Goal: Task Accomplishment & Management: Manage account settings

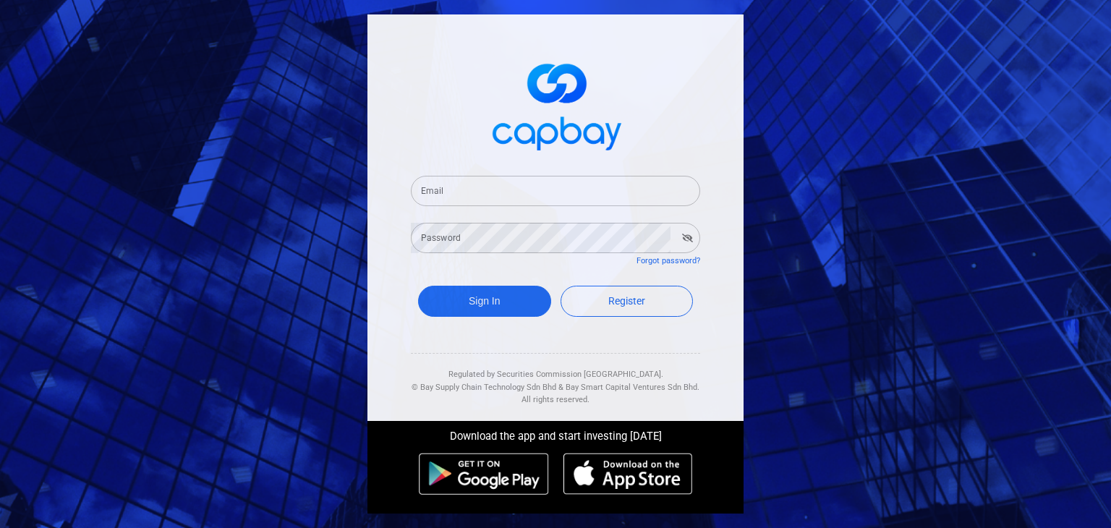
click at [534, 195] on input "Email" at bounding box center [555, 191] width 289 height 30
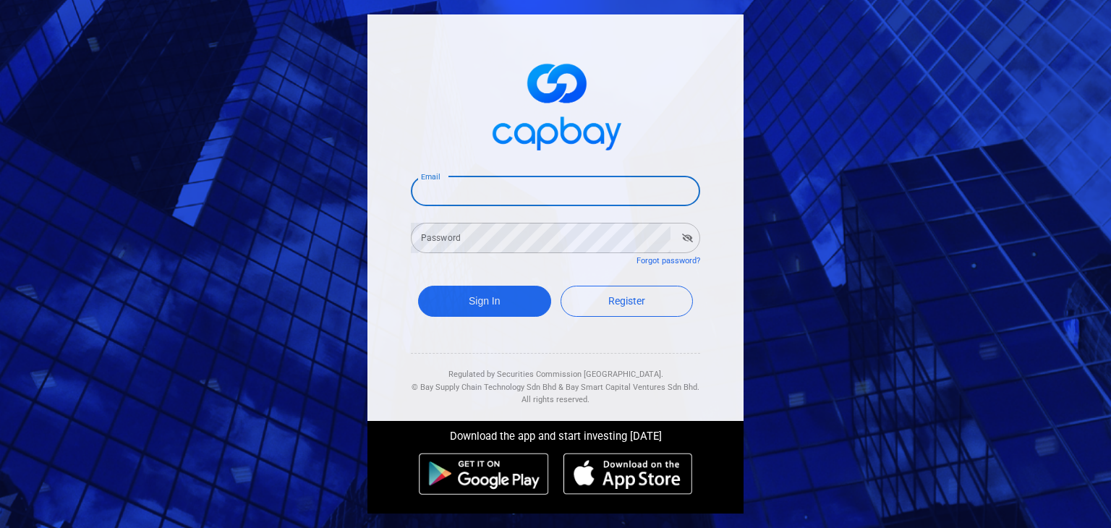
type input "[EMAIL_ADDRESS][DOMAIN_NAME]"
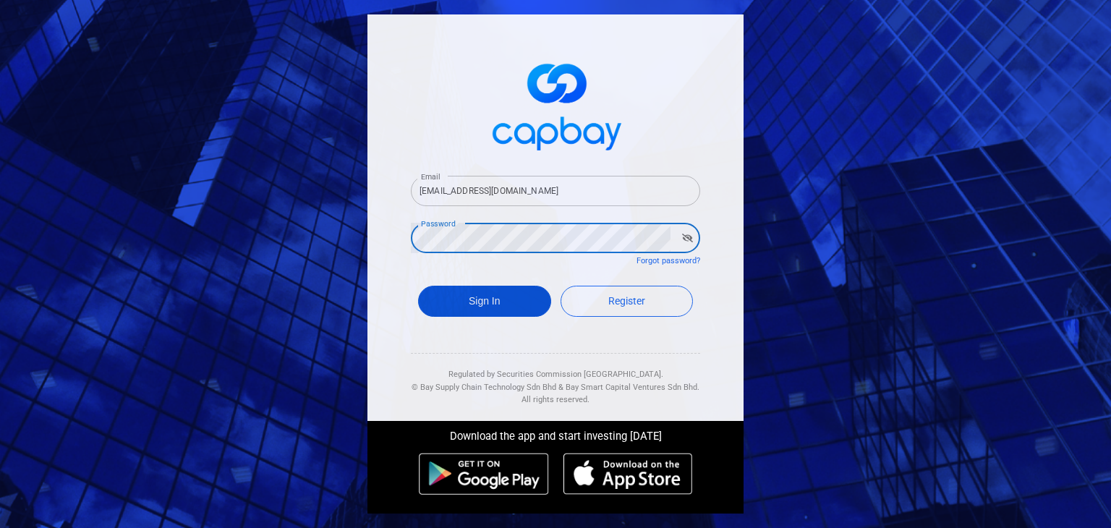
click at [522, 310] on button "Sign In" at bounding box center [484, 301] width 133 height 31
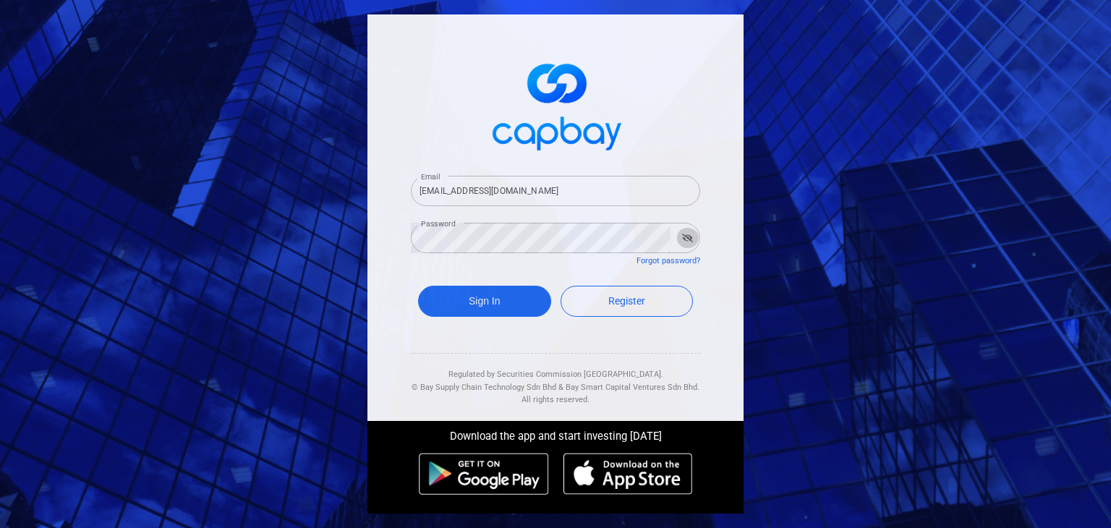
click at [694, 244] on button "button" at bounding box center [687, 238] width 22 height 20
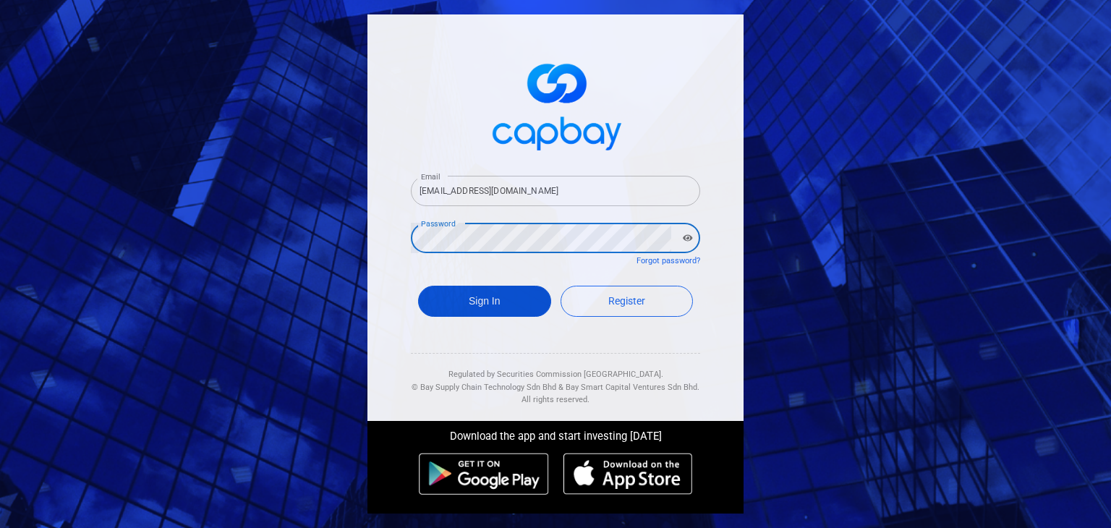
click at [489, 302] on button "Sign In" at bounding box center [484, 301] width 133 height 31
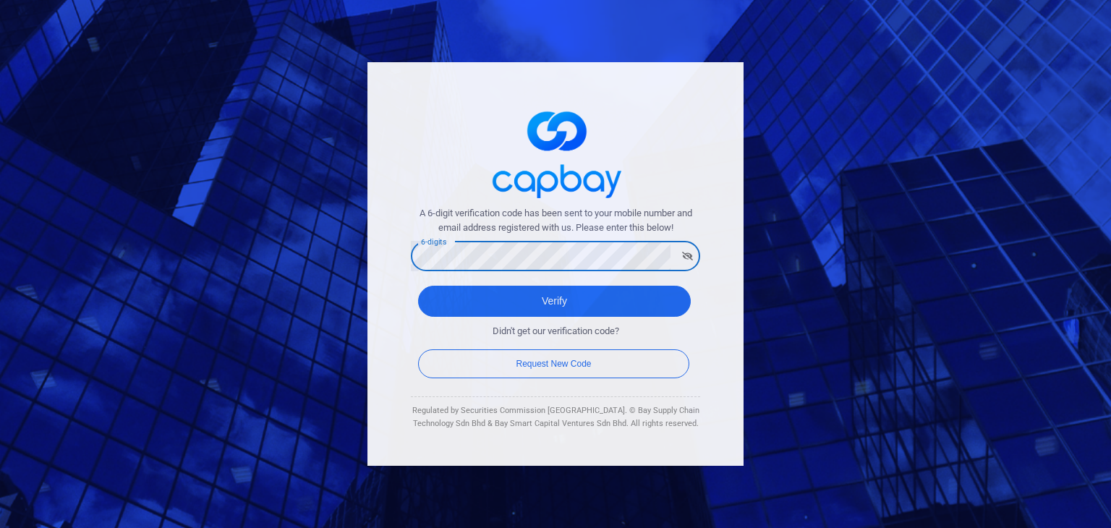
click at [683, 260] on icon "button" at bounding box center [687, 256] width 11 height 9
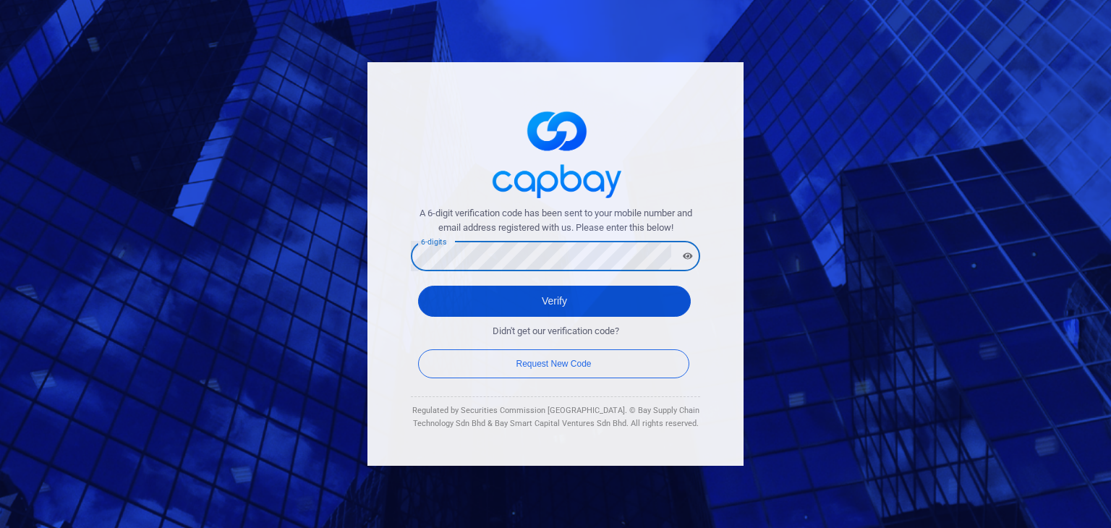
click at [576, 302] on button "Verify" at bounding box center [554, 301] width 273 height 31
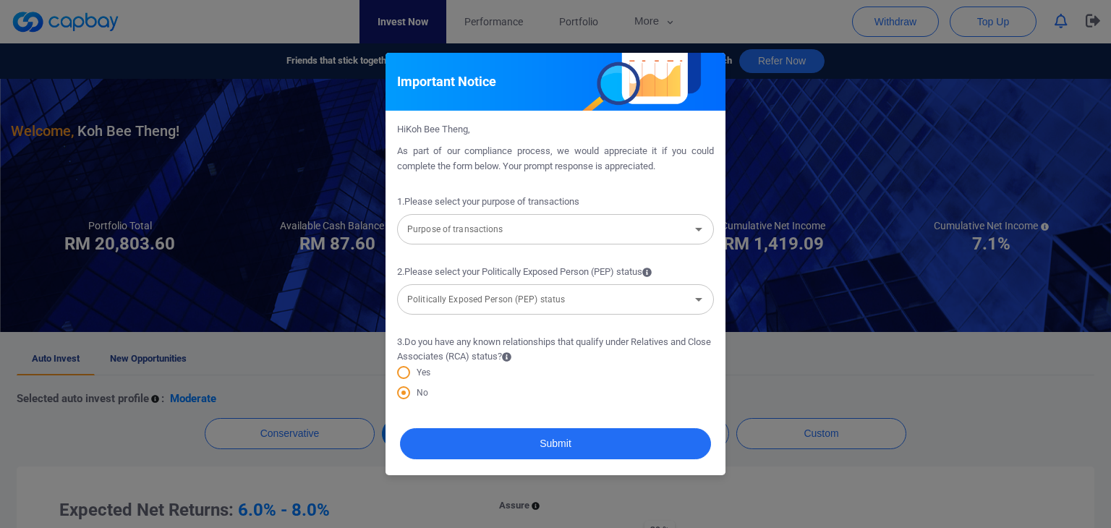
click at [697, 226] on icon "Open" at bounding box center [698, 229] width 17 height 17
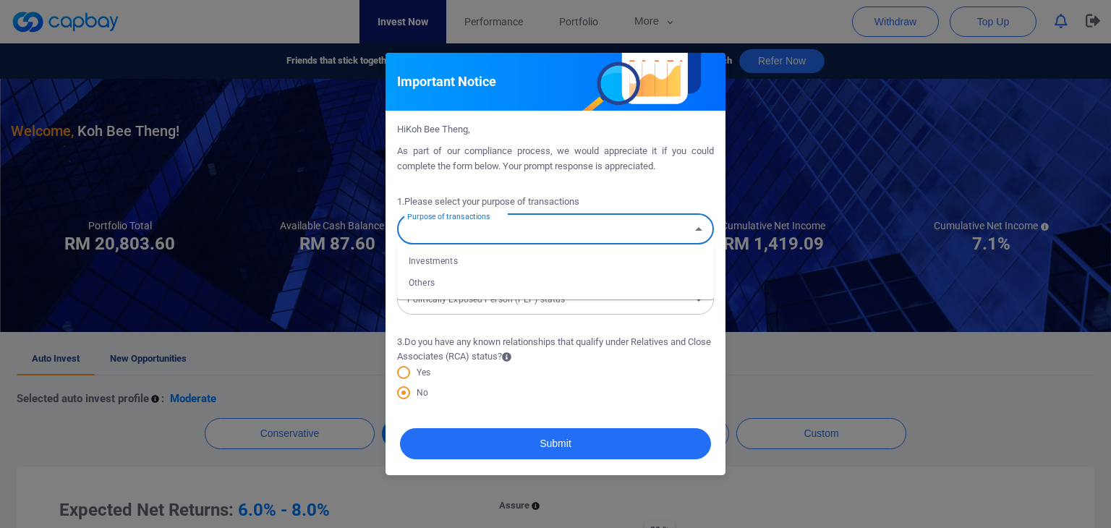
click at [488, 263] on li "Investments" at bounding box center [555, 261] width 317 height 22
type input "Investments"
click at [485, 294] on div "Politically Exposed Person (PEP) status Politically Exposed Person (PEP) status" at bounding box center [555, 298] width 317 height 33
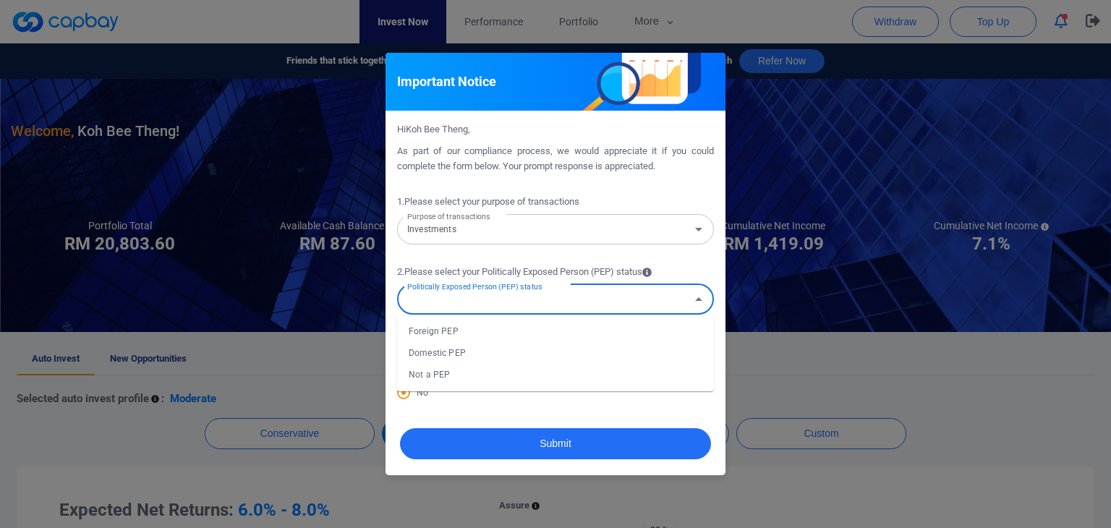
click at [426, 373] on li "Not a PEP" at bounding box center [555, 375] width 317 height 22
type input "Not a PEP"
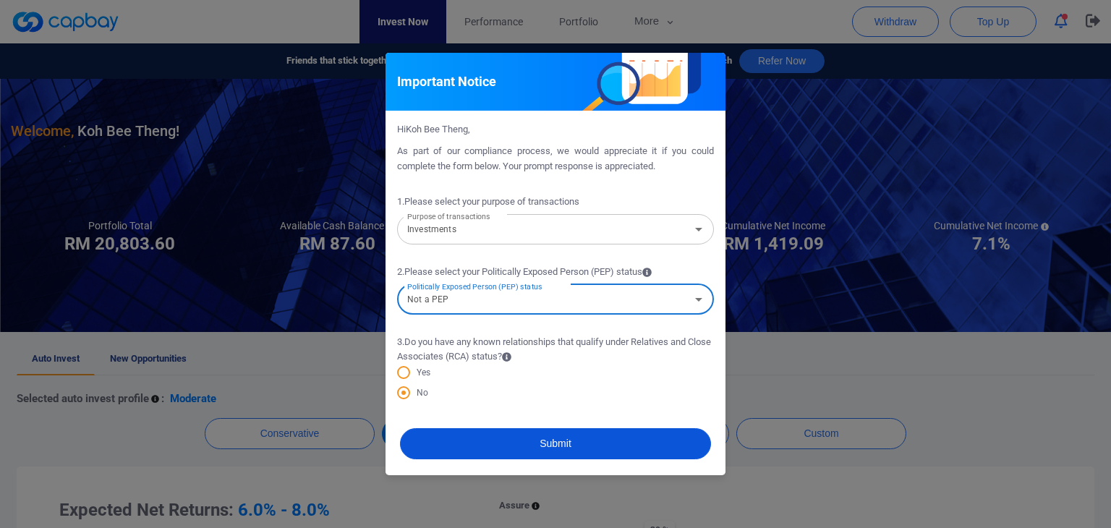
click at [493, 443] on button "Submit" at bounding box center [555, 443] width 311 height 31
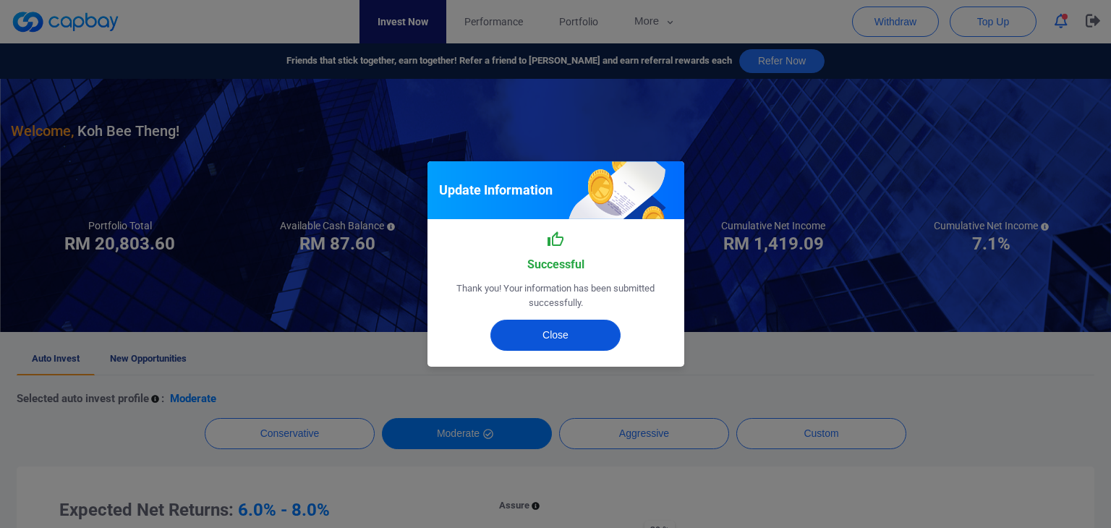
click at [570, 326] on button "Close" at bounding box center [555, 335] width 130 height 31
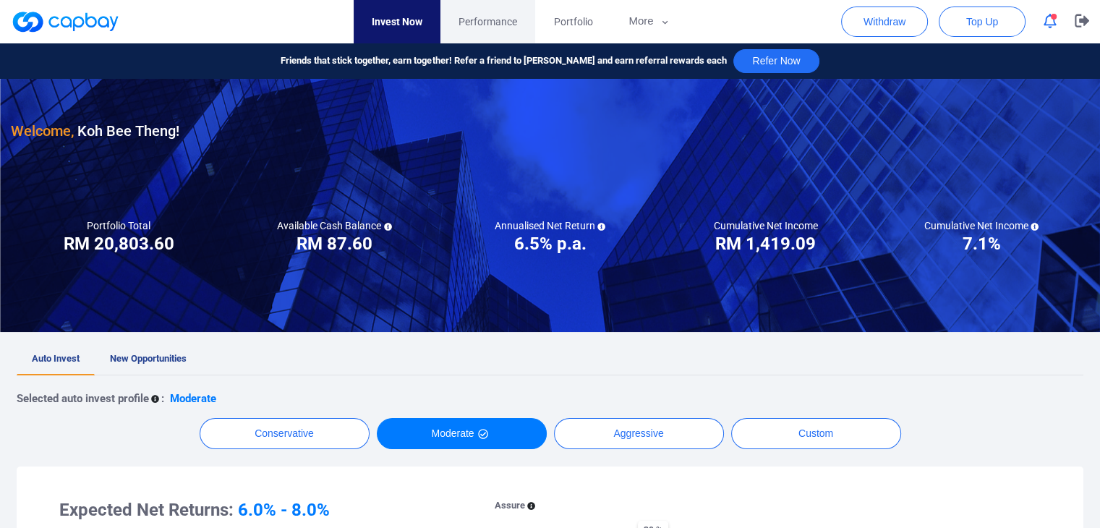
click at [509, 27] on span "Performance" at bounding box center [488, 22] width 59 height 16
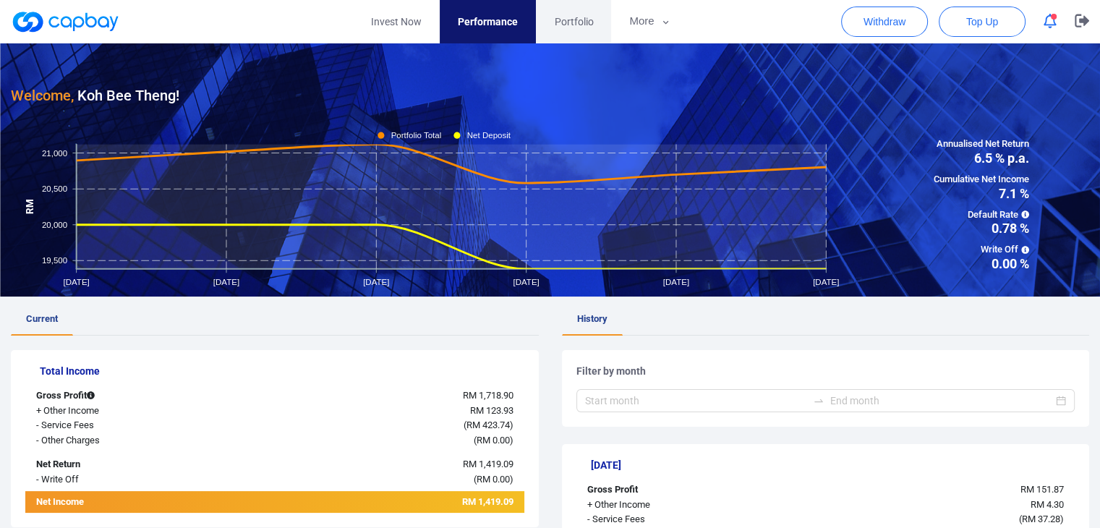
click at [587, 14] on span "Portfolio" at bounding box center [573, 22] width 39 height 16
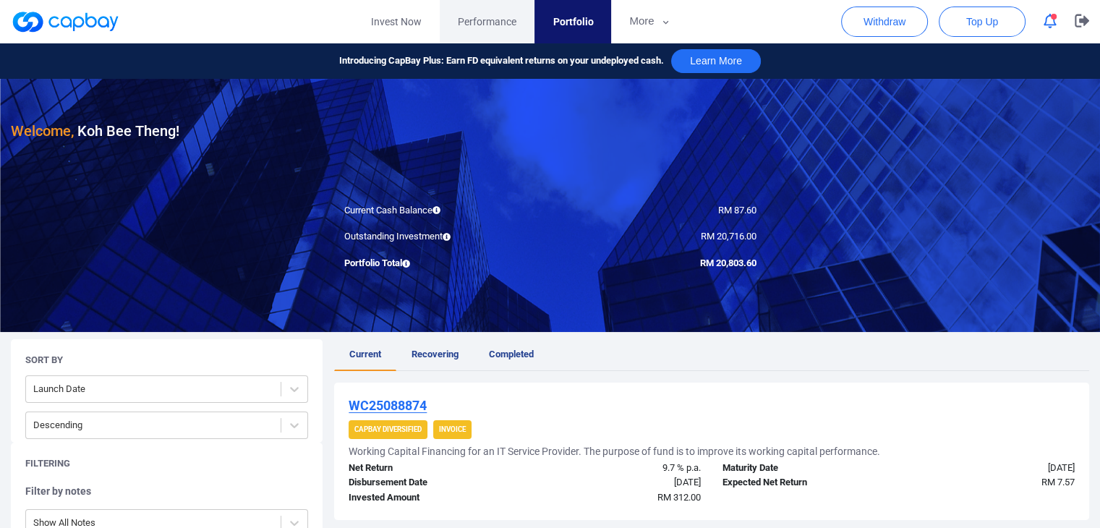
click at [490, 26] on span "Performance" at bounding box center [487, 22] width 59 height 16
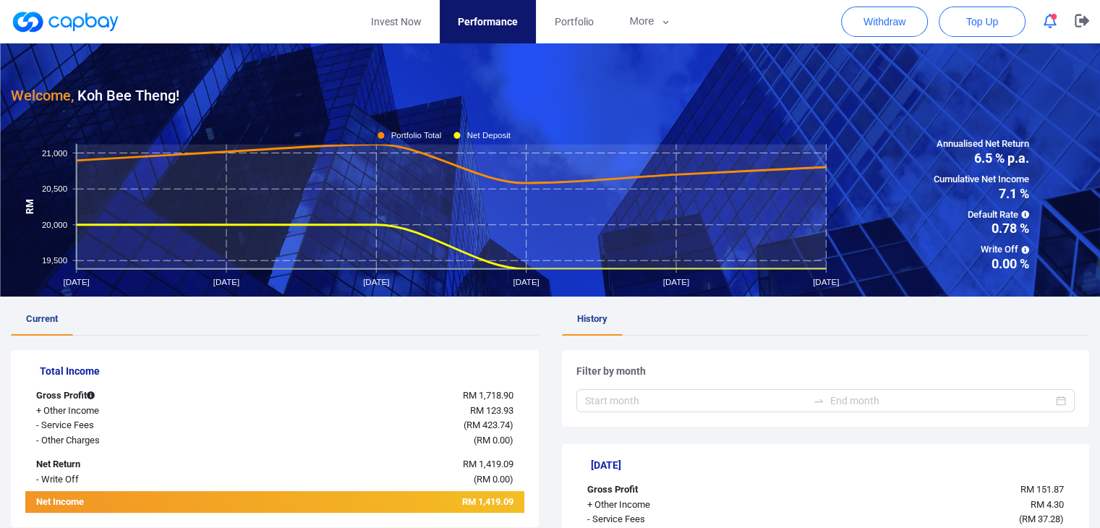
click at [590, 328] on link "History" at bounding box center [592, 320] width 61 height 32
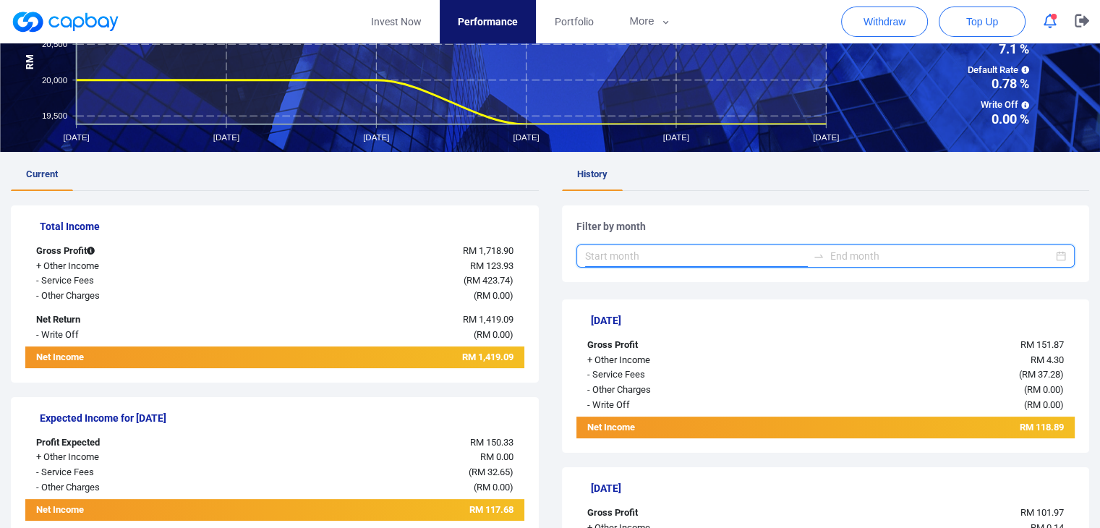
click at [784, 257] on input at bounding box center [696, 256] width 223 height 16
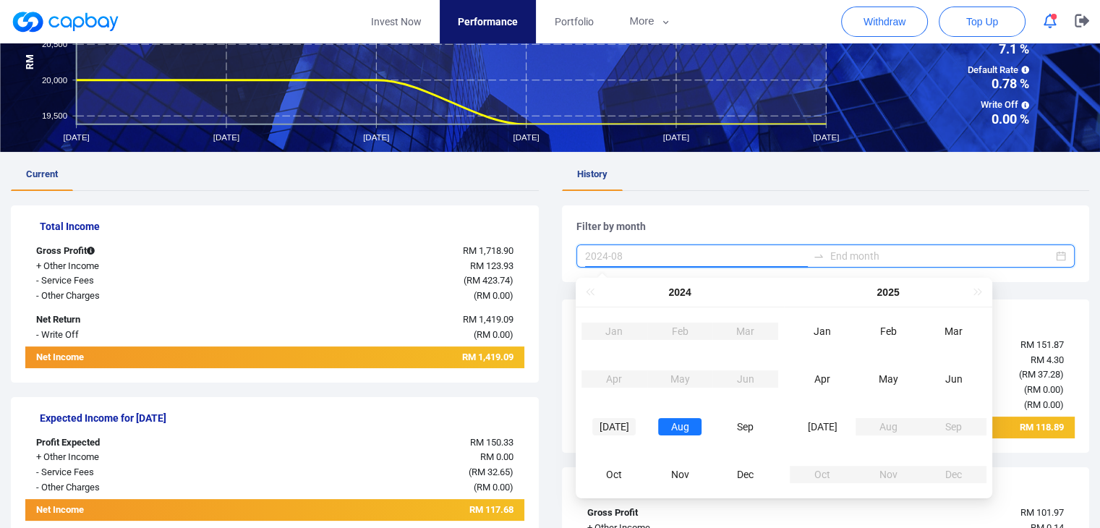
type input "2024-07"
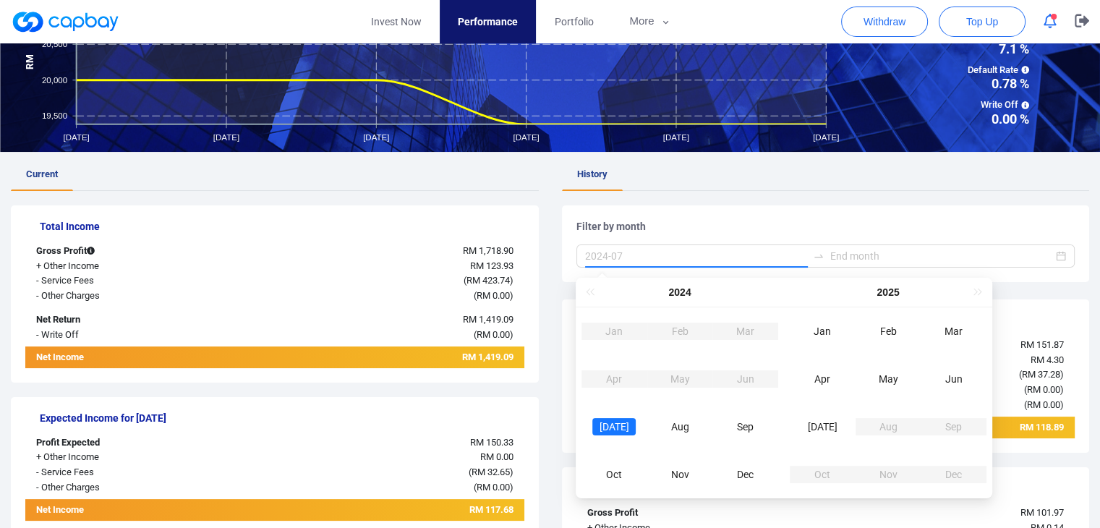
click at [615, 424] on div "[DATE]" at bounding box center [613, 426] width 43 height 17
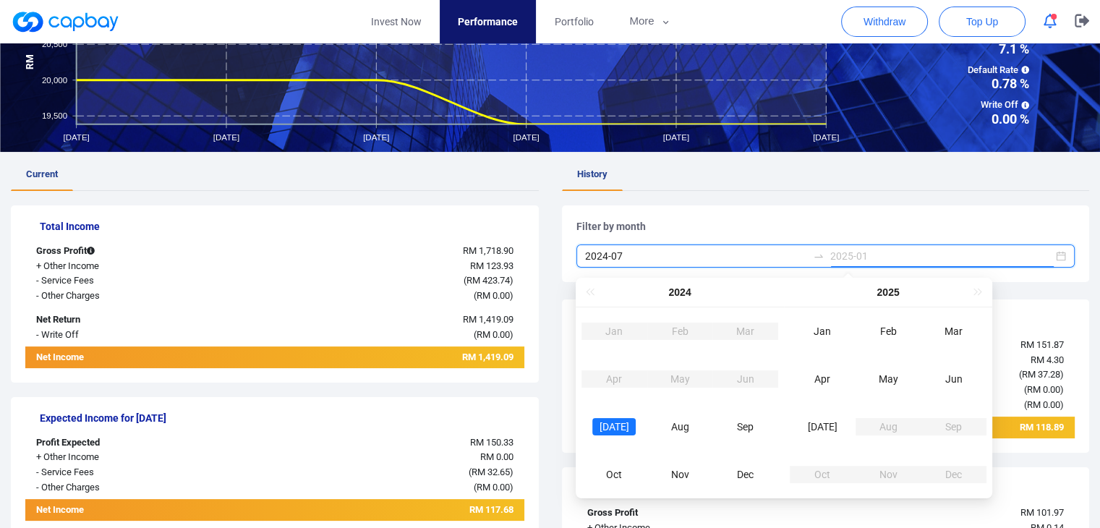
type input "2025-02"
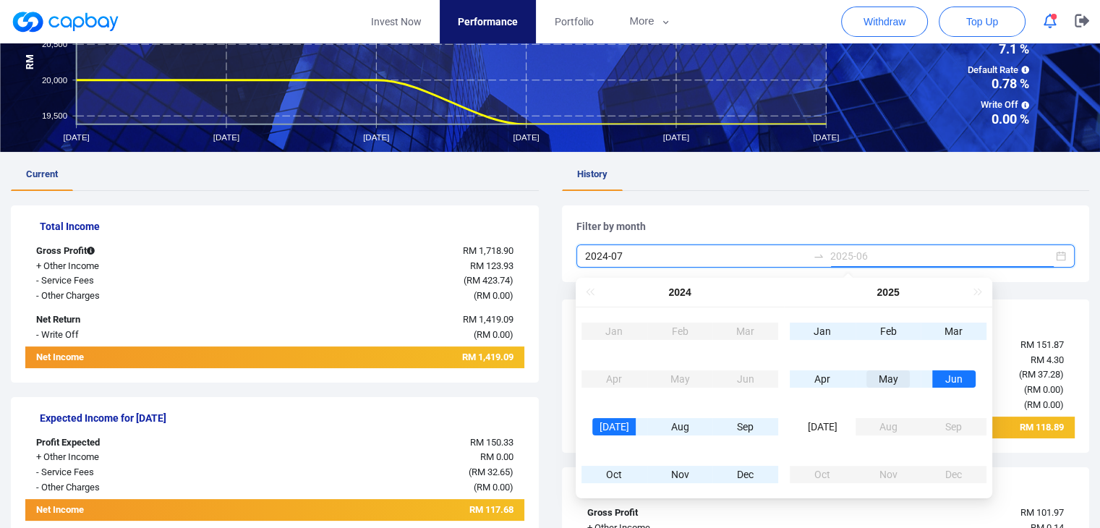
type input "2025-05"
type input "2024-09"
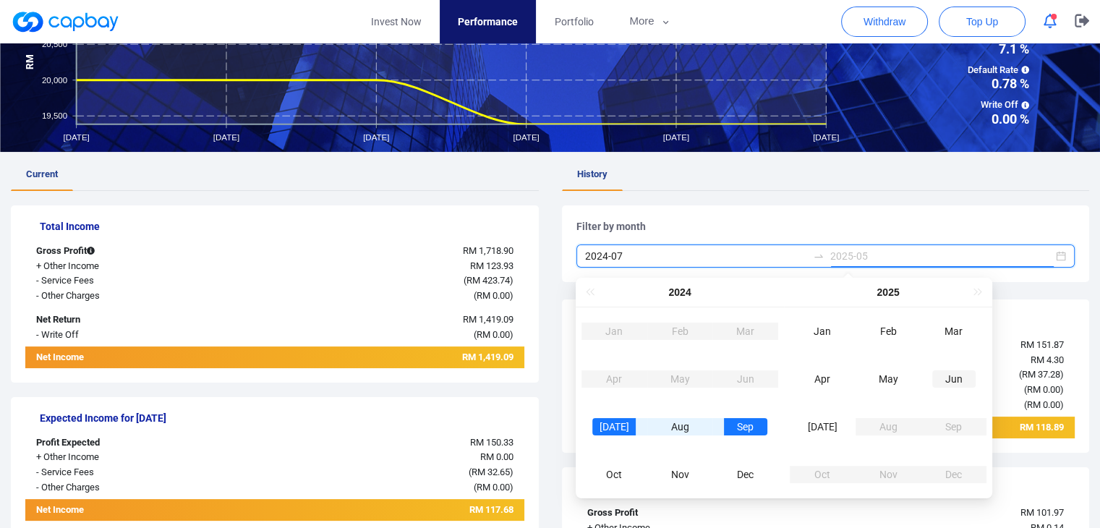
type input "2025-06"
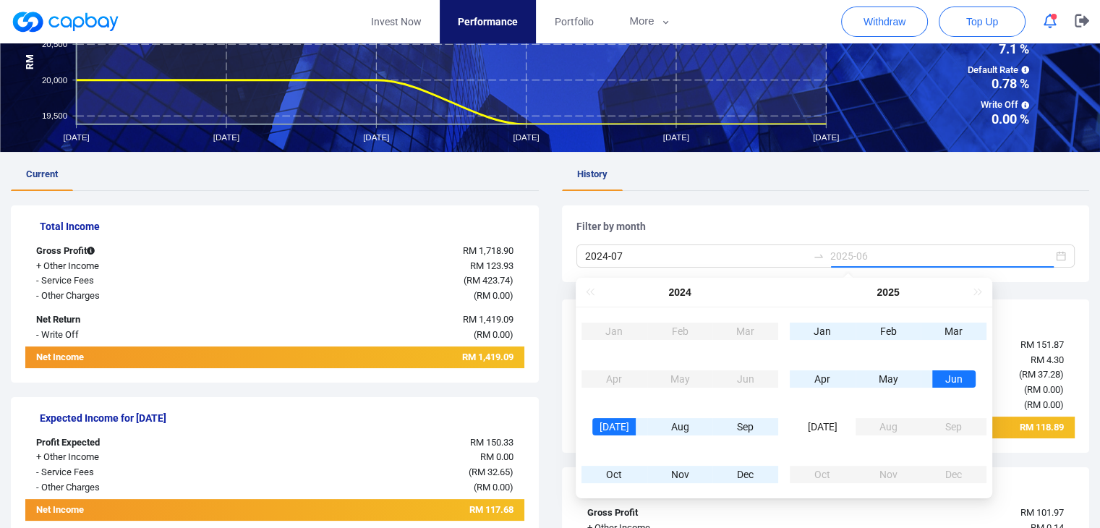
click at [963, 383] on div "Jun" at bounding box center [953, 378] width 43 height 17
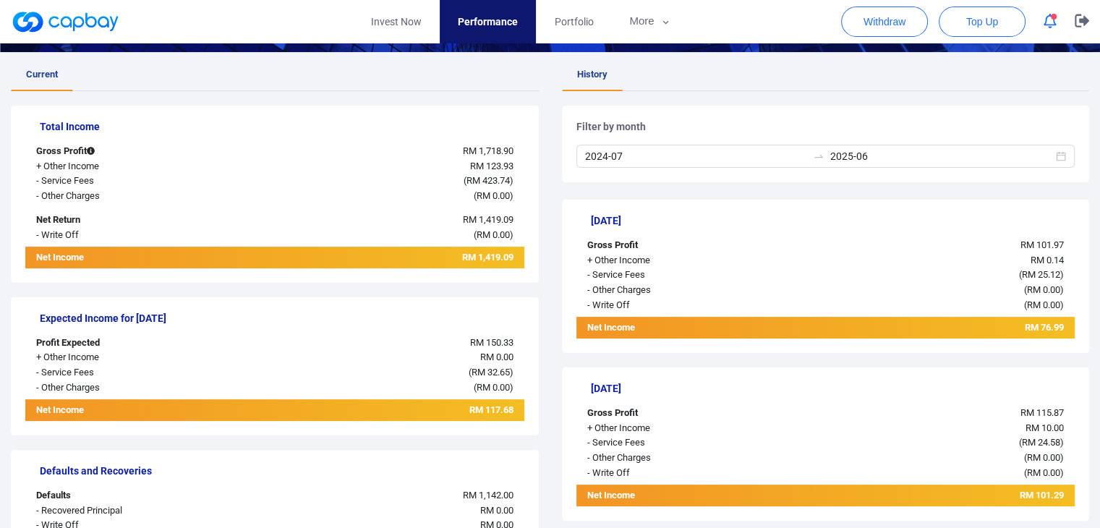
scroll to position [362, 0]
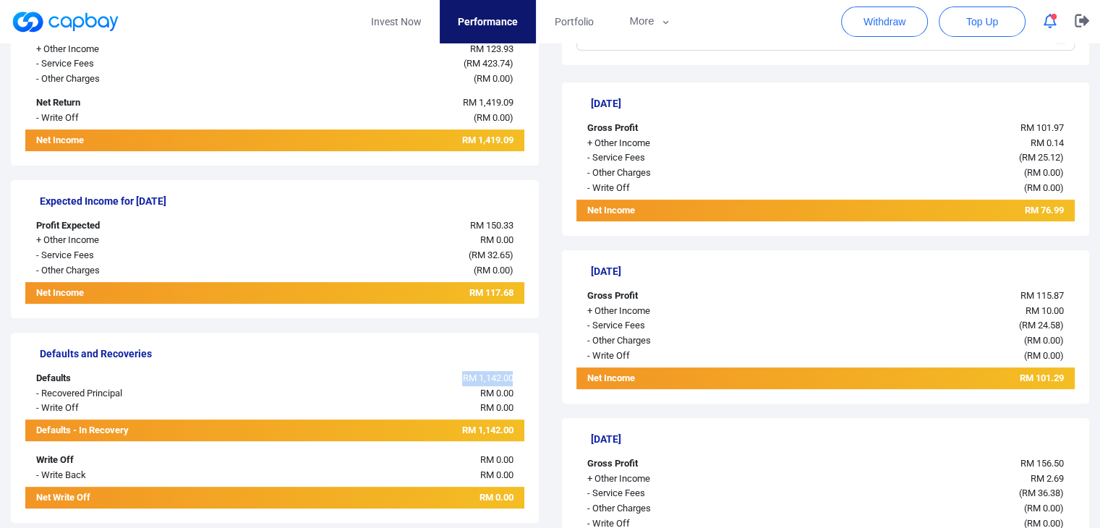
drag, startPoint x: 456, startPoint y: 379, endPoint x: 515, endPoint y: 371, distance: 59.9
click at [515, 371] on div "RM 1,142.00" at bounding box center [378, 378] width 291 height 15
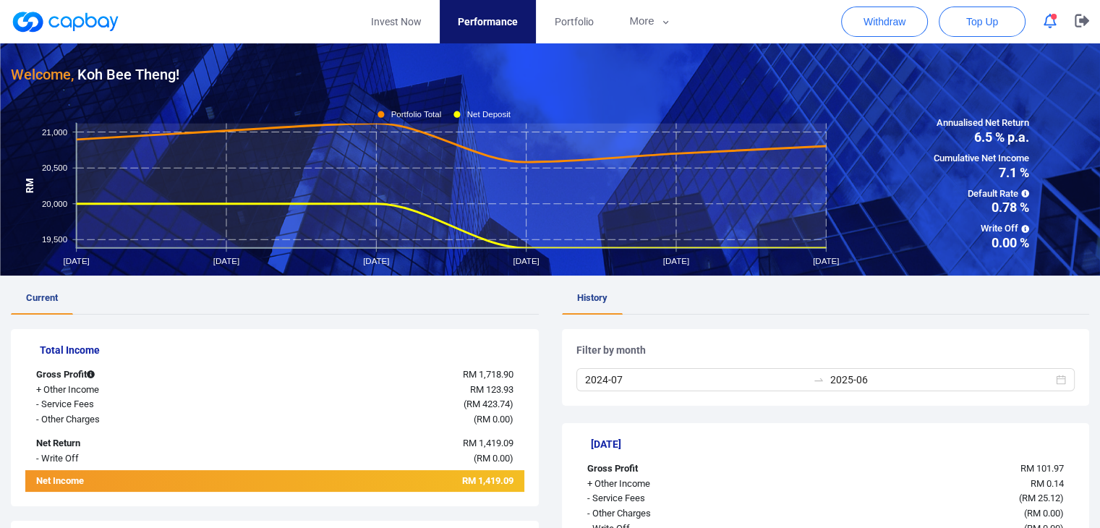
scroll to position [0, 0]
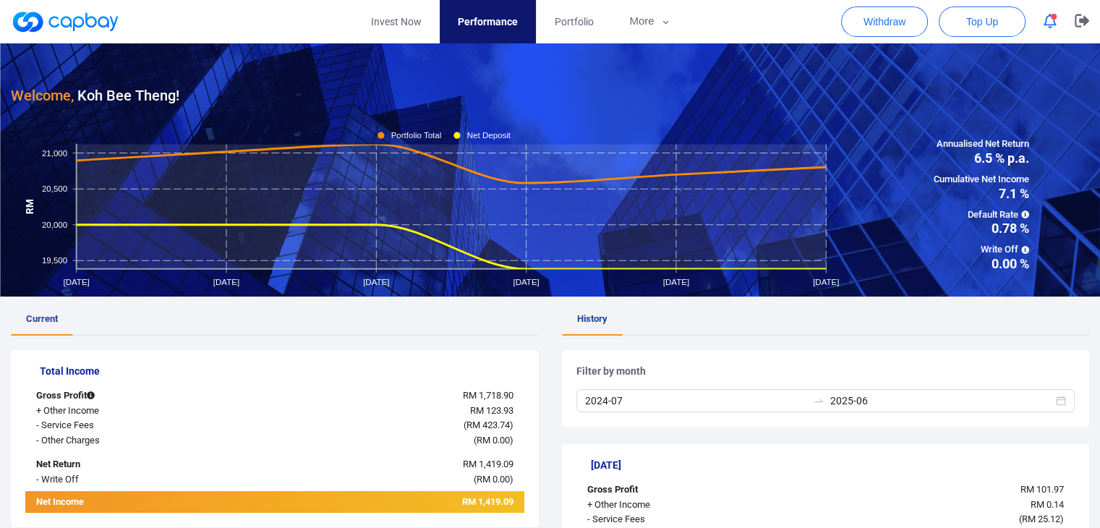
click at [1056, 21] on icon "button" at bounding box center [1050, 21] width 13 height 15
click at [657, 27] on button "More" at bounding box center [649, 21] width 77 height 43
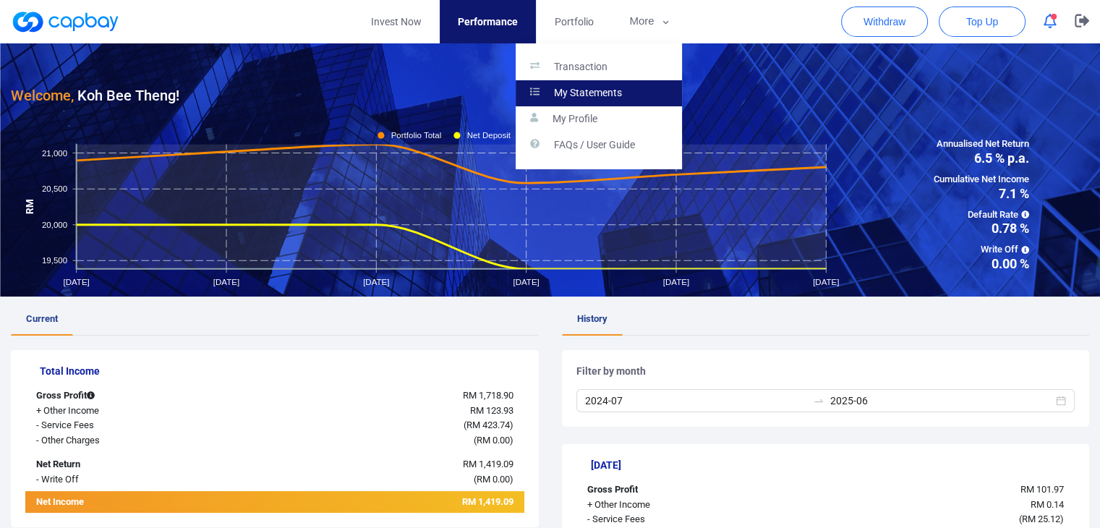
click at [585, 87] on p "My Statements" at bounding box center [588, 93] width 68 height 13
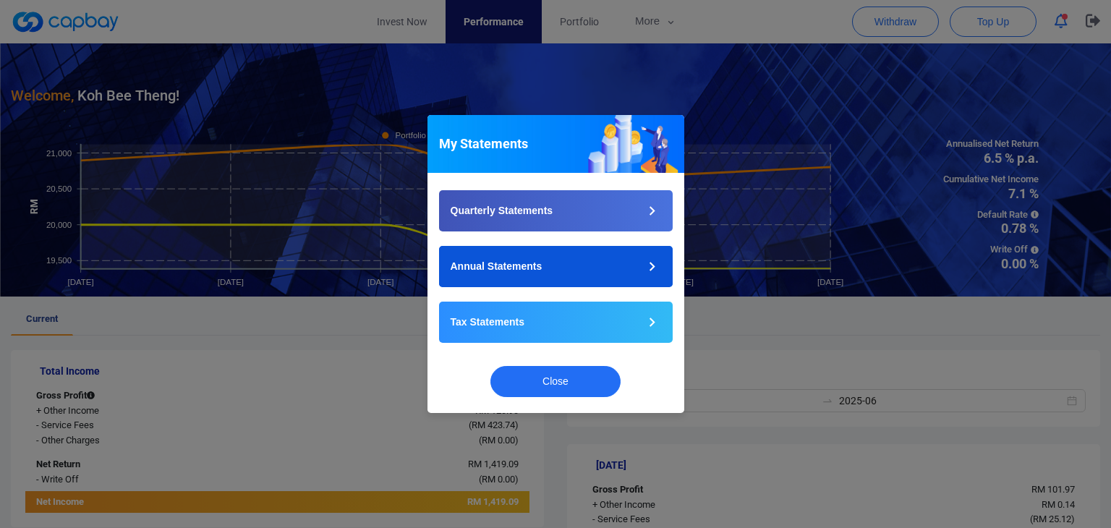
click at [605, 264] on button "Annual Statements" at bounding box center [556, 266] width 234 height 41
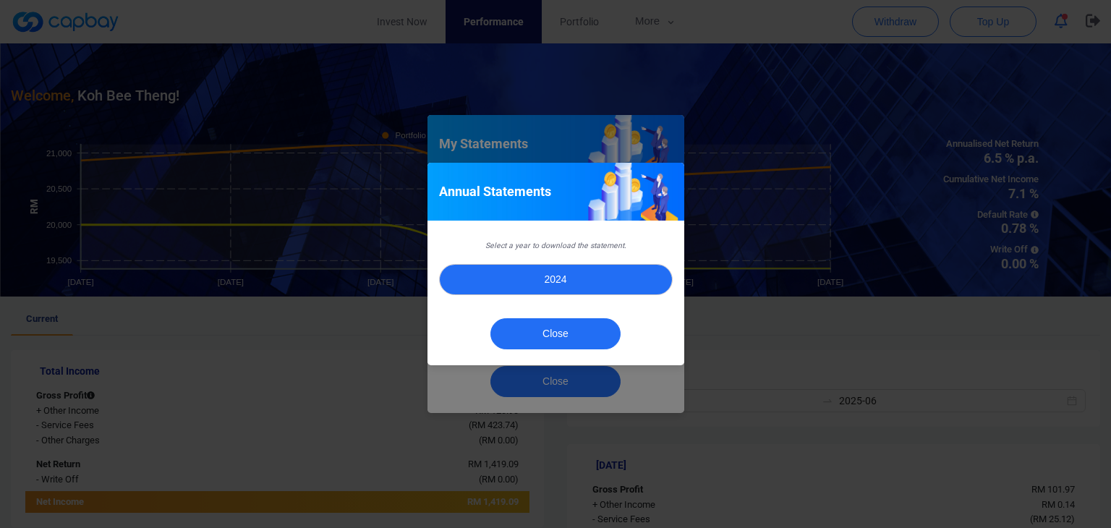
click at [570, 284] on button "2024" at bounding box center [556, 279] width 234 height 31
click at [617, 267] on button "2024" at bounding box center [556, 279] width 234 height 31
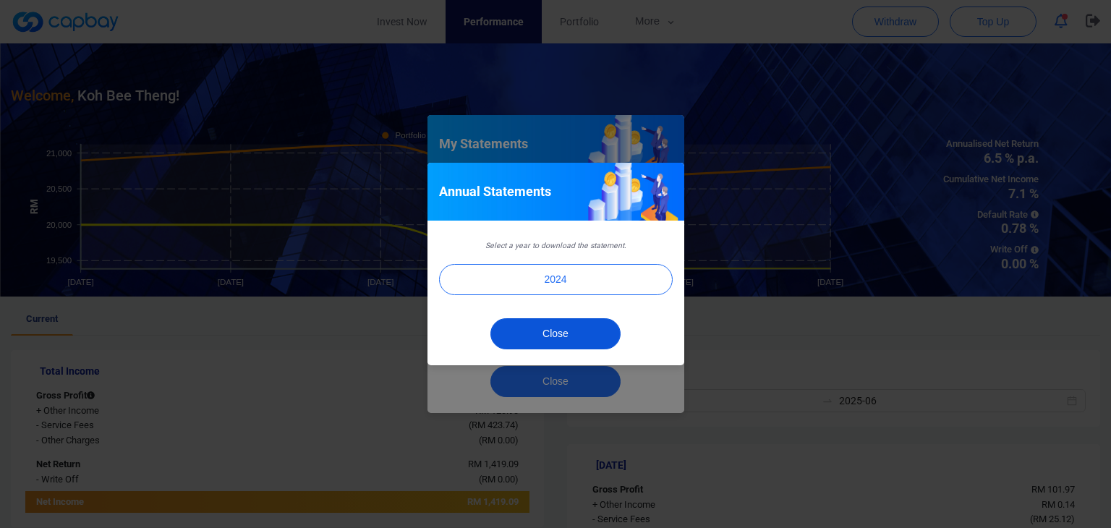
click at [596, 343] on button "Close" at bounding box center [555, 333] width 130 height 31
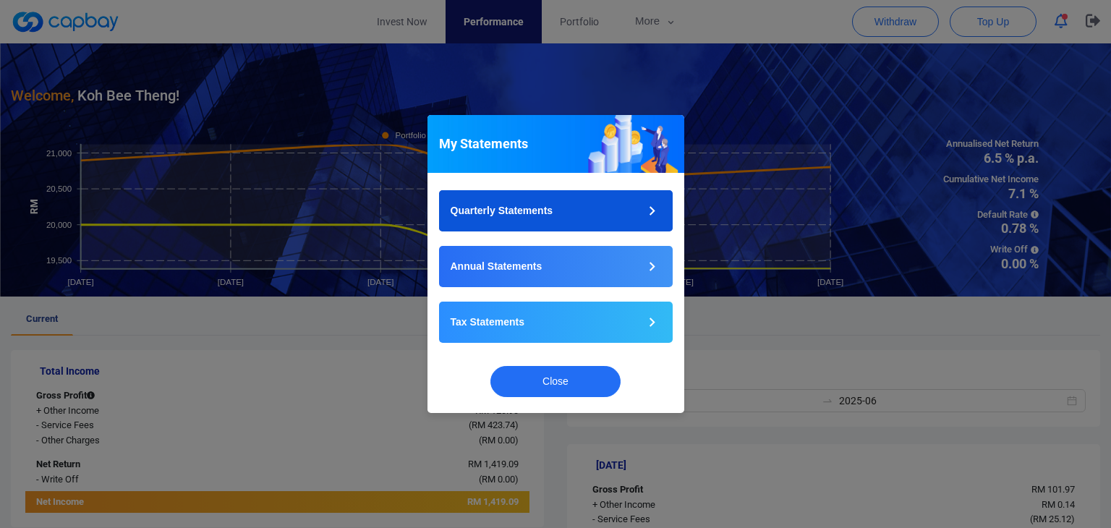
click at [637, 212] on button "Quarterly Statements" at bounding box center [556, 210] width 234 height 41
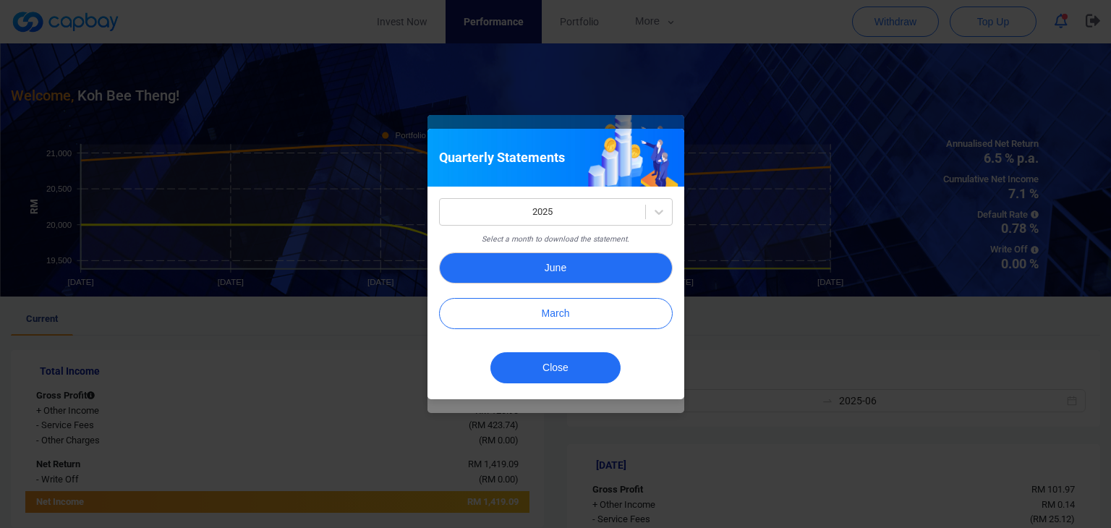
click at [608, 268] on button "June" at bounding box center [556, 267] width 234 height 31
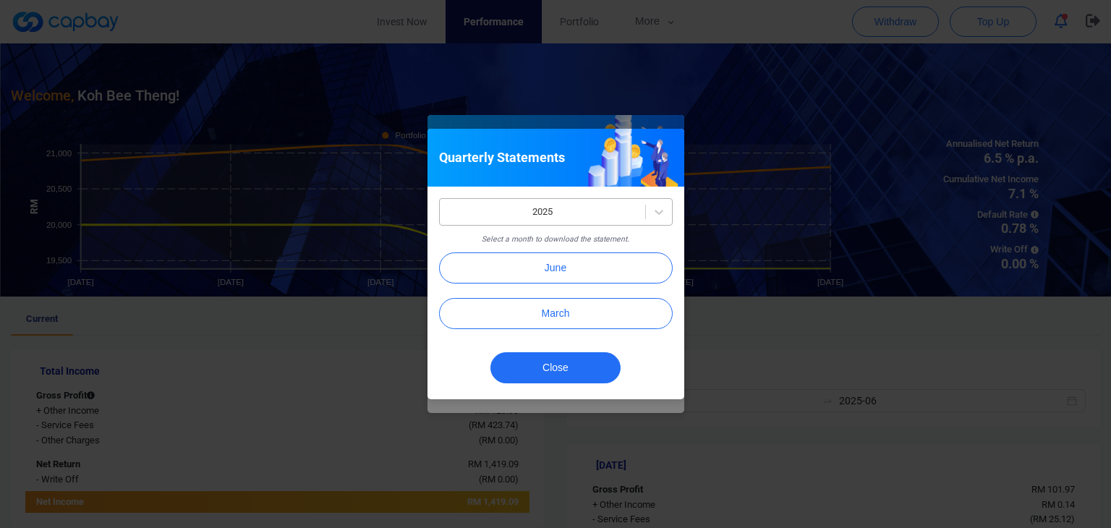
click at [635, 213] on div at bounding box center [542, 212] width 191 height 18
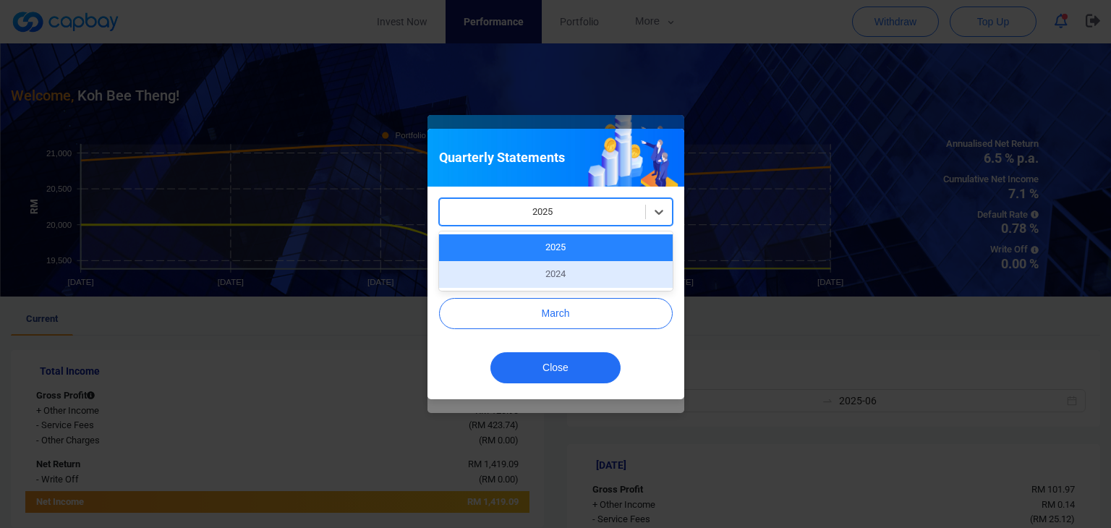
click at [573, 263] on div "2024" at bounding box center [556, 274] width 234 height 27
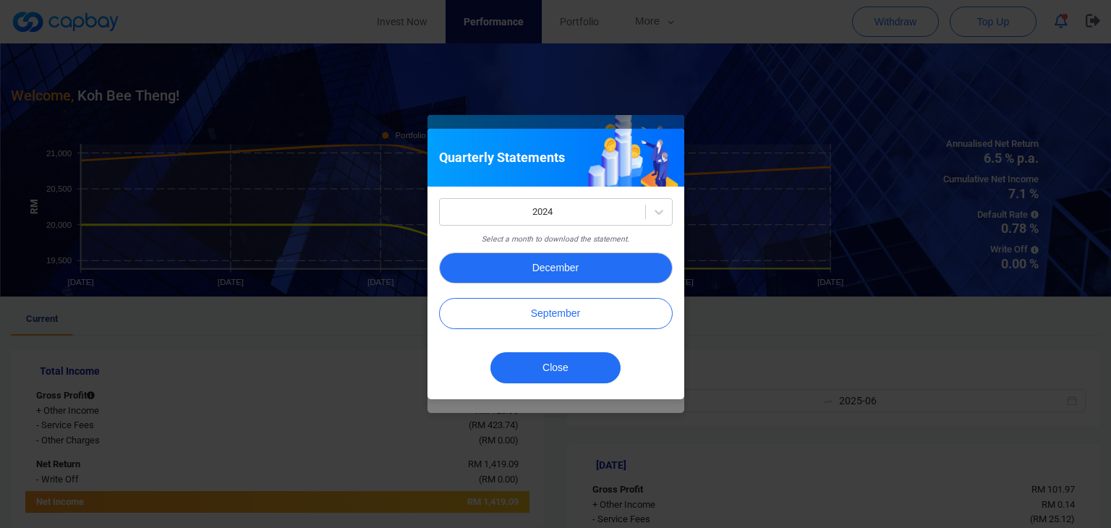
click at [573, 263] on button "December" at bounding box center [556, 267] width 234 height 31
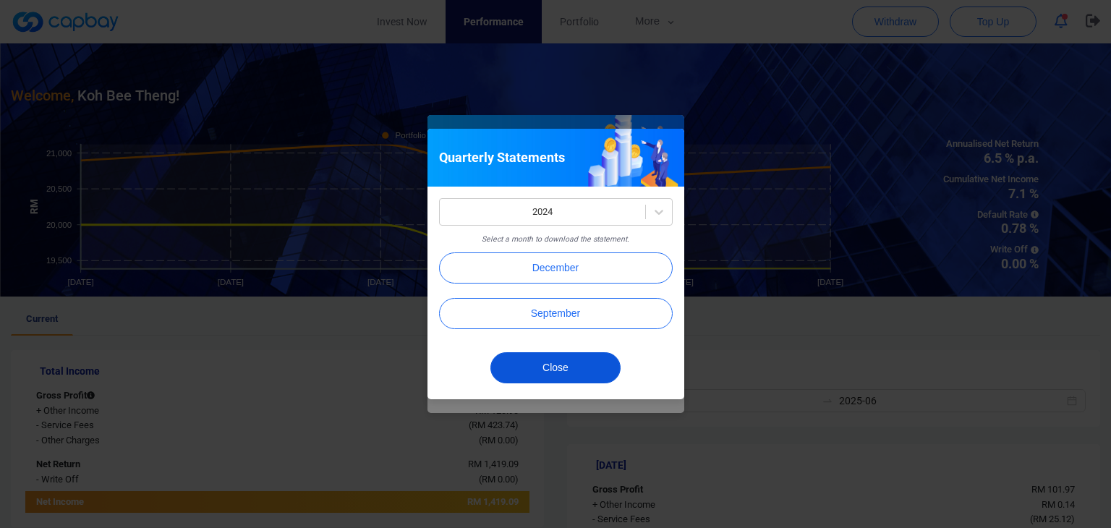
click at [576, 381] on div "Close" at bounding box center [556, 372] width 257 height 56
click at [581, 373] on button "Close" at bounding box center [555, 367] width 130 height 31
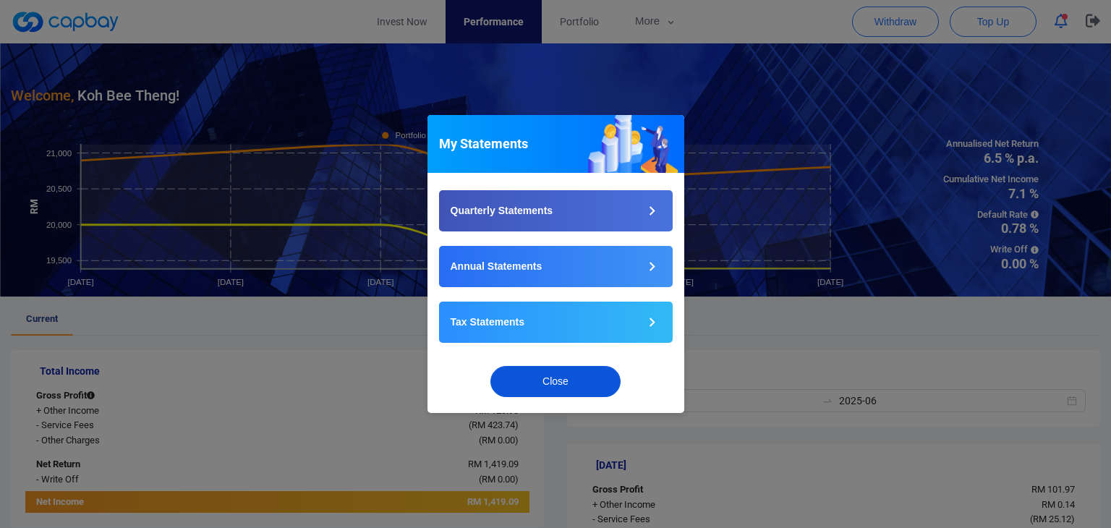
click at [595, 384] on button "Close" at bounding box center [555, 381] width 130 height 31
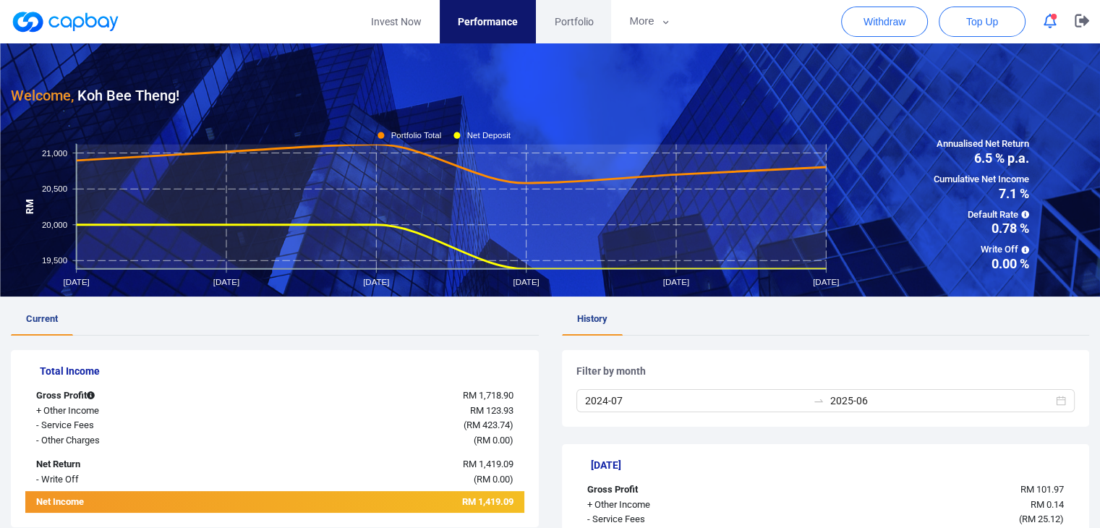
click at [564, 30] on link "Portfolio" at bounding box center [573, 21] width 75 height 43
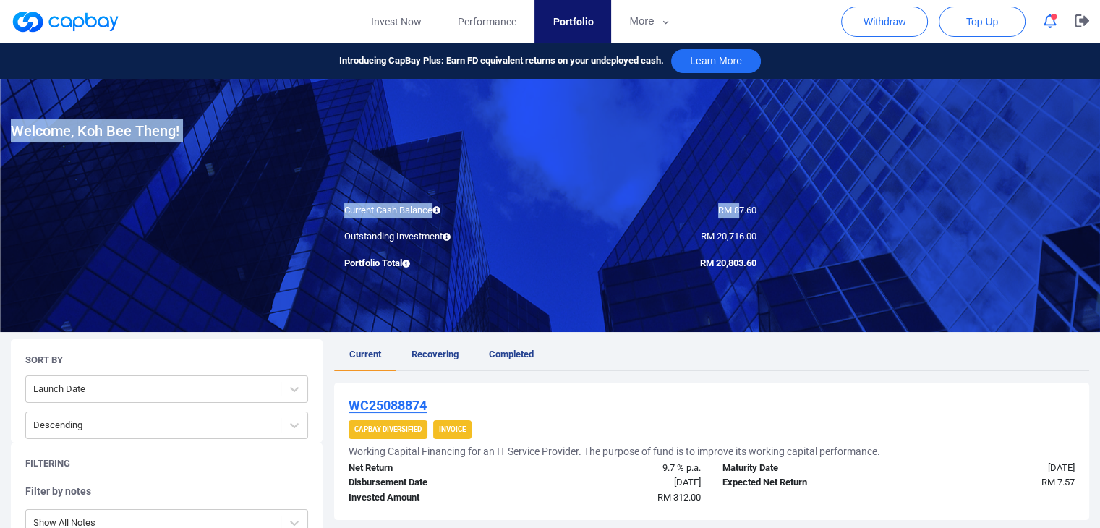
drag, startPoint x: 737, startPoint y: 209, endPoint x: 775, endPoint y: 208, distance: 38.3
click at [743, 222] on div at bounding box center [550, 205] width 1100 height 253
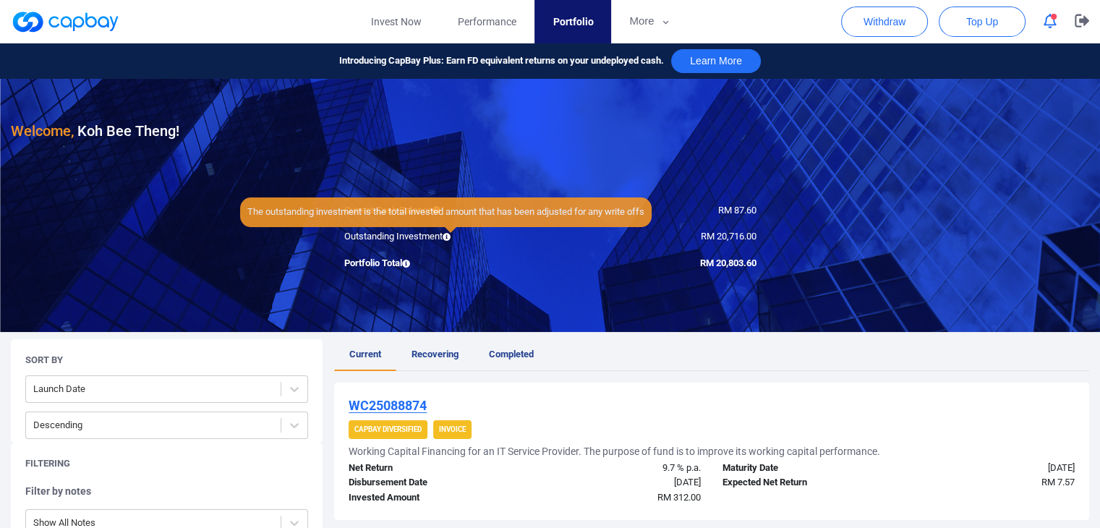
click at [451, 237] on icon at bounding box center [447, 237] width 8 height 8
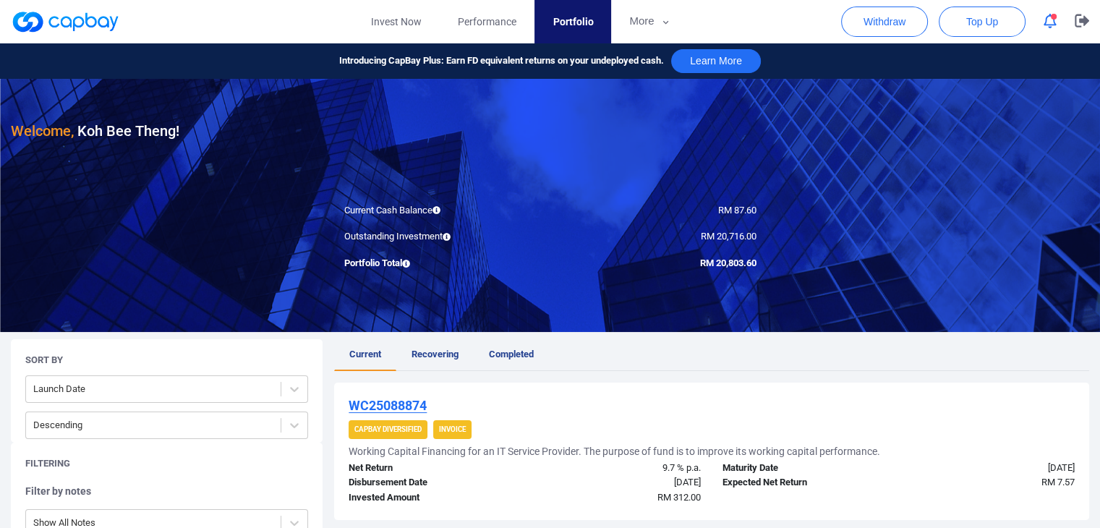
click at [446, 234] on icon at bounding box center [447, 237] width 8 height 8
click at [627, 17] on button "More" at bounding box center [649, 21] width 77 height 43
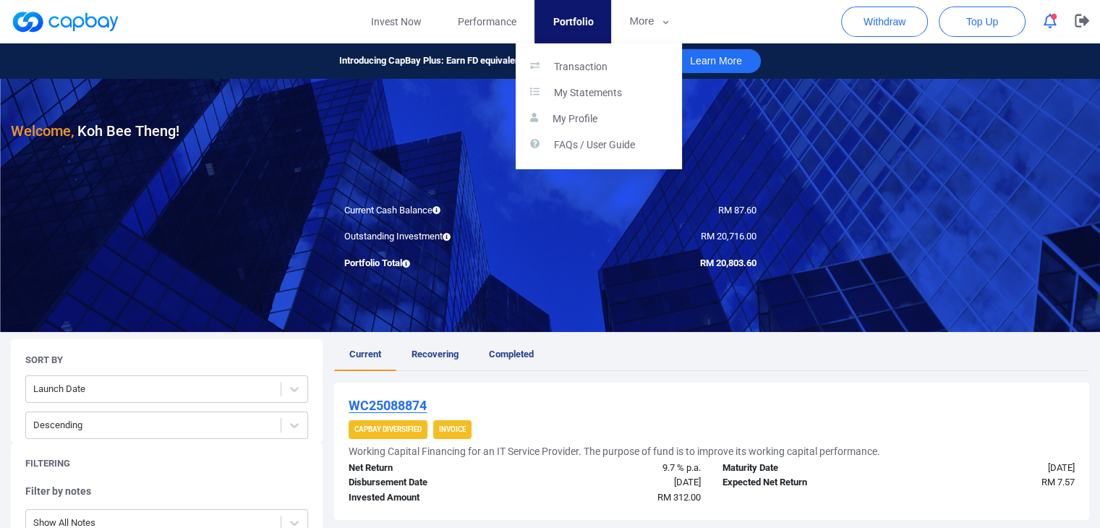
click at [793, 2] on button "button" at bounding box center [550, 264] width 1100 height 528
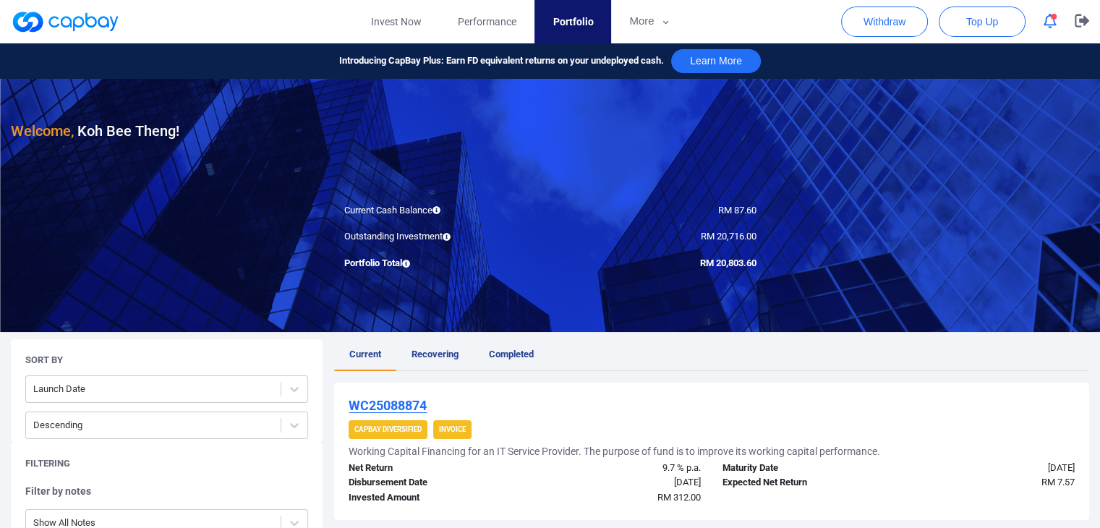
click at [419, 262] on div "Portfolio Total" at bounding box center [441, 263] width 217 height 15
click at [410, 261] on icon at bounding box center [406, 264] width 8 height 8
click at [462, 205] on div "Current Cash Balance" at bounding box center [441, 210] width 217 height 15
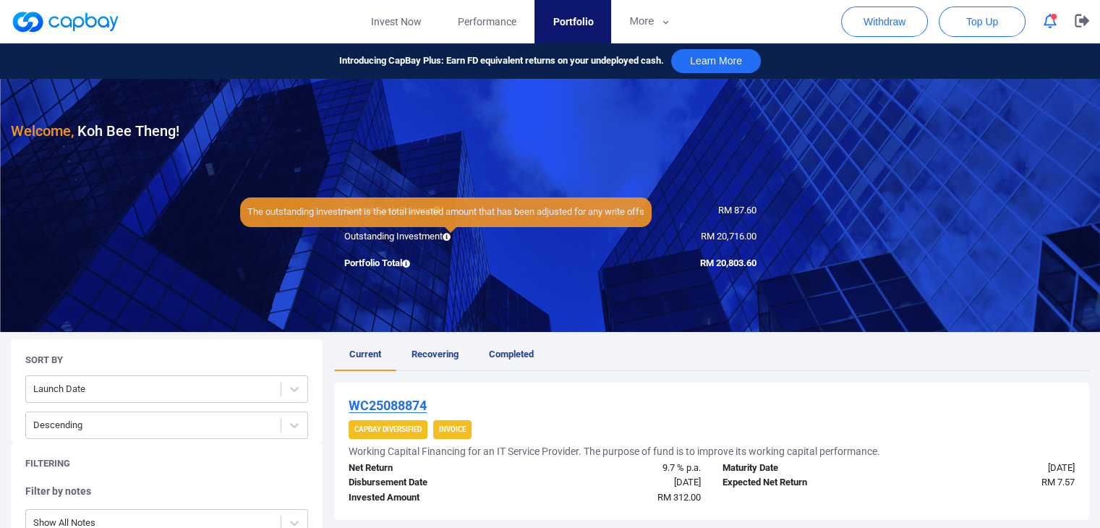
click at [449, 241] on div at bounding box center [447, 236] width 8 height 11
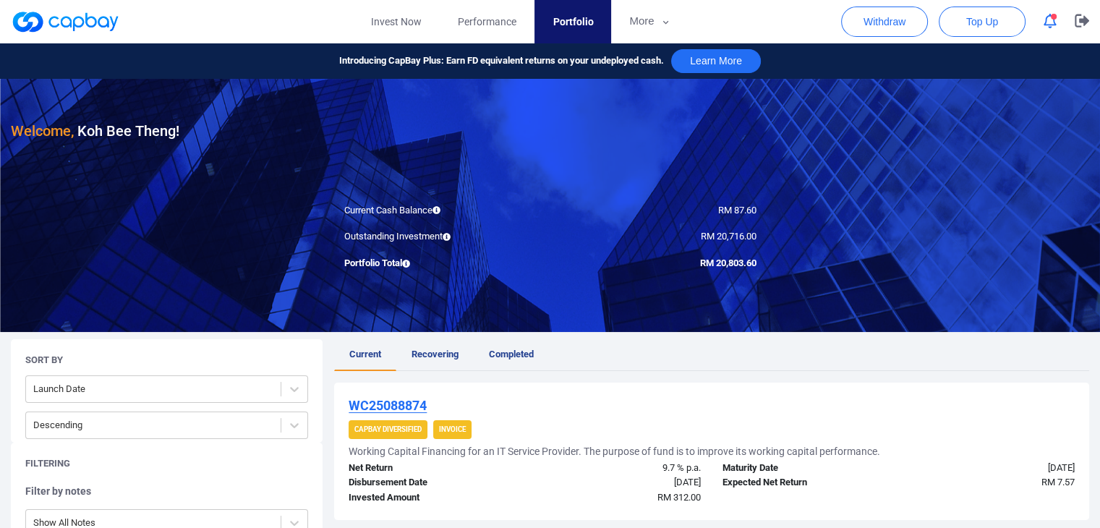
click at [477, 176] on div at bounding box center [550, 205] width 1100 height 253
click at [450, 233] on icon at bounding box center [447, 237] width 8 height 8
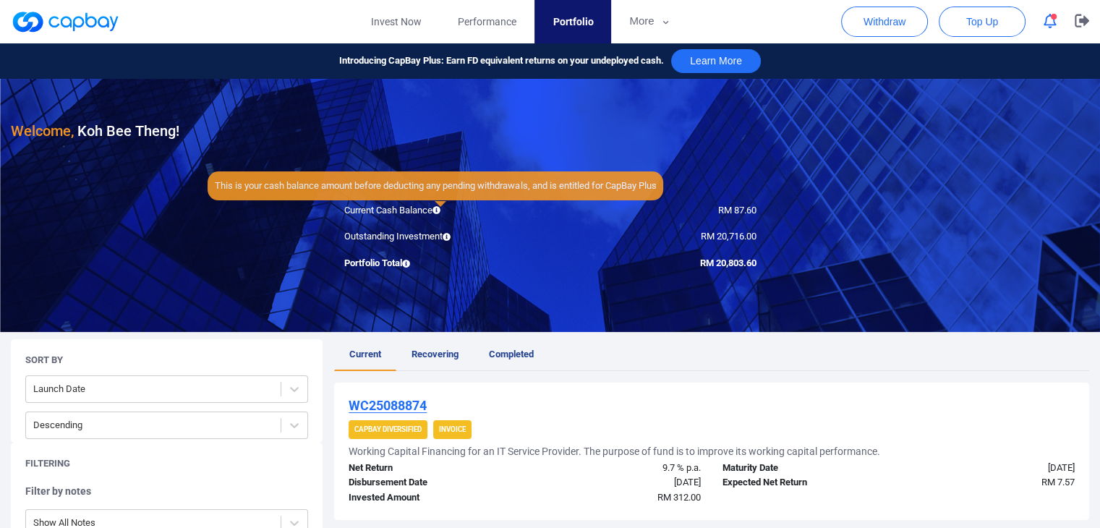
click at [441, 211] on icon at bounding box center [437, 210] width 8 height 8
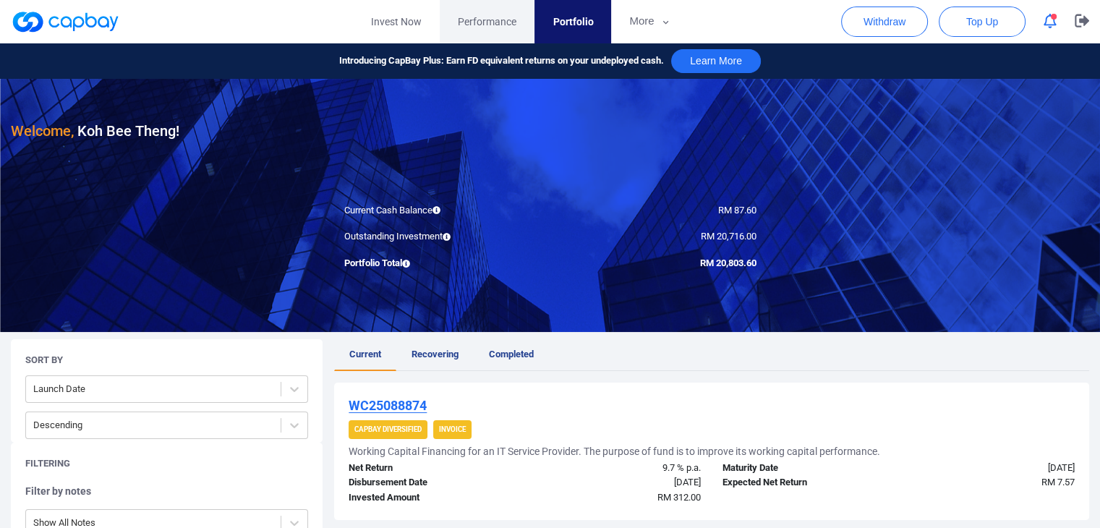
click at [485, 21] on span "Performance" at bounding box center [487, 22] width 59 height 16
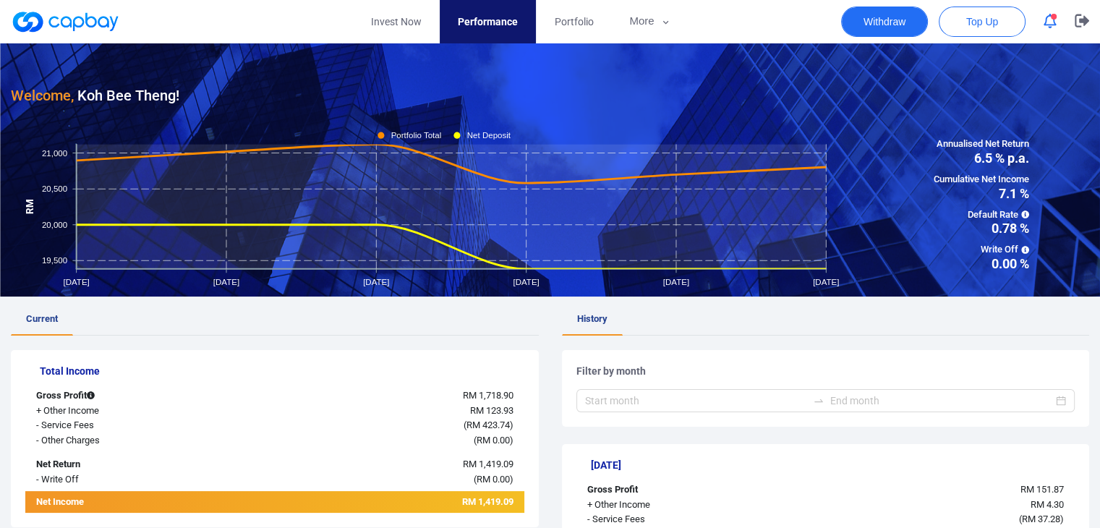
click at [911, 25] on button "Withdraw" at bounding box center [884, 22] width 87 height 30
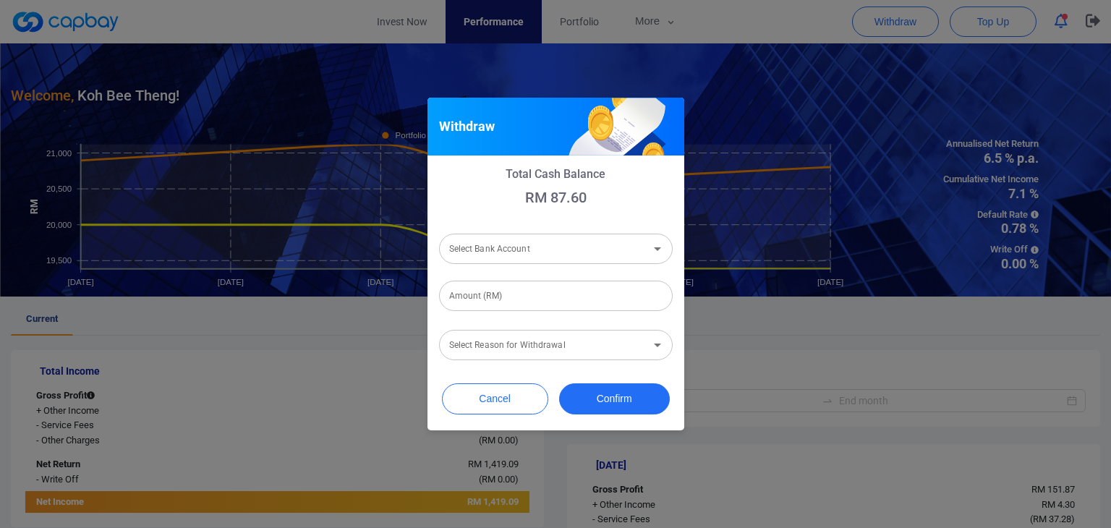
click at [572, 240] on input "Select Bank Account" at bounding box center [543, 248] width 201 height 27
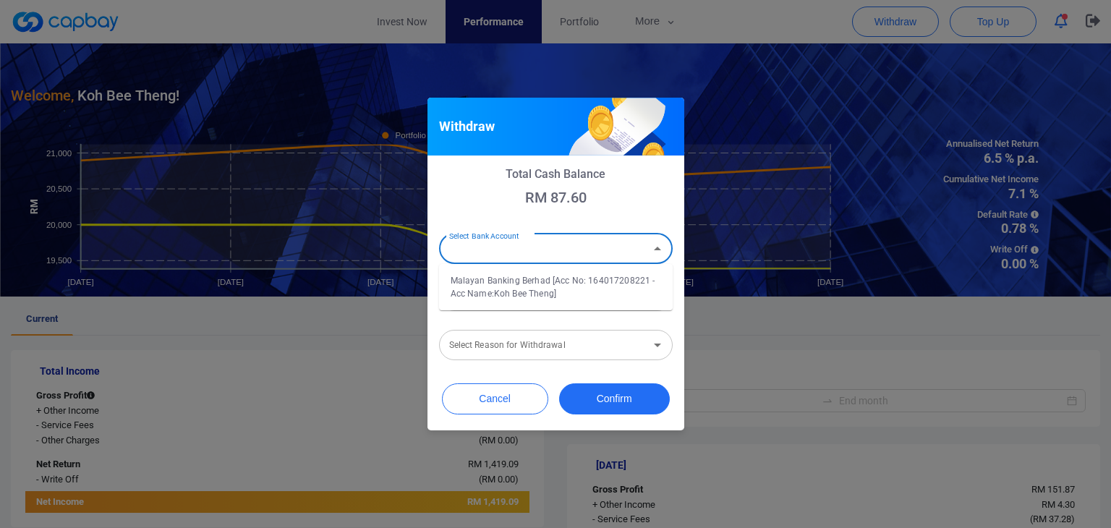
click at [579, 328] on div "Select Reason for Withdrawal Select Reason for Withdrawal" at bounding box center [556, 344] width 234 height 33
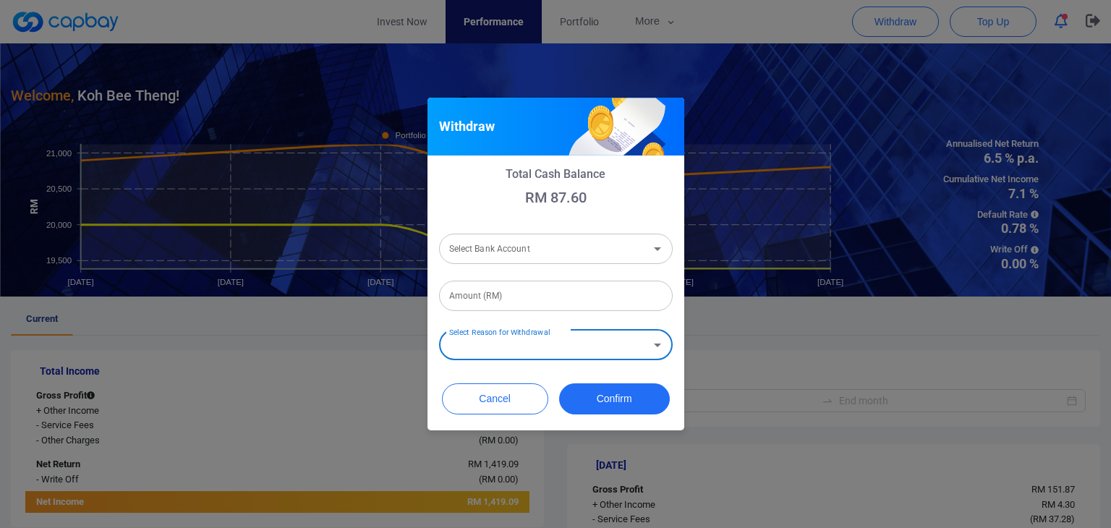
click at [629, 297] on input "Amount (RM)" at bounding box center [556, 296] width 234 height 30
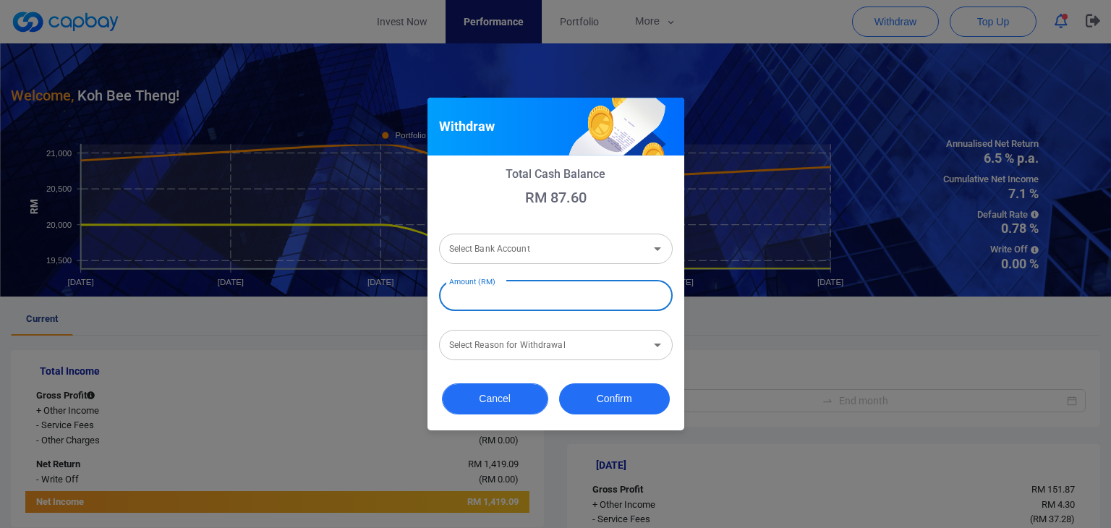
click at [521, 406] on button "Cancel" at bounding box center [495, 398] width 106 height 31
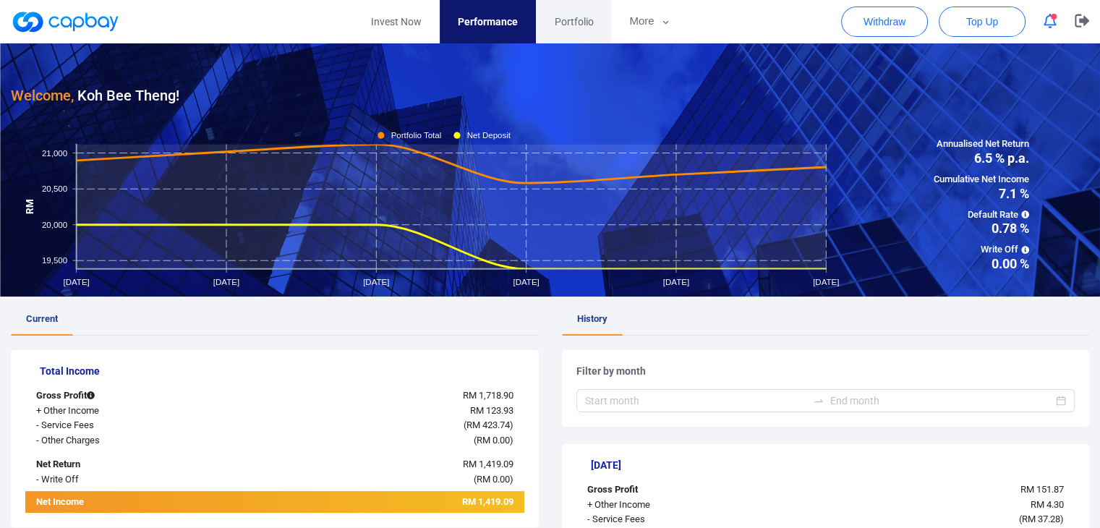
click at [559, 21] on span "Portfolio" at bounding box center [573, 22] width 39 height 16
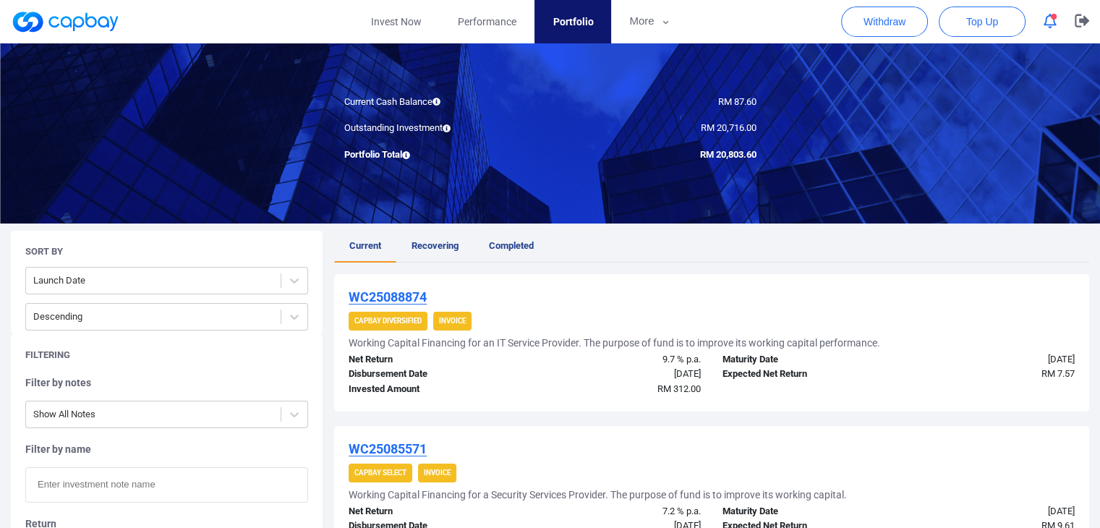
scroll to position [217, 0]
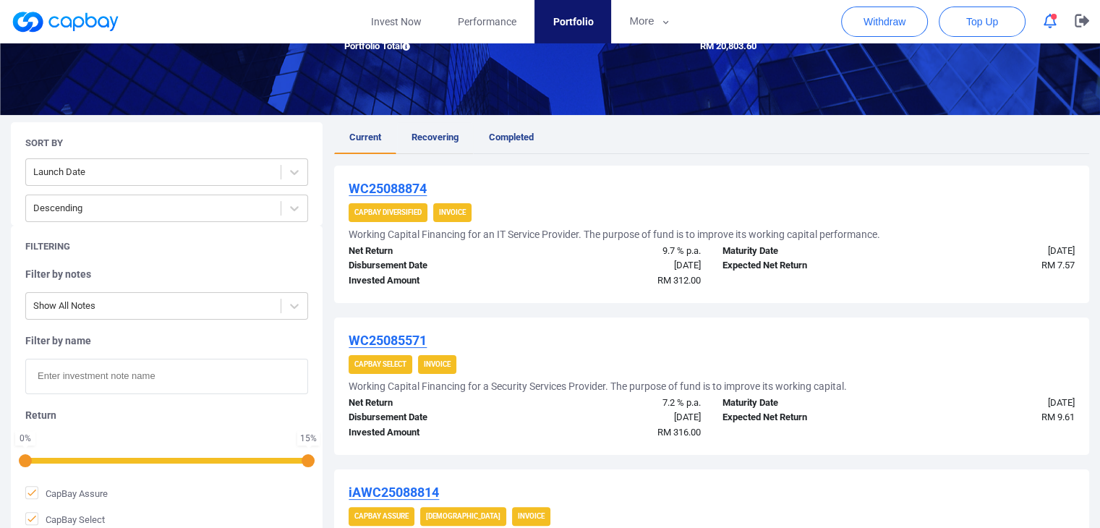
click at [433, 136] on span "Recovering" at bounding box center [435, 137] width 47 height 11
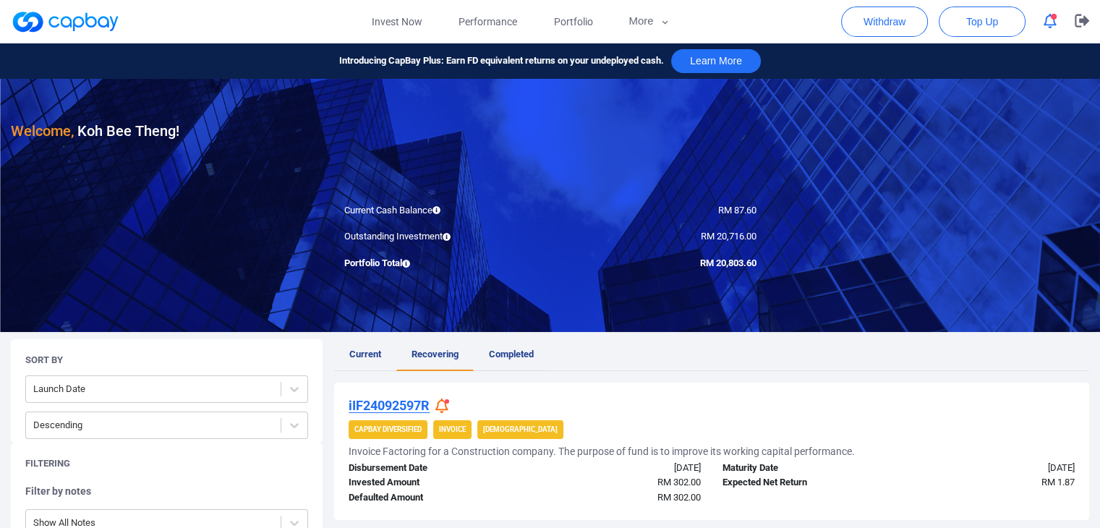
click at [503, 359] on span "Completed" at bounding box center [511, 354] width 45 height 11
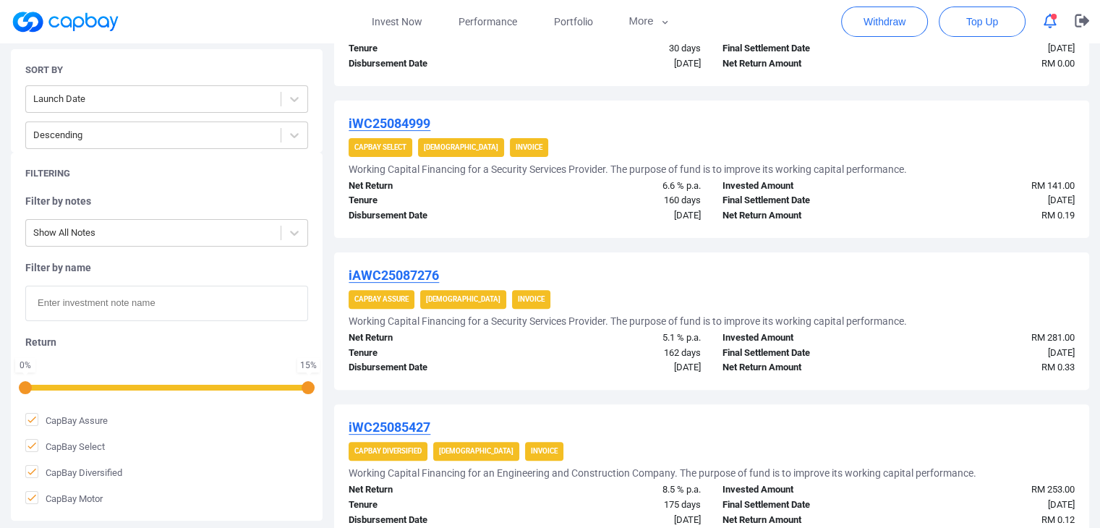
scroll to position [145, 0]
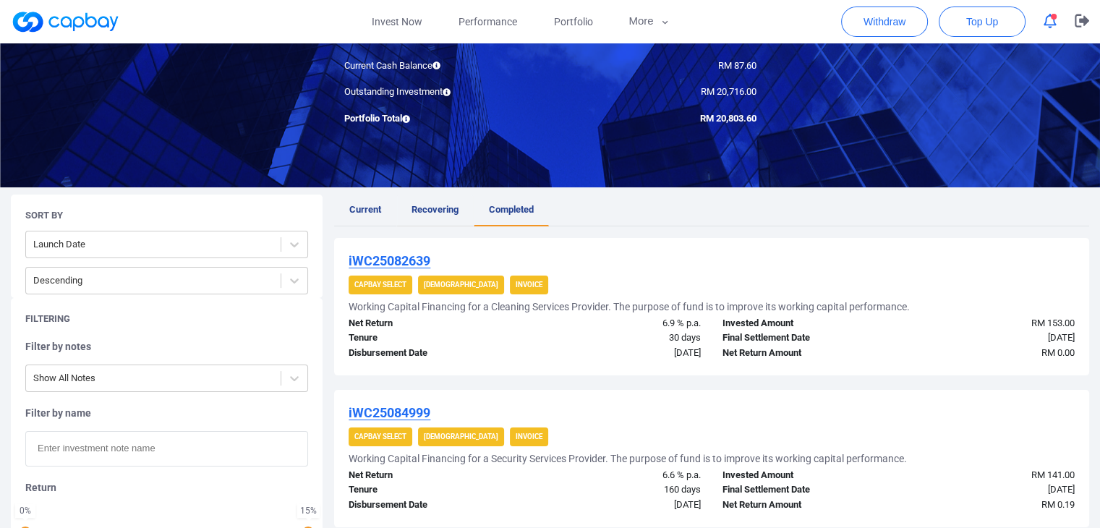
click at [450, 212] on span "Recovering" at bounding box center [435, 209] width 47 height 11
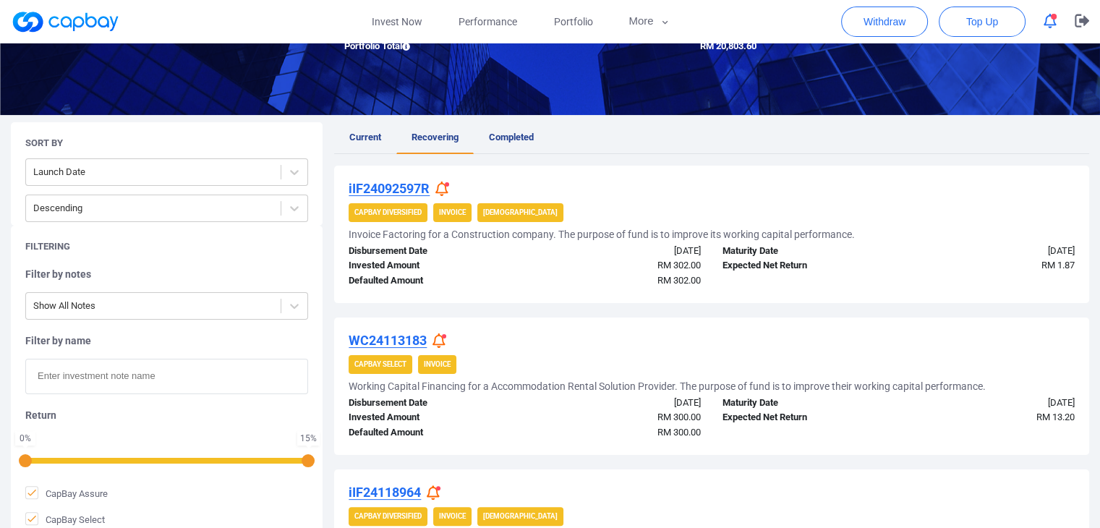
scroll to position [153, 0]
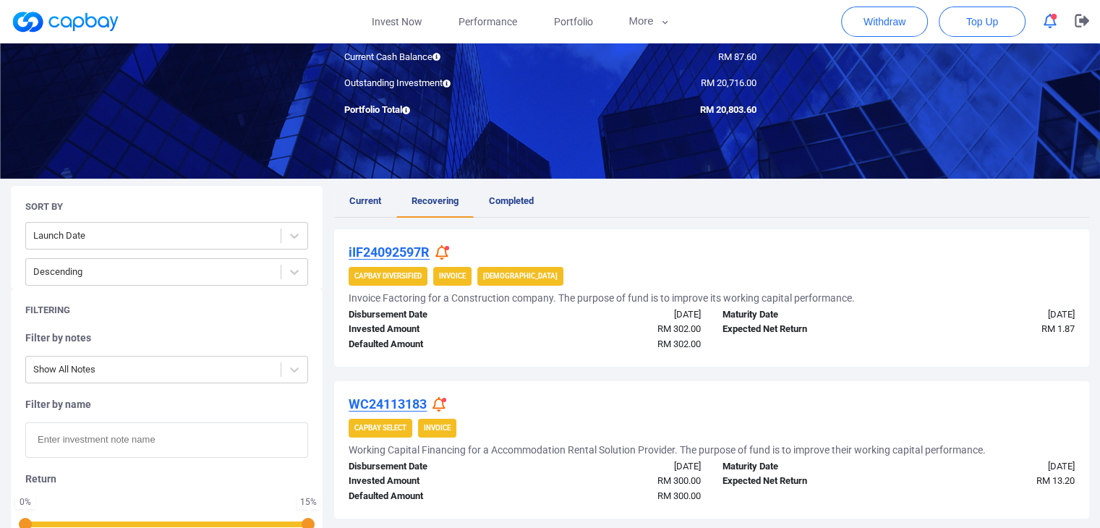
click at [375, 204] on span "Current" at bounding box center [365, 200] width 32 height 11
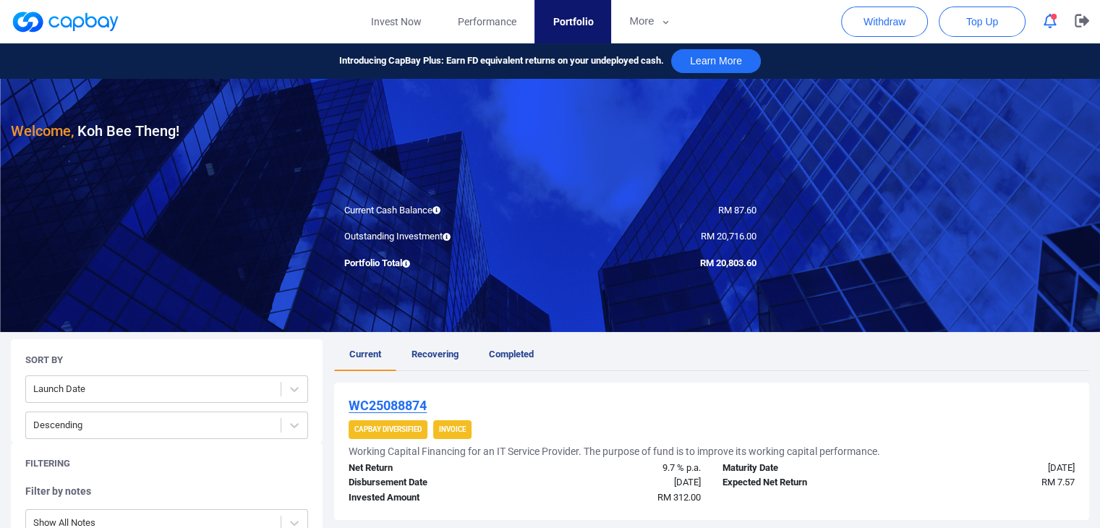
click at [1049, 24] on icon "button" at bounding box center [1050, 21] width 13 height 15
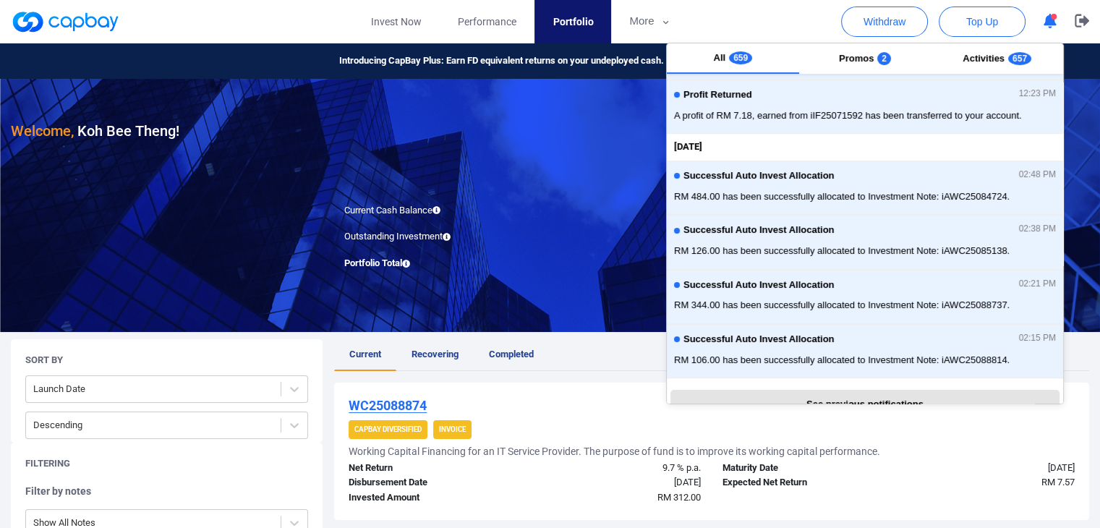
scroll to position [348, 0]
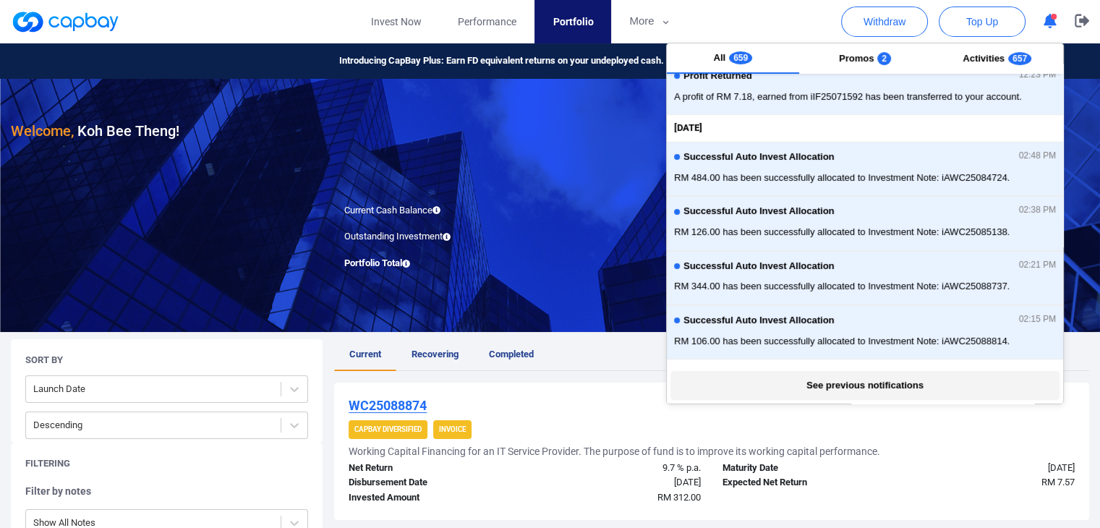
click at [856, 380] on button "See previous notifications" at bounding box center [865, 385] width 388 height 29
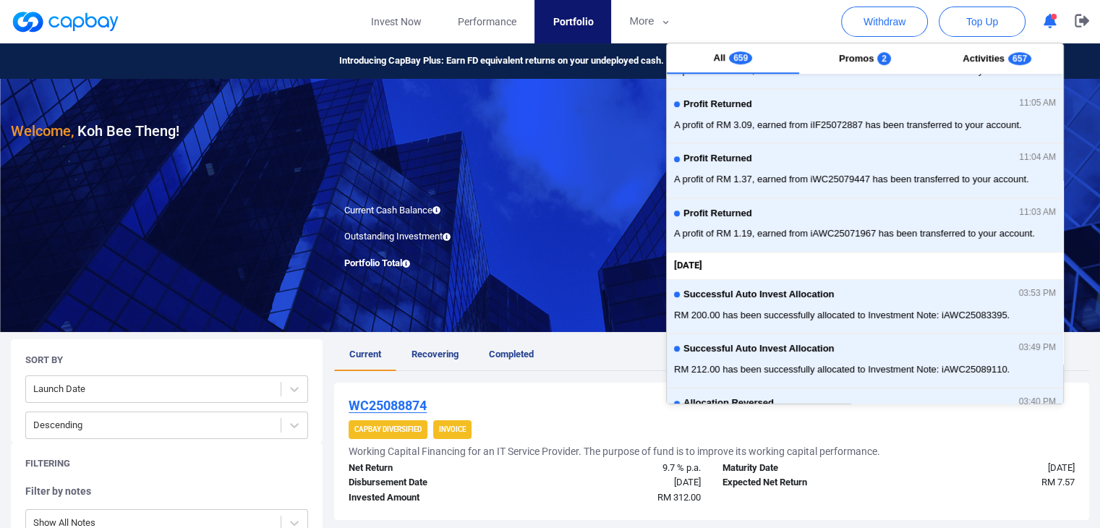
scroll to position [940, 0]
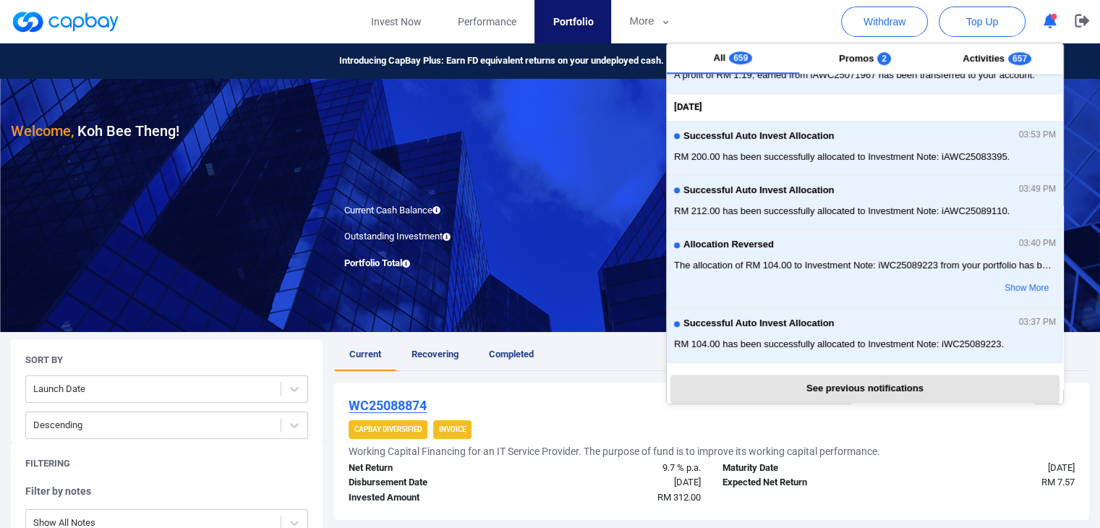
click at [469, 244] on div "Outstanding Investment" at bounding box center [441, 236] width 217 height 15
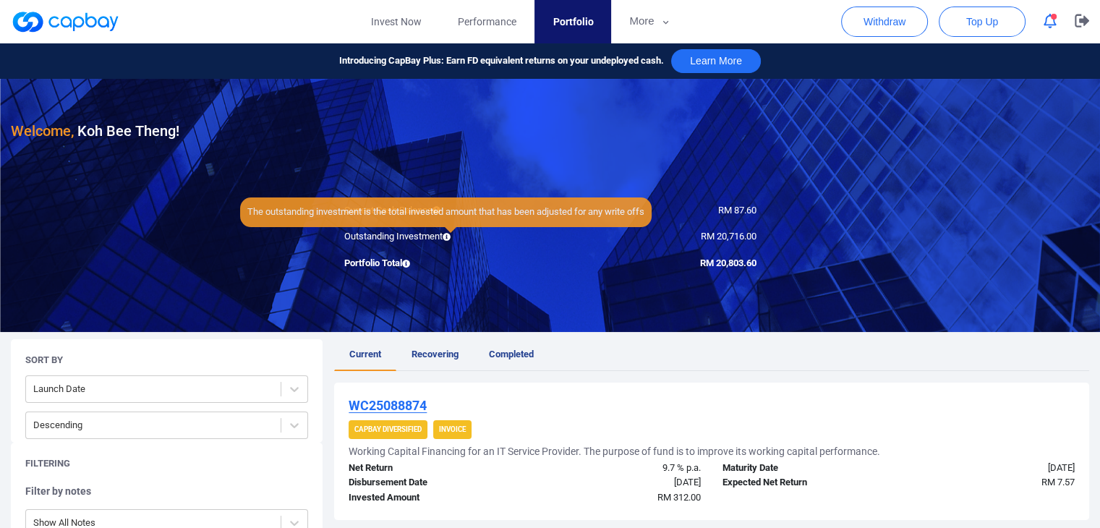
click at [451, 233] on icon at bounding box center [447, 237] width 8 height 8
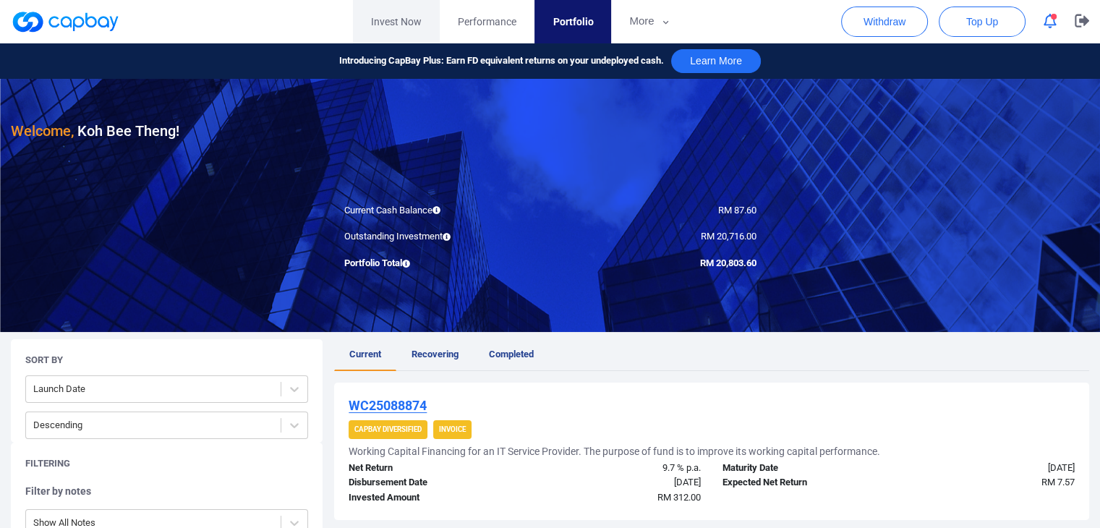
click at [394, 18] on link "Invest Now" at bounding box center [396, 21] width 87 height 43
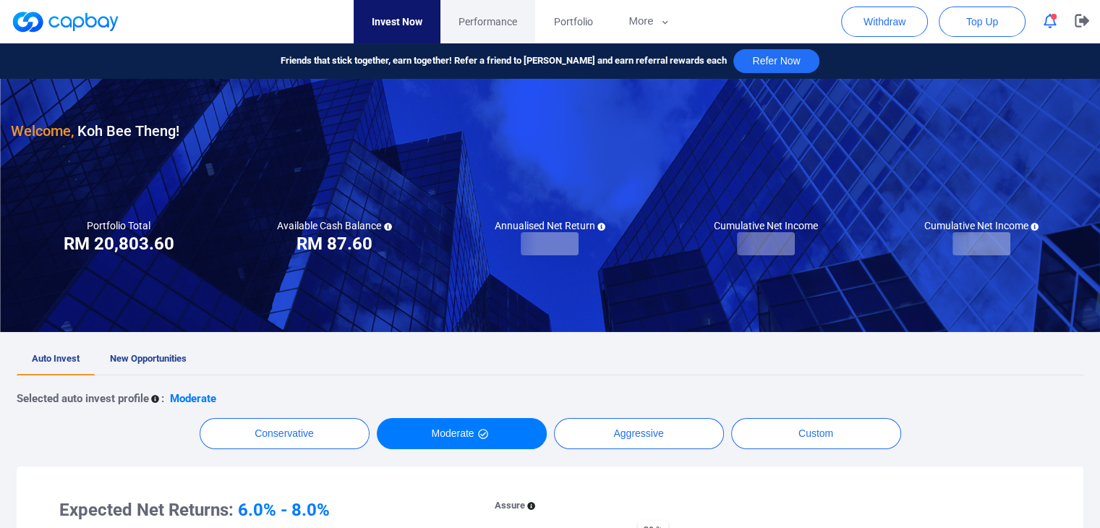
click at [478, 29] on span "Performance" at bounding box center [488, 22] width 59 height 16
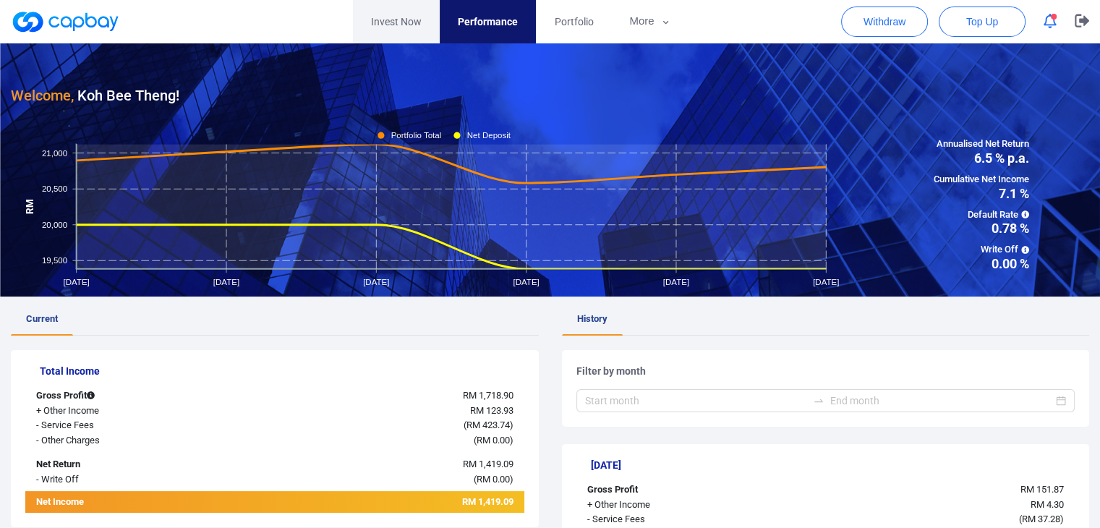
click at [386, 38] on link "Invest Now" at bounding box center [396, 21] width 87 height 43
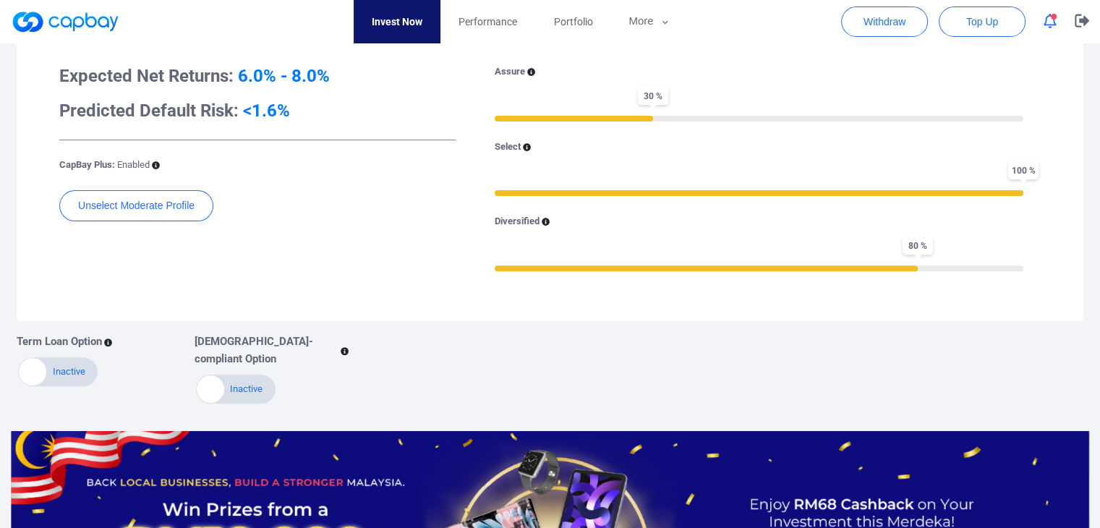
scroll to position [289, 0]
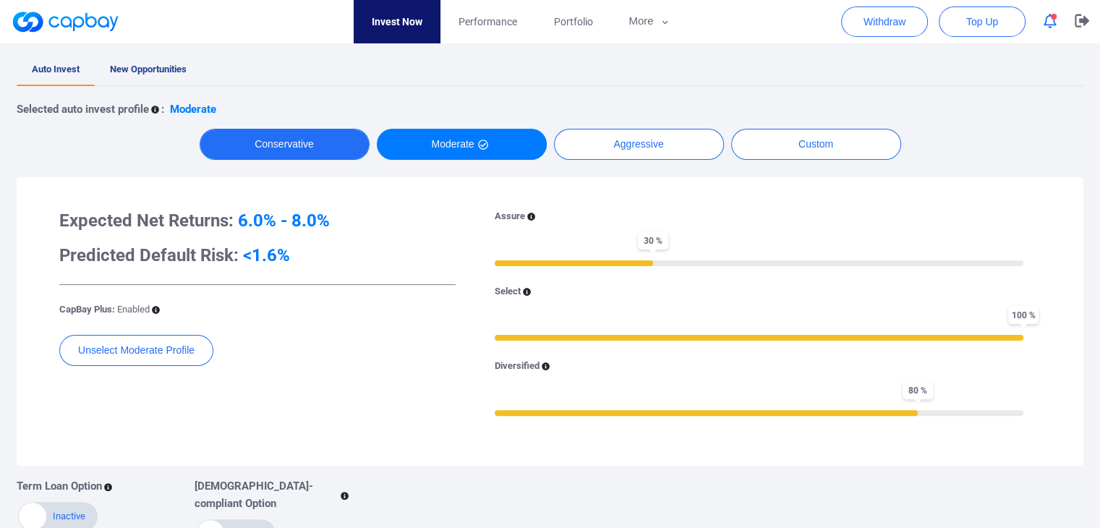
click at [310, 150] on button "Conservative" at bounding box center [285, 144] width 170 height 31
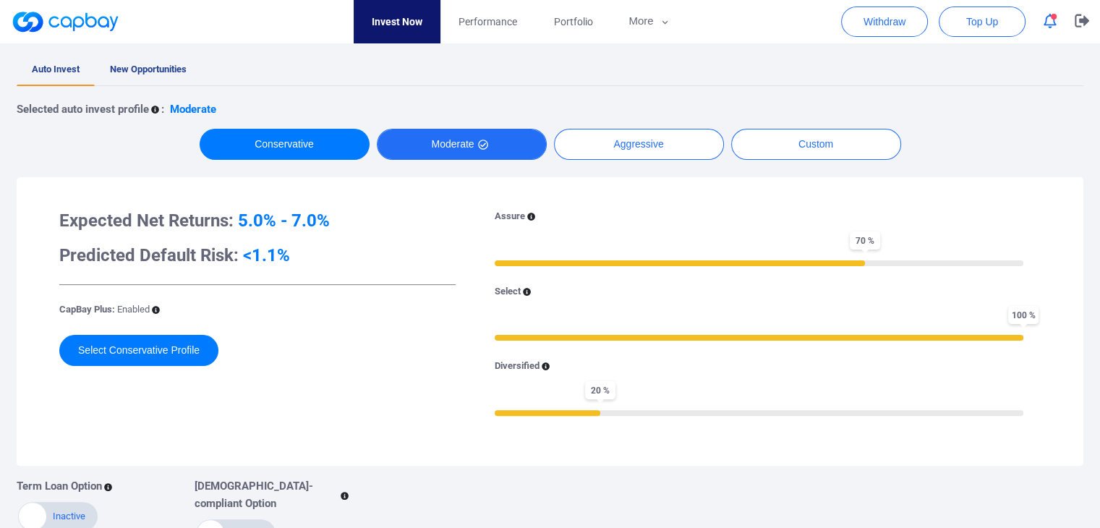
click at [456, 148] on button "Moderate" at bounding box center [462, 144] width 170 height 31
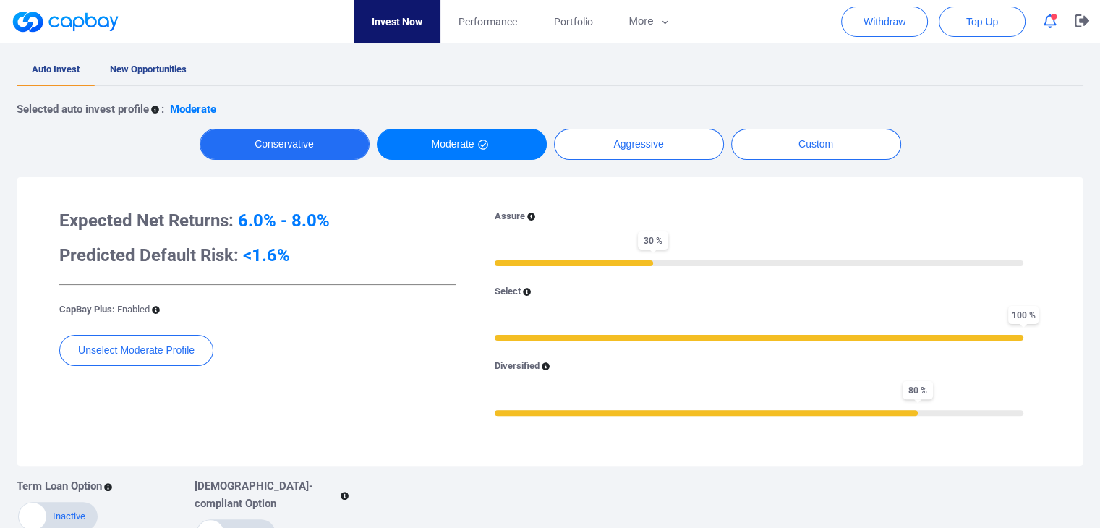
click at [313, 144] on button "Conservative" at bounding box center [285, 144] width 170 height 31
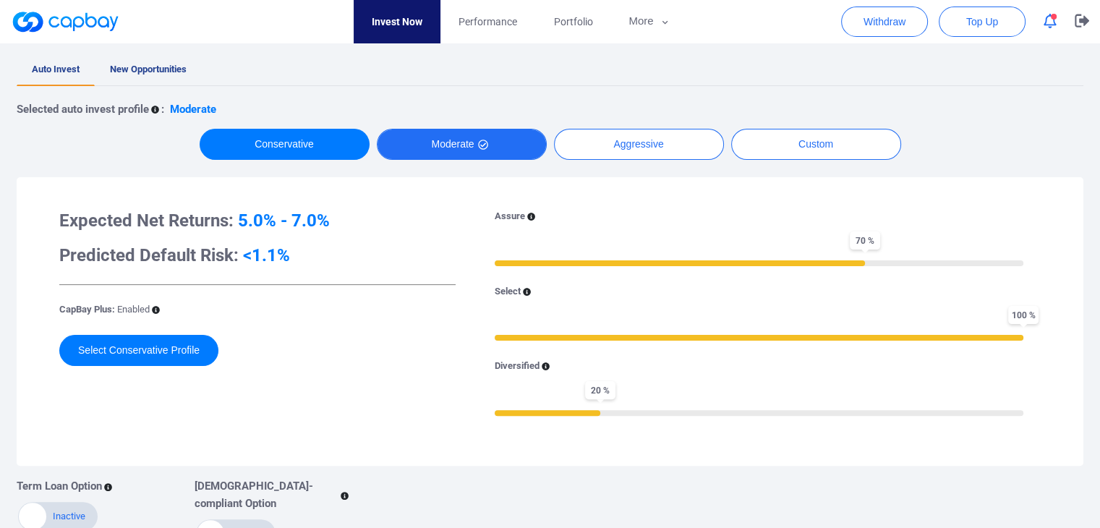
click at [464, 148] on button "Moderate" at bounding box center [462, 144] width 170 height 31
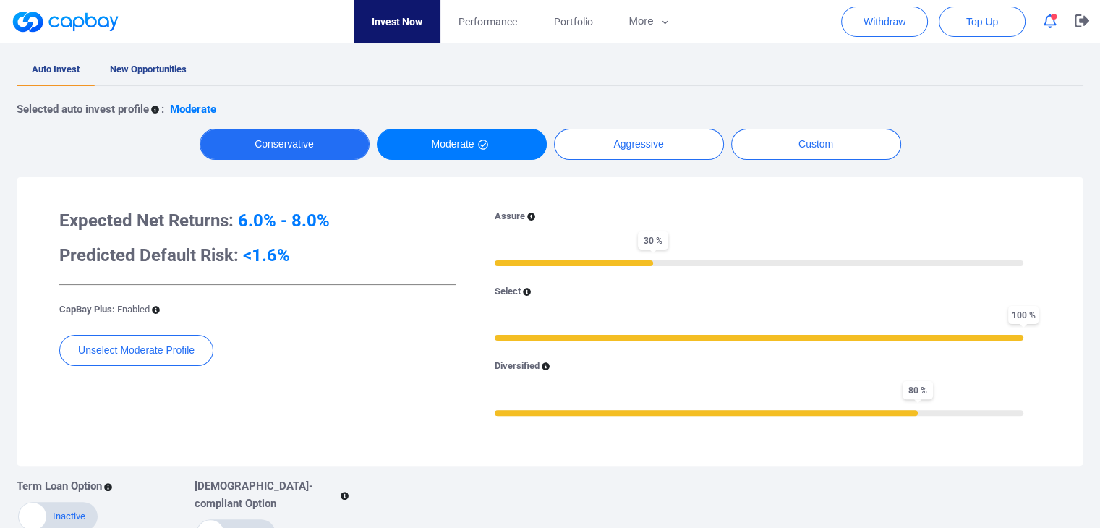
click at [304, 142] on button "Conservative" at bounding box center [285, 144] width 170 height 31
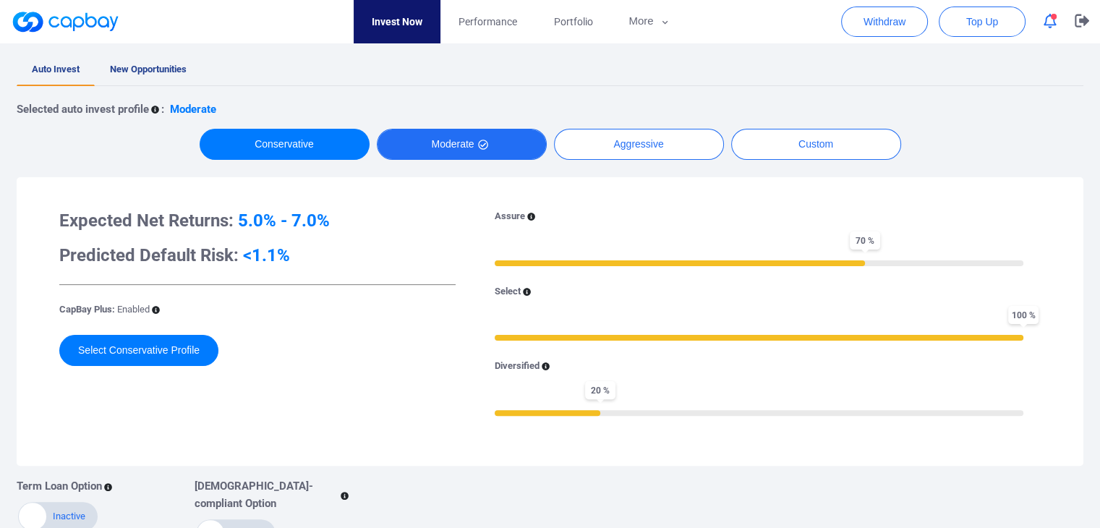
click at [394, 137] on button "Moderate" at bounding box center [462, 144] width 170 height 31
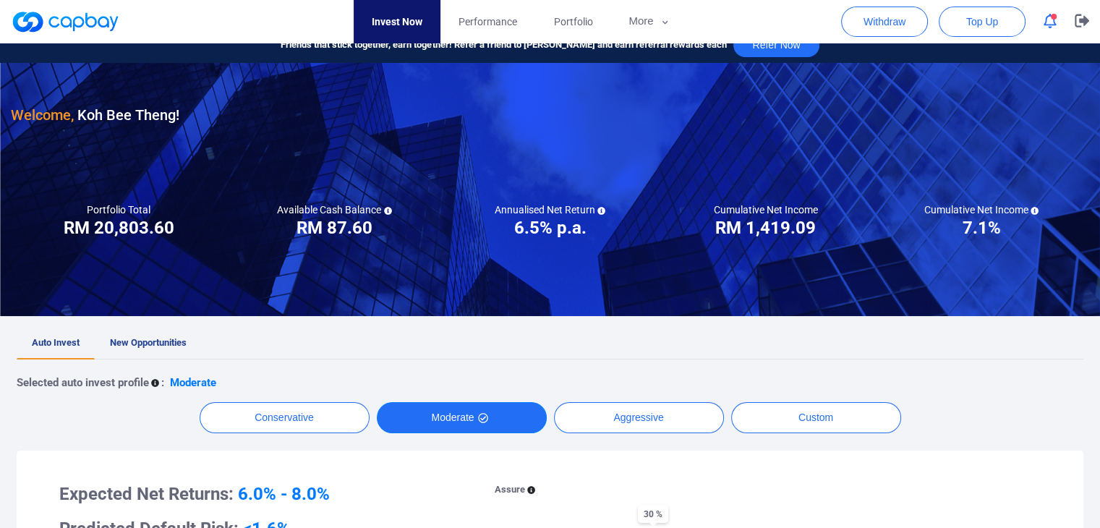
scroll to position [0, 0]
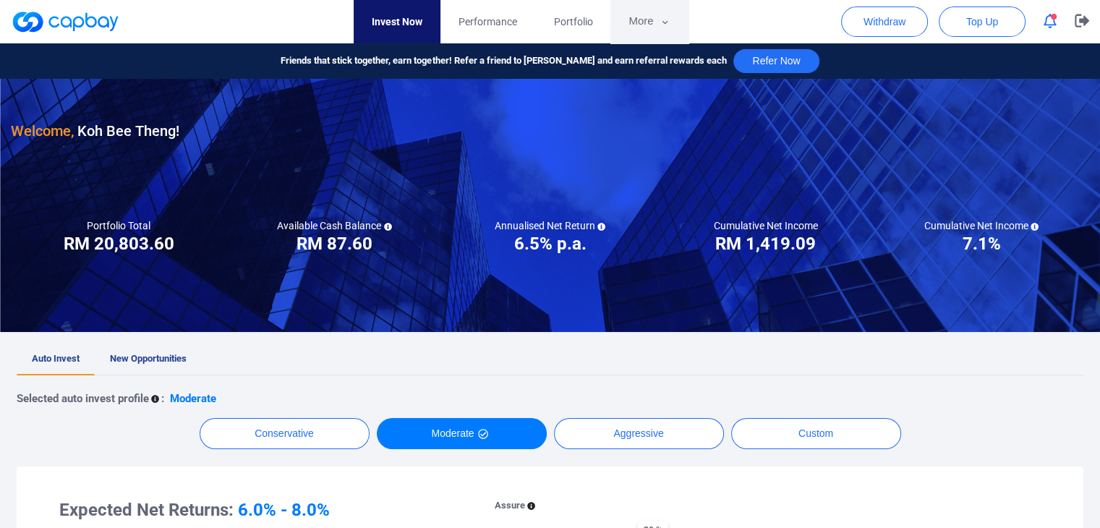
click at [651, 19] on button "More" at bounding box center [649, 21] width 77 height 43
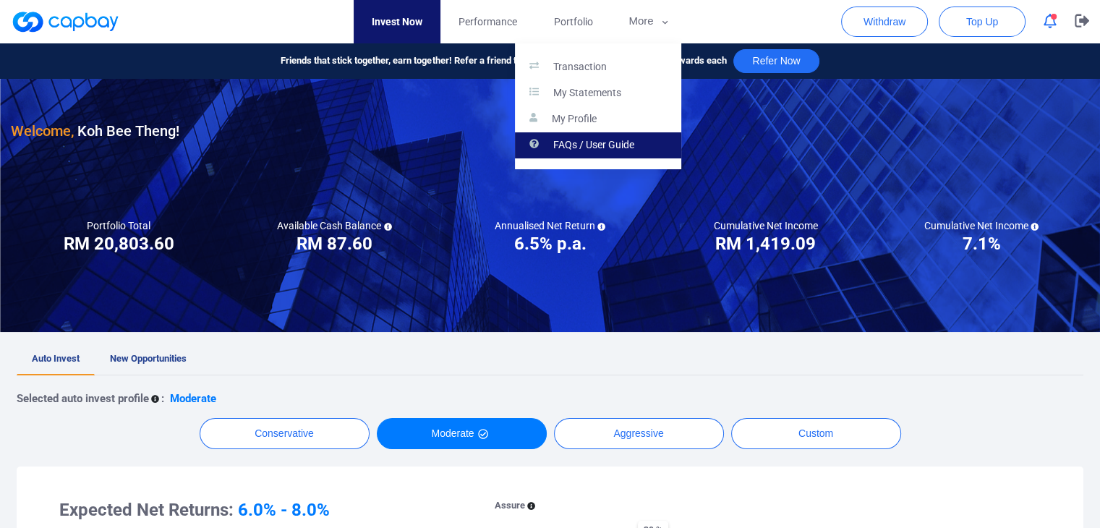
click at [560, 148] on p "FAQs / User Guide" at bounding box center [593, 145] width 81 height 13
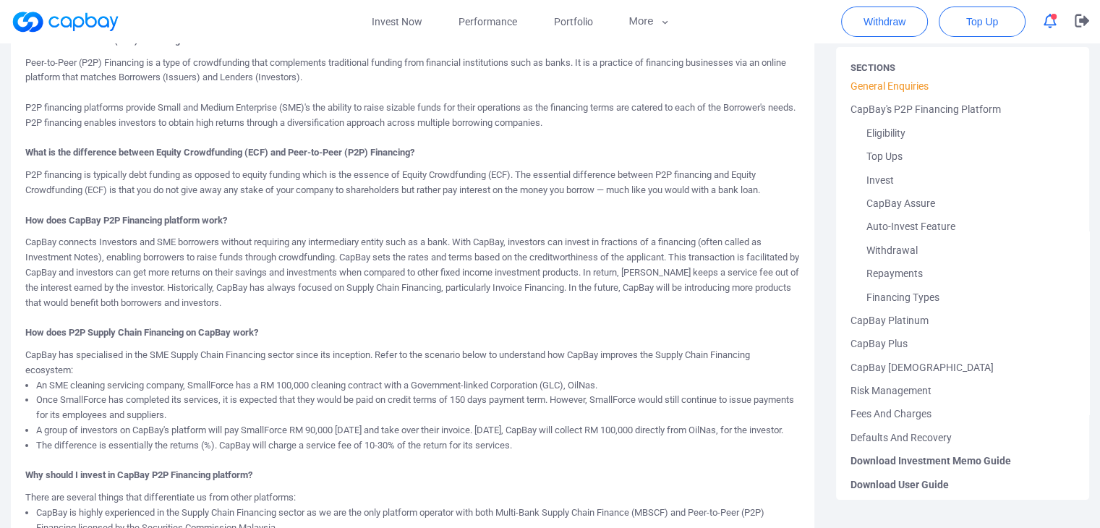
scroll to position [145, 0]
click at [919, 247] on link "Withdrawal" at bounding box center [963, 250] width 224 height 23
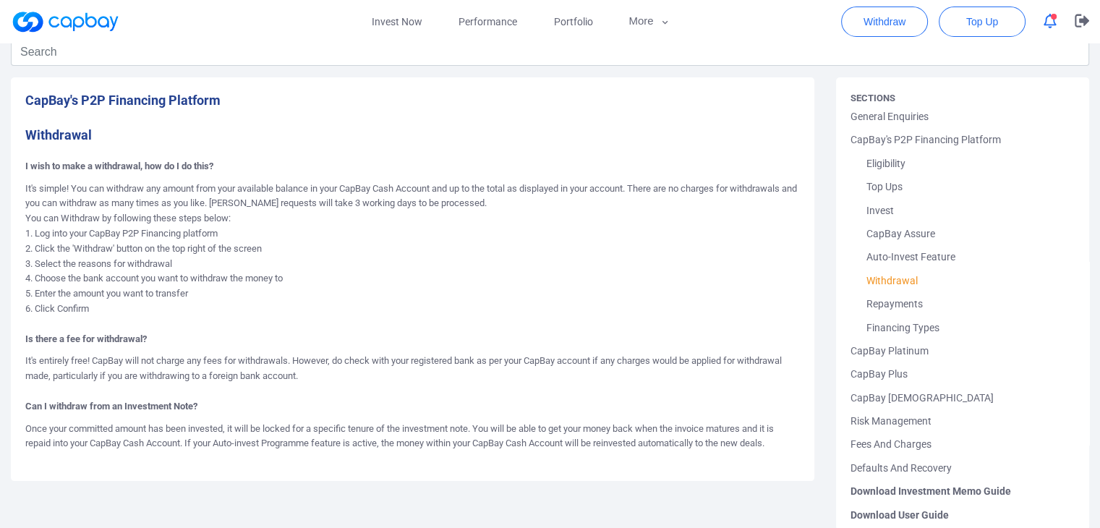
scroll to position [72, 0]
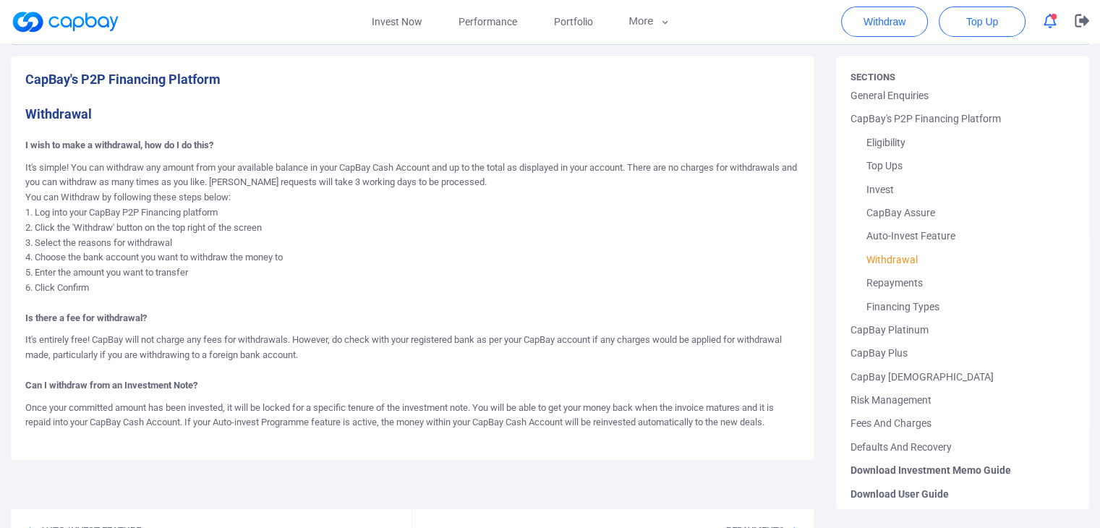
drag, startPoint x: 105, startPoint y: 292, endPoint x: 113, endPoint y: 187, distance: 105.9
click at [113, 187] on p "It's simple! You can withdraw any amount from your available balance in your Ca…" at bounding box center [412, 236] width 775 height 150
click at [323, 294] on p "It's simple! You can withdraw any amount from your available balance in your Ca…" at bounding box center [412, 236] width 775 height 150
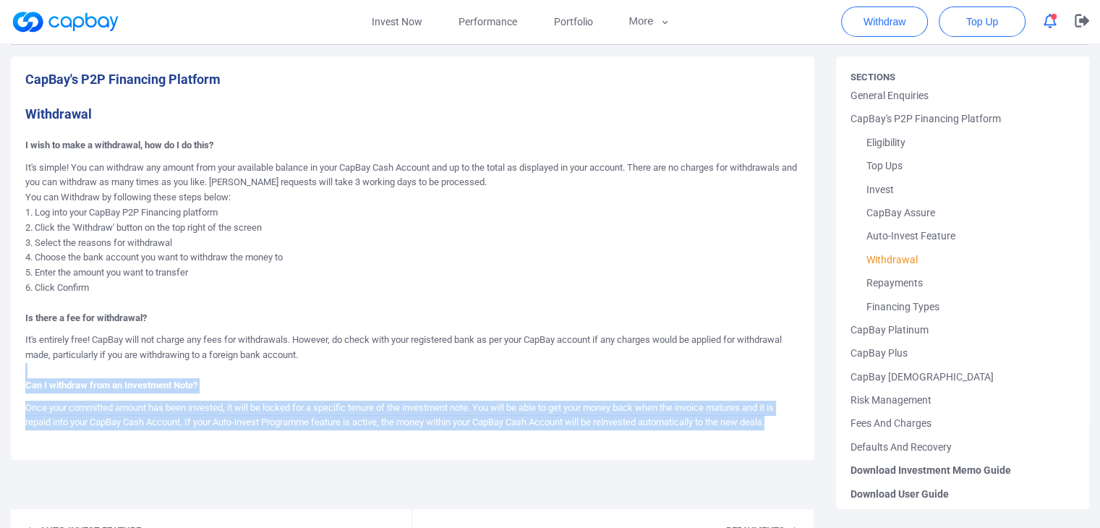
drag, startPoint x: 788, startPoint y: 425, endPoint x: 767, endPoint y: 376, distance: 53.5
click at [767, 376] on div "CapBay's P2P Financing Platform Withdrawal I wish to make a withdrawal, how do …" at bounding box center [413, 258] width 804 height 404
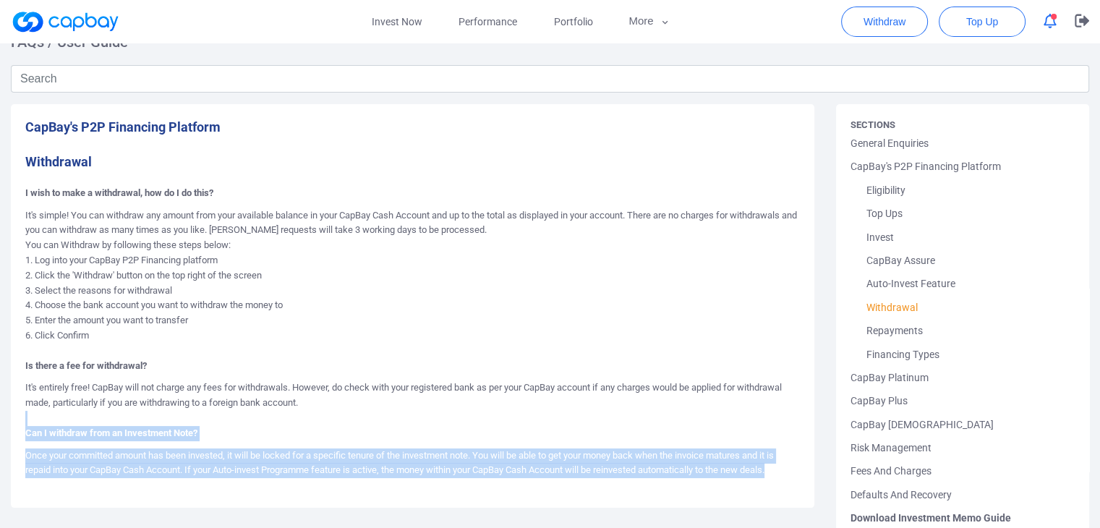
scroll to position [0, 0]
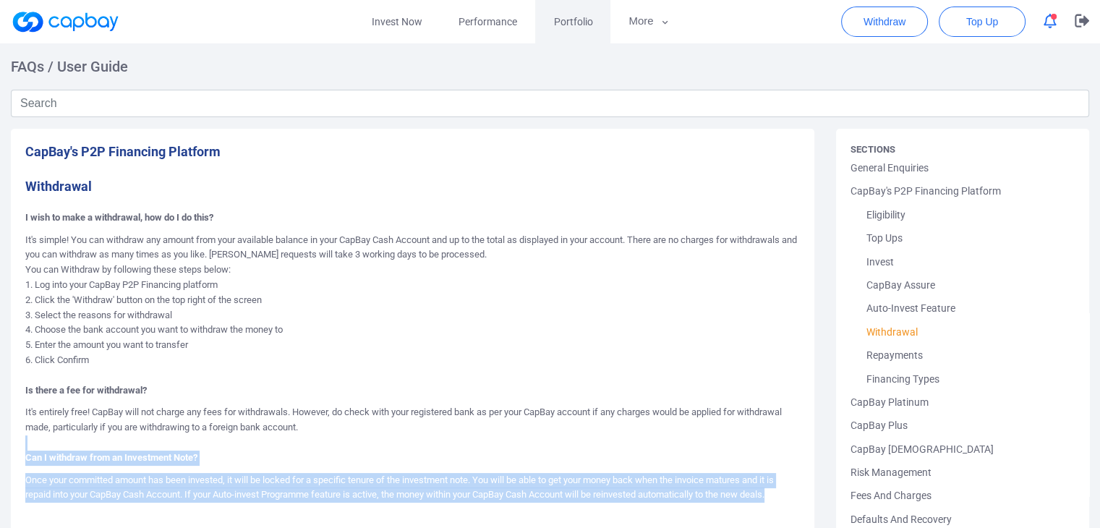
click at [564, 21] on span "Portfolio" at bounding box center [572, 22] width 39 height 16
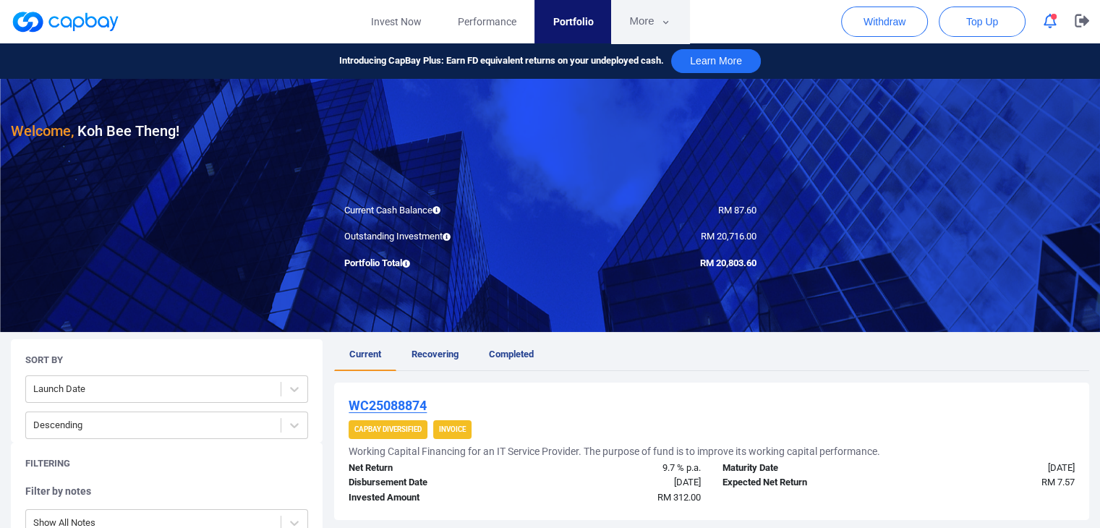
click at [645, 25] on button "More" at bounding box center [649, 21] width 77 height 43
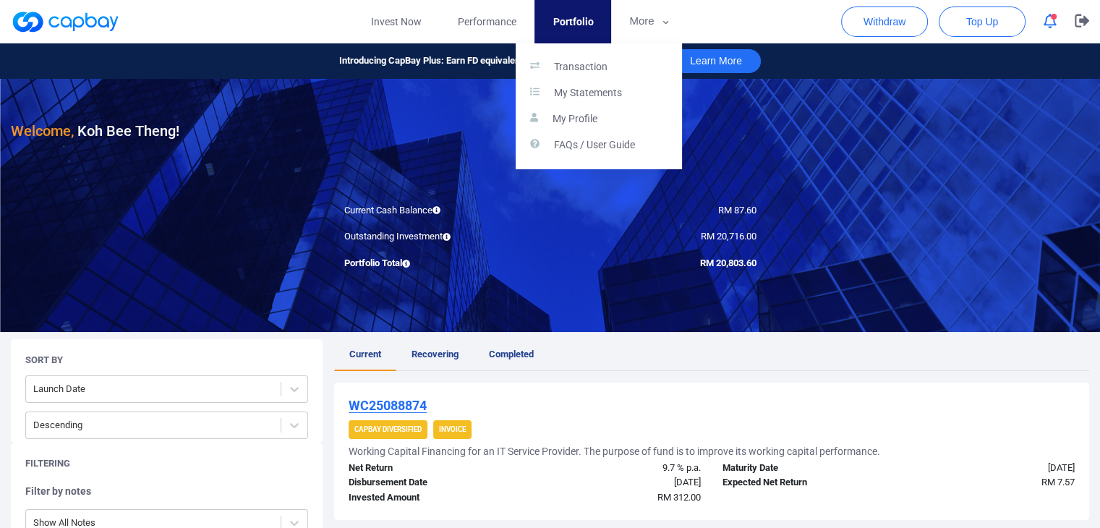
click at [485, 25] on button "button" at bounding box center [550, 264] width 1100 height 528
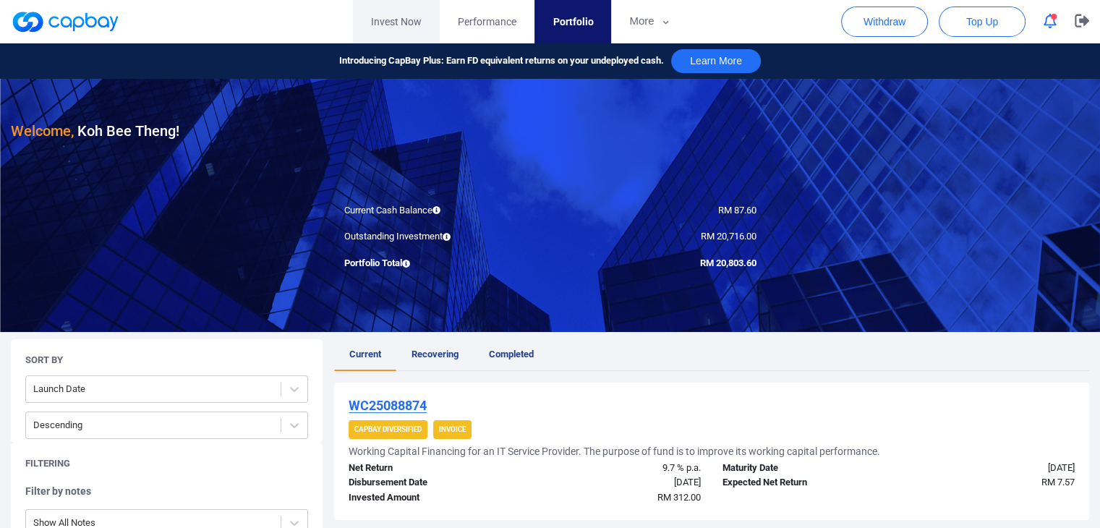
click at [401, 18] on link "Invest Now" at bounding box center [396, 21] width 87 height 43
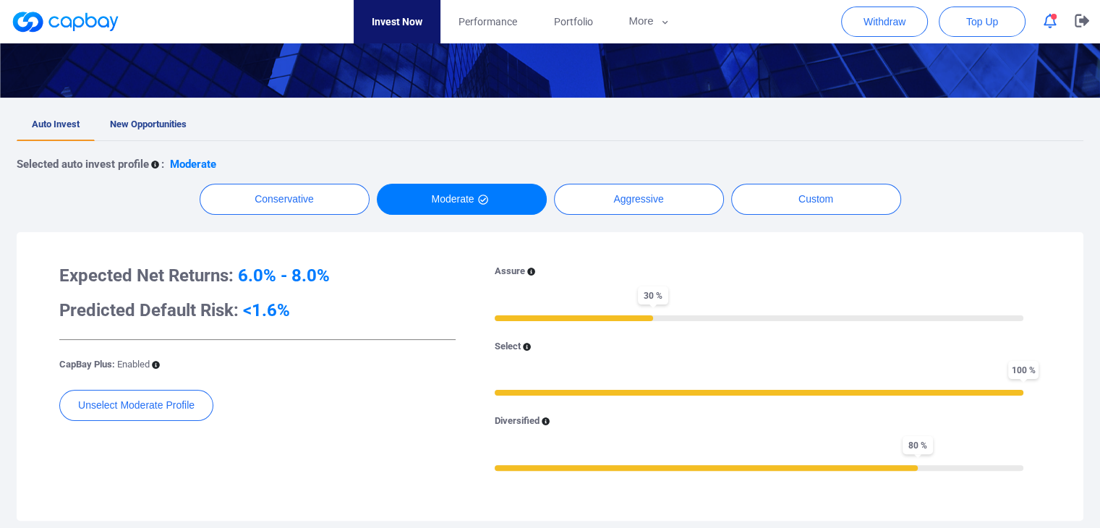
scroll to position [289, 0]
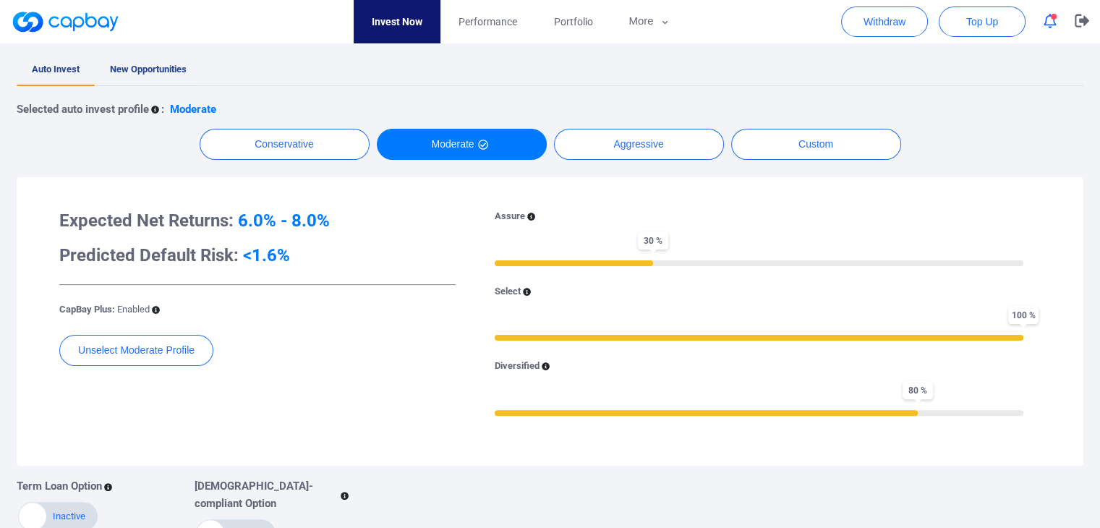
click at [153, 73] on span "New Opportunities" at bounding box center [148, 69] width 77 height 11
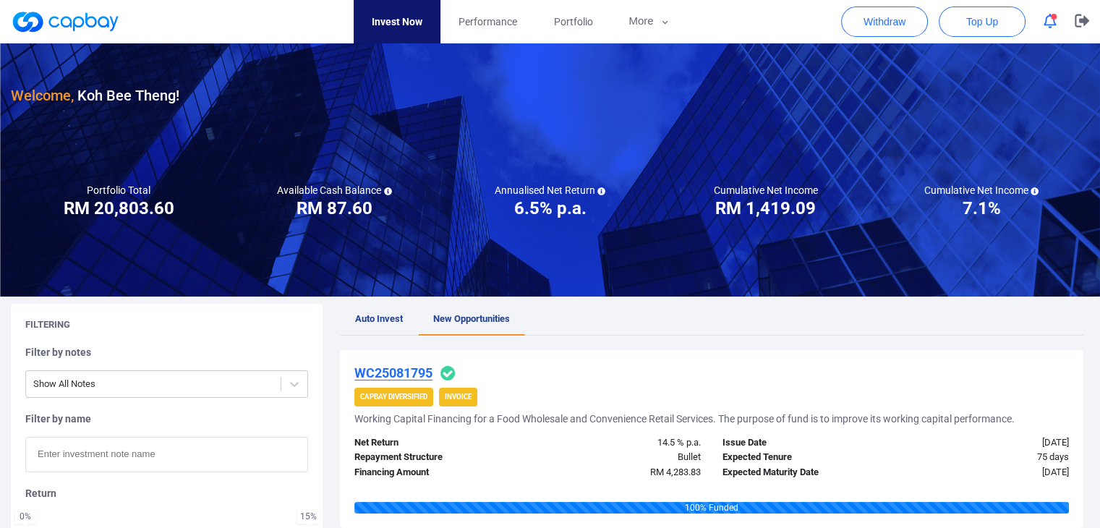
click at [378, 317] on span "Auto Invest" at bounding box center [379, 318] width 48 height 11
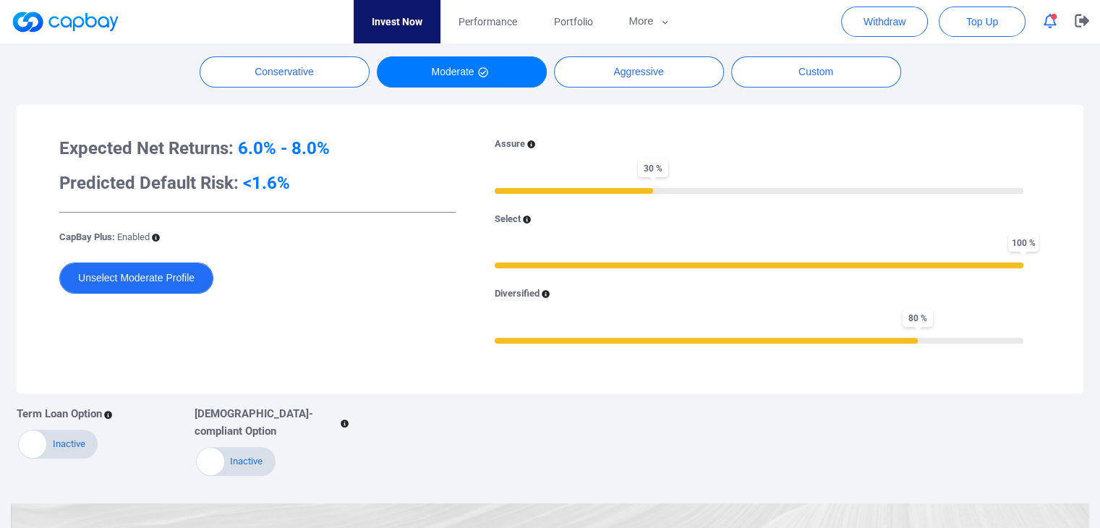
scroll to position [217, 0]
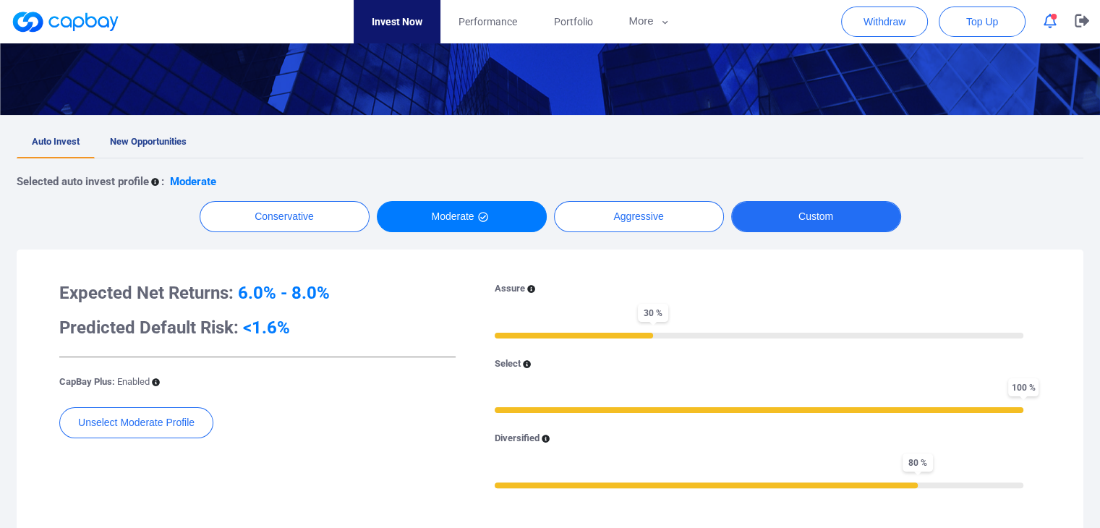
click at [788, 209] on button "Custom" at bounding box center [816, 216] width 170 height 31
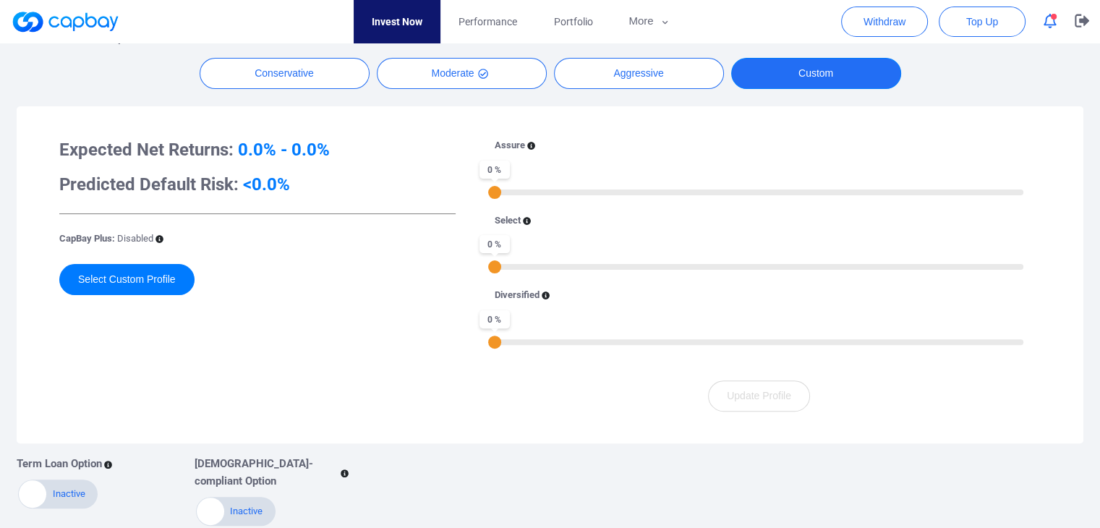
scroll to position [362, 0]
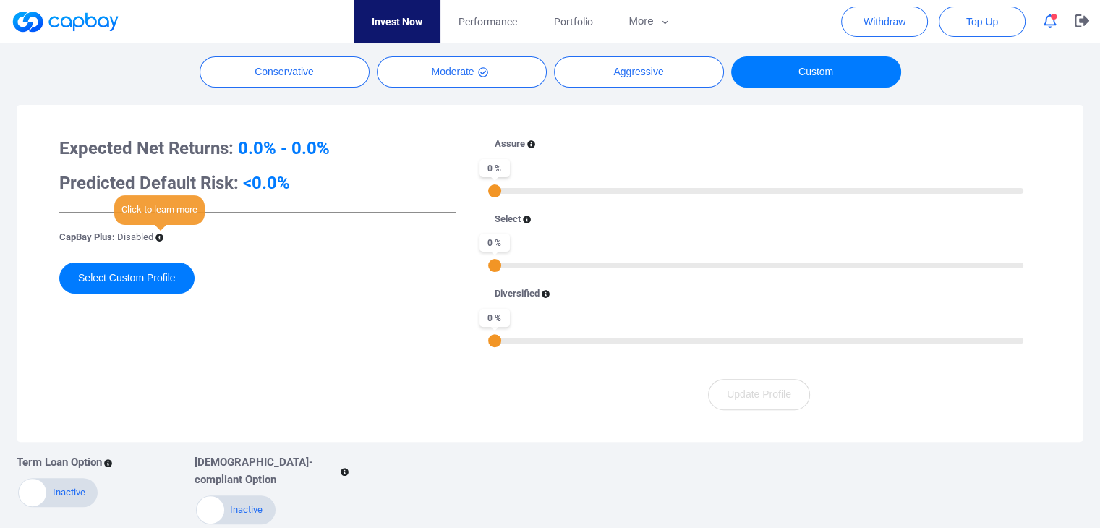
click at [158, 235] on icon at bounding box center [160, 238] width 8 height 8
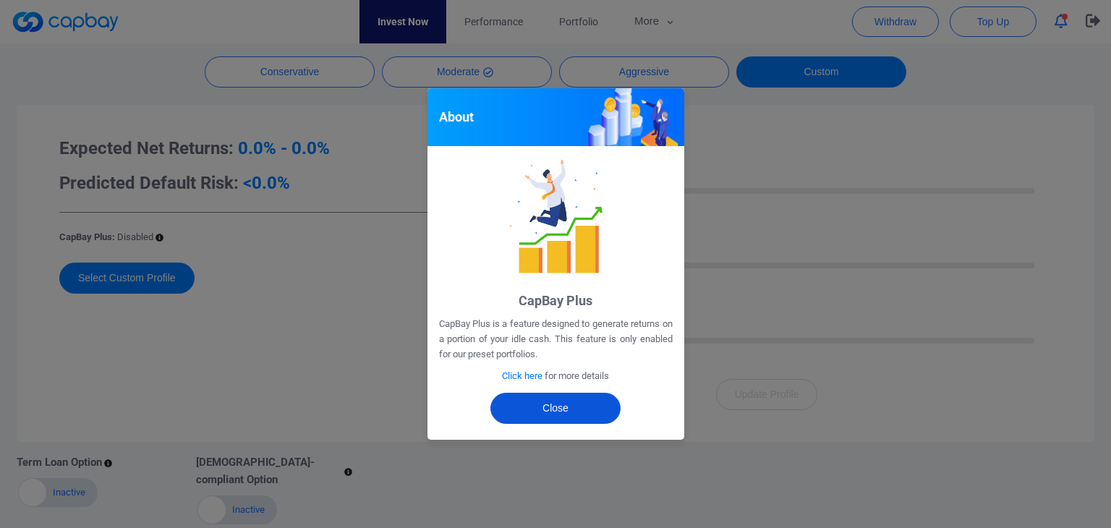
click at [561, 418] on button "Close" at bounding box center [555, 408] width 130 height 31
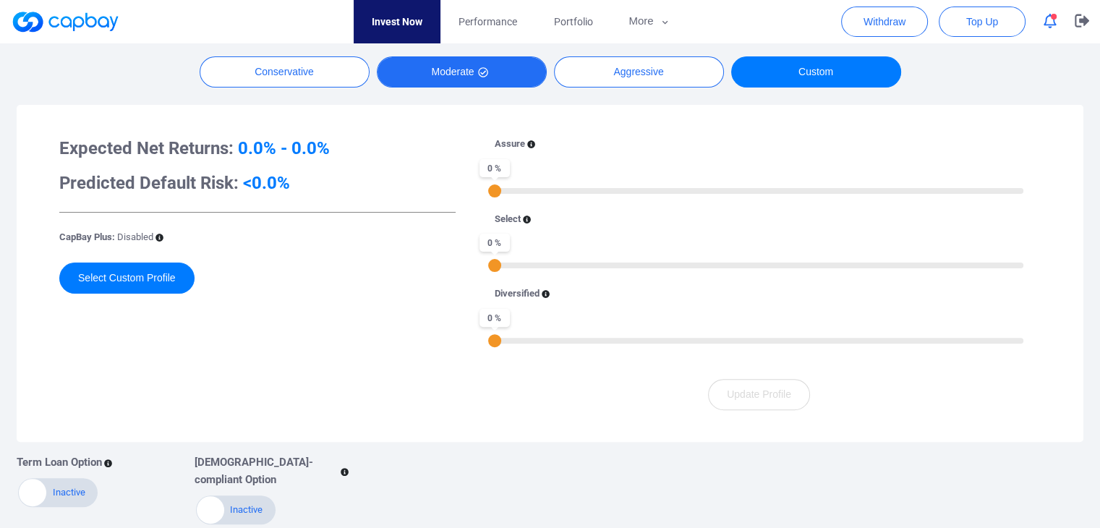
click at [437, 60] on button "Moderate" at bounding box center [462, 71] width 170 height 31
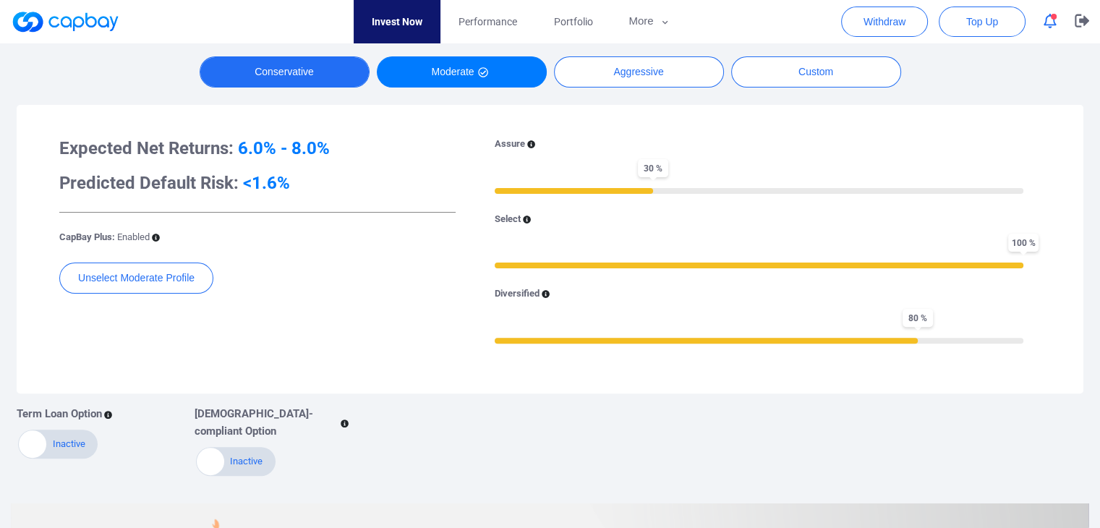
click at [333, 72] on button "Conservative" at bounding box center [285, 71] width 170 height 31
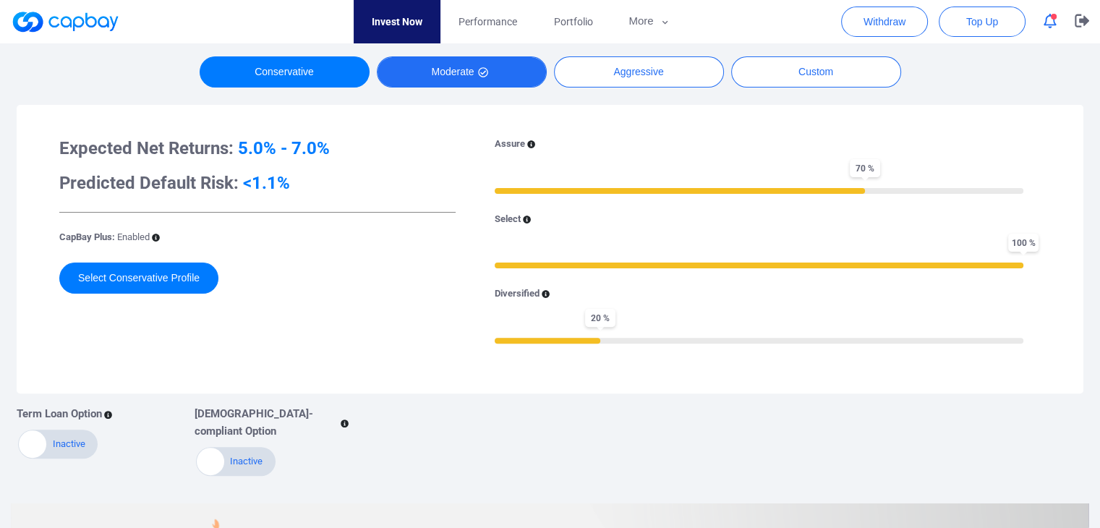
click at [511, 71] on button "Moderate" at bounding box center [462, 71] width 170 height 31
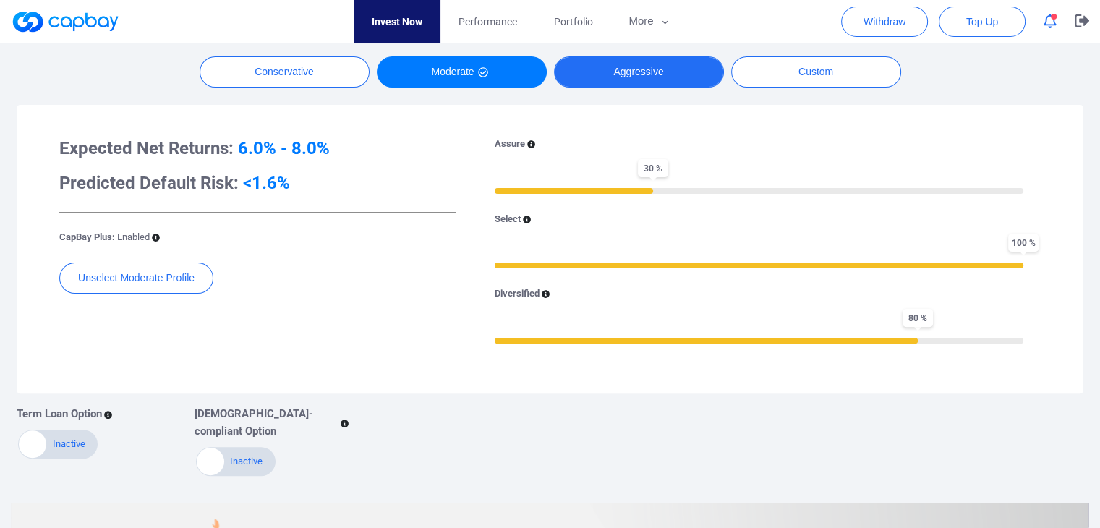
click at [600, 72] on button "Aggressive" at bounding box center [639, 71] width 170 height 31
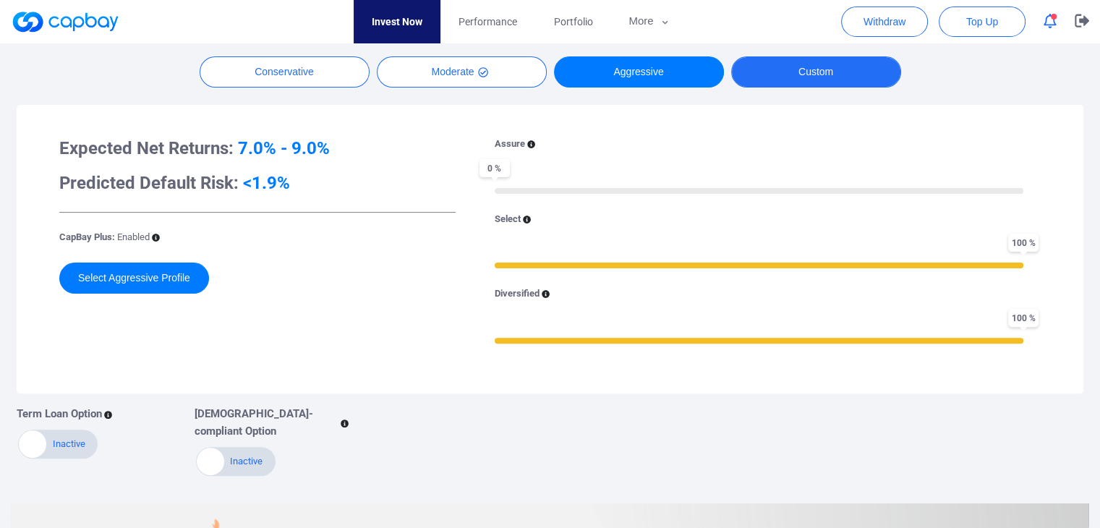
click at [776, 79] on button "Custom" at bounding box center [816, 71] width 170 height 31
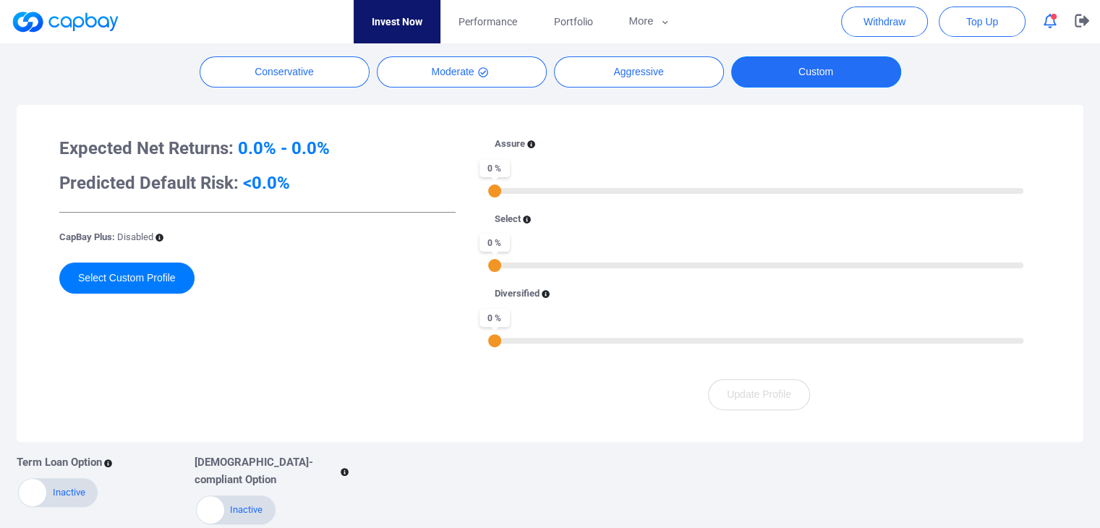
scroll to position [145, 0]
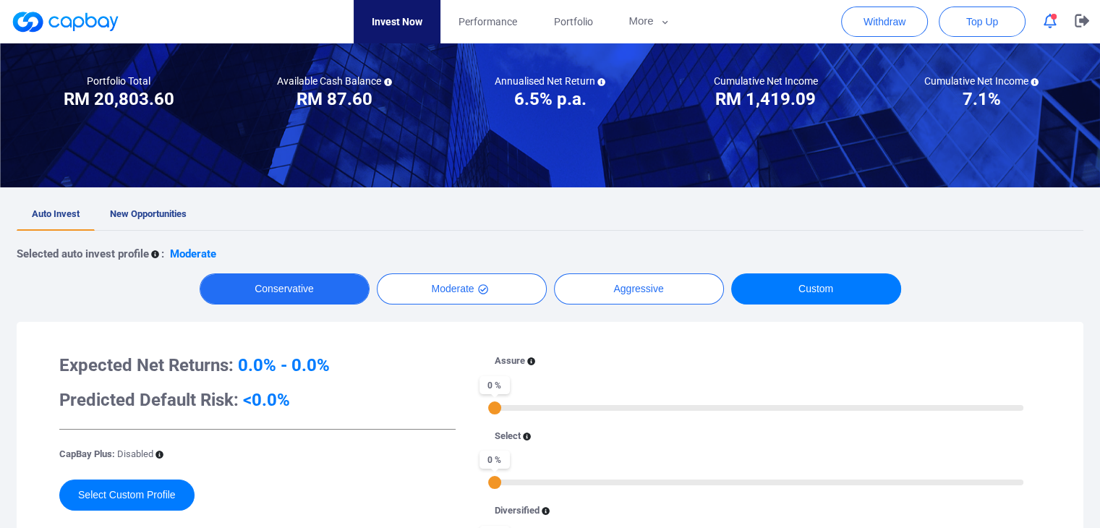
click at [249, 284] on button "Conservative" at bounding box center [285, 288] width 170 height 31
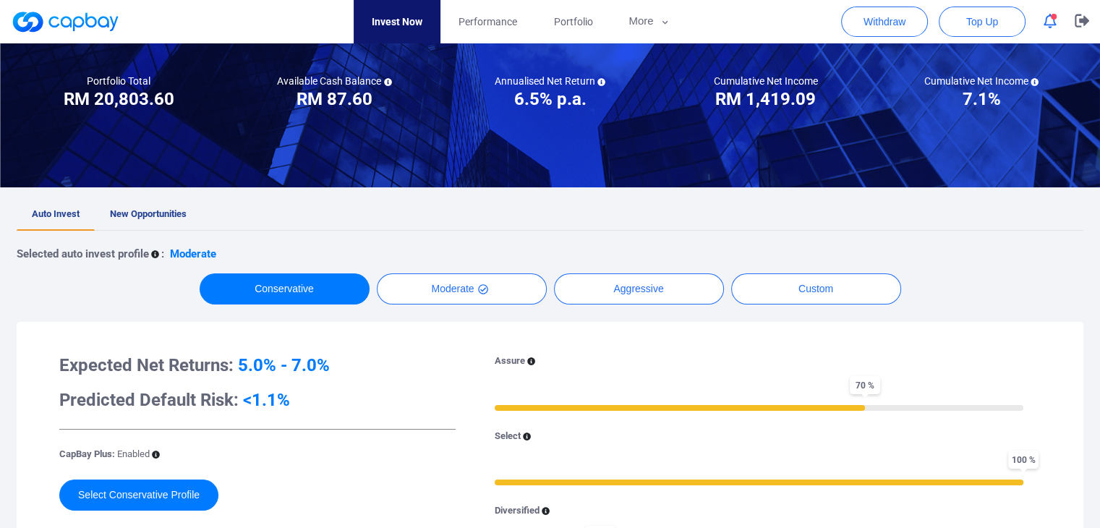
click at [156, 251] on icon at bounding box center [155, 255] width 8 height 8
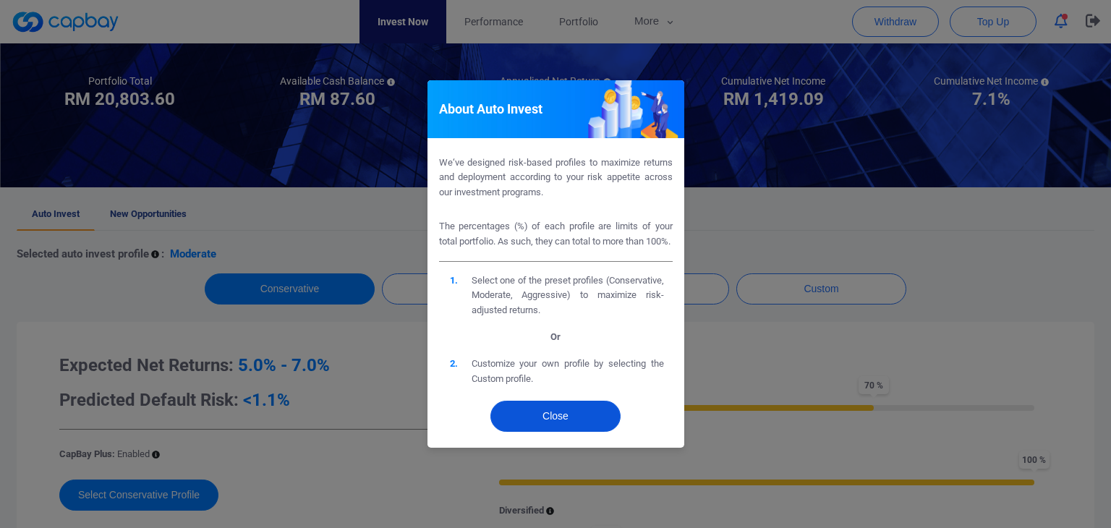
click at [558, 426] on button "Close" at bounding box center [555, 416] width 130 height 31
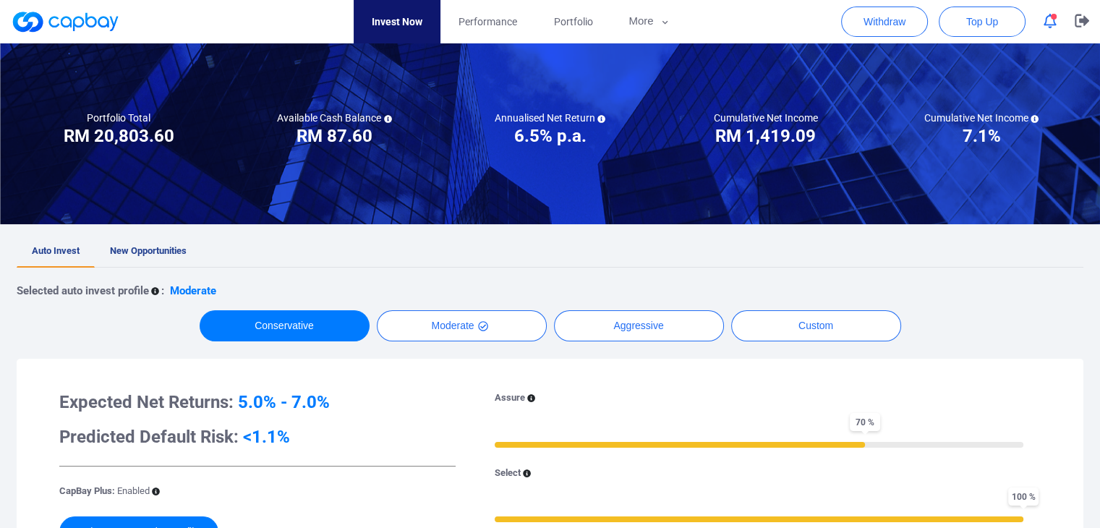
scroll to position [0, 0]
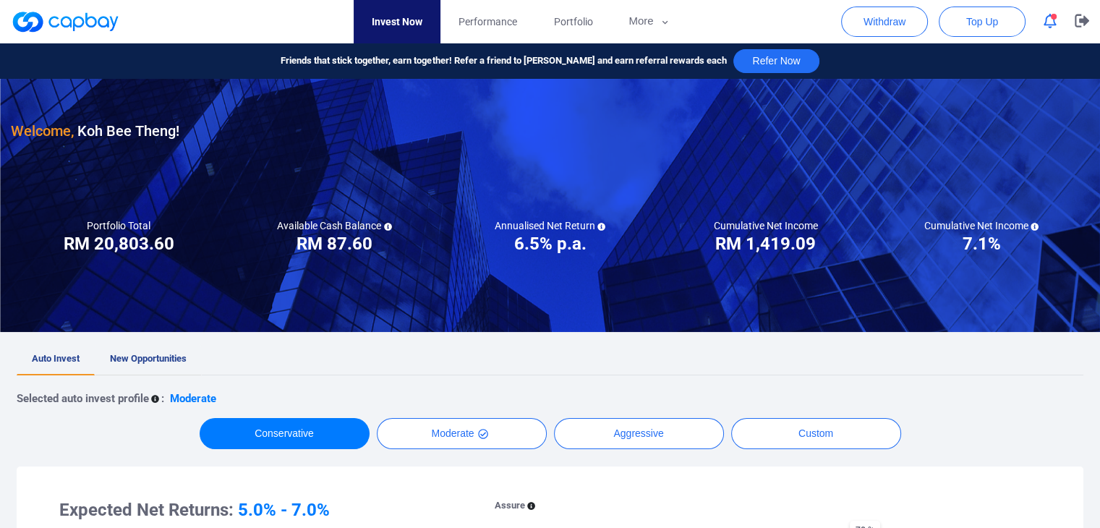
click at [163, 349] on link "New Opportunities" at bounding box center [148, 360] width 107 height 32
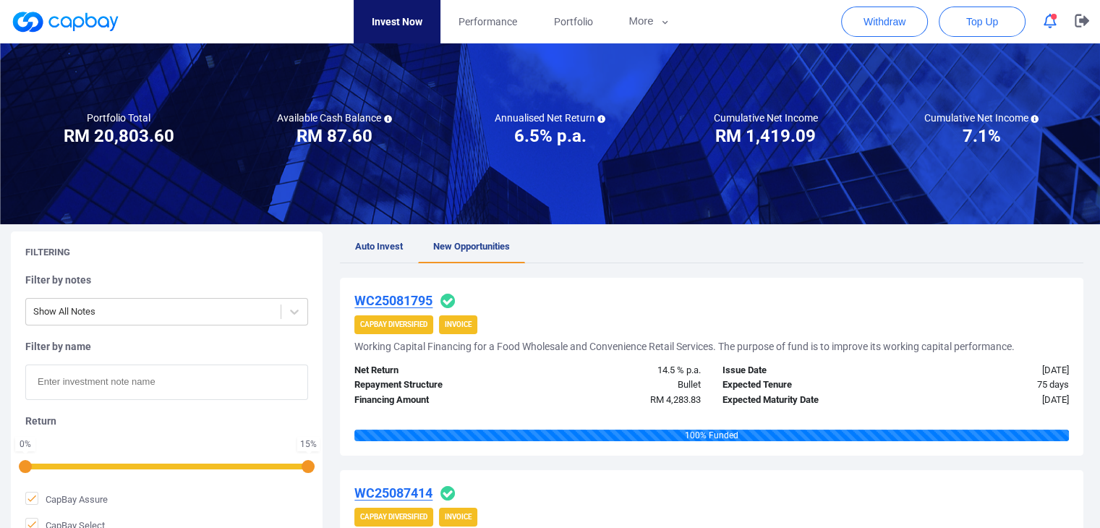
scroll to position [72, 0]
click at [376, 245] on span "Auto Invest" at bounding box center [379, 246] width 48 height 11
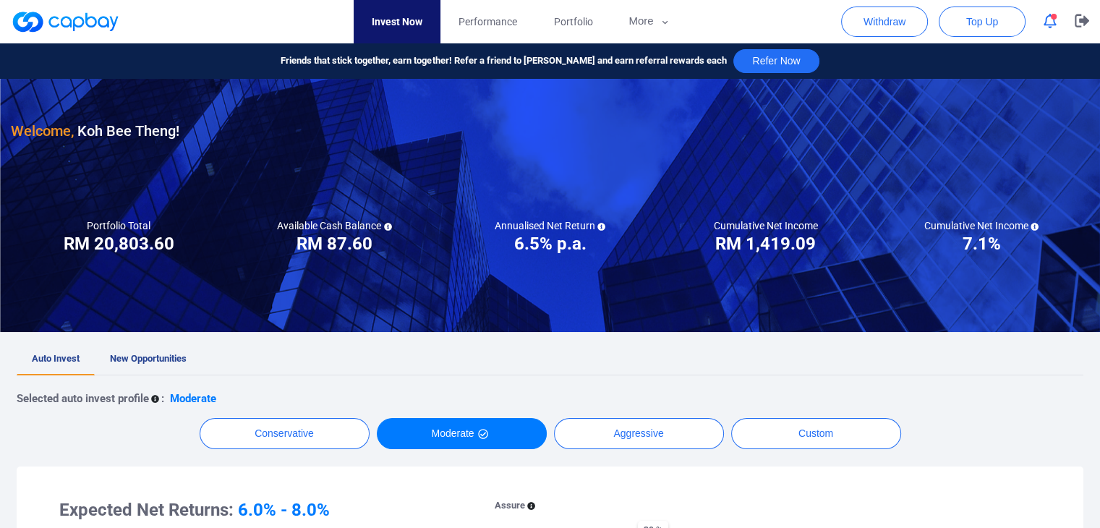
scroll to position [217, 0]
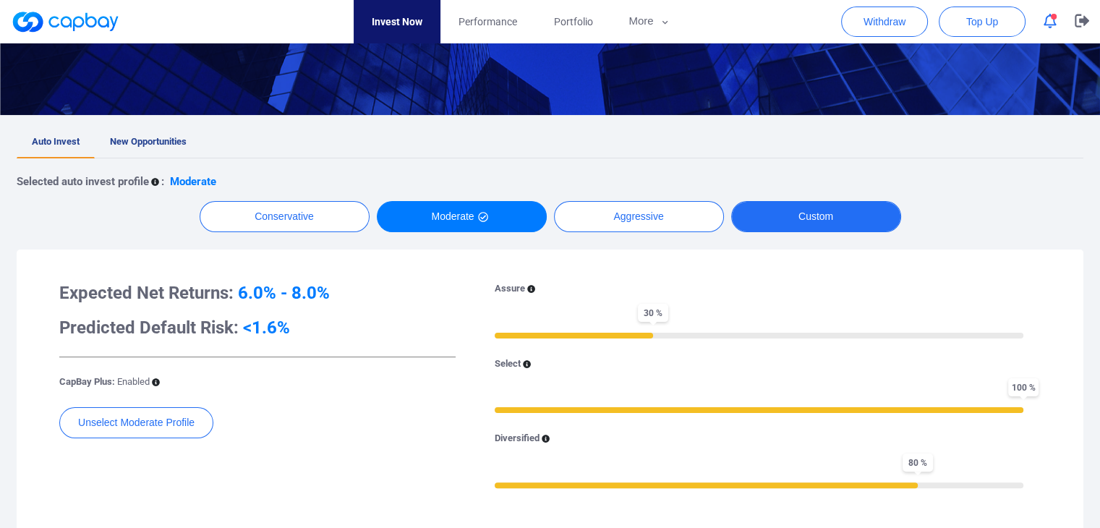
click at [820, 216] on button "Custom" at bounding box center [816, 216] width 170 height 31
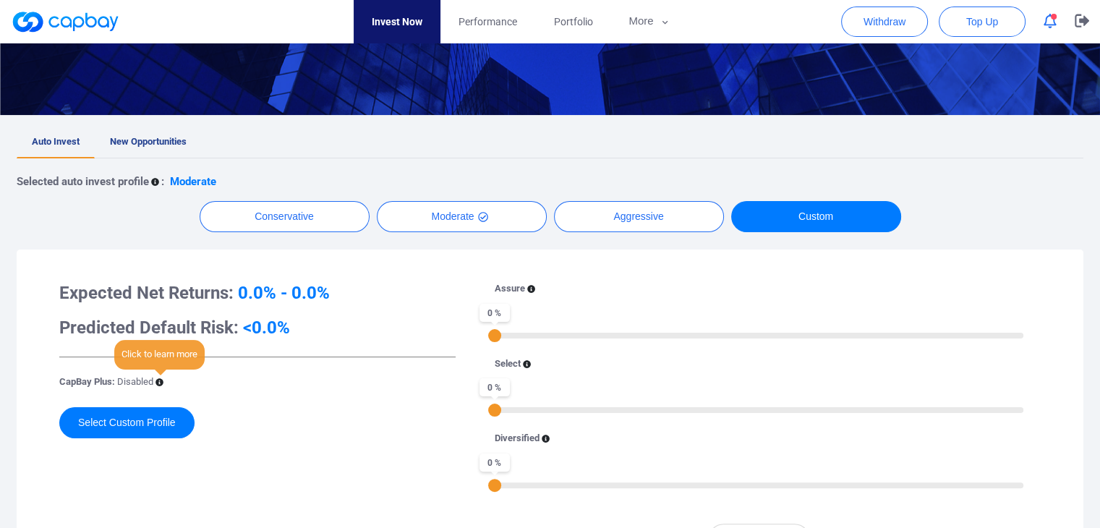
click at [159, 384] on icon at bounding box center [160, 382] width 8 height 8
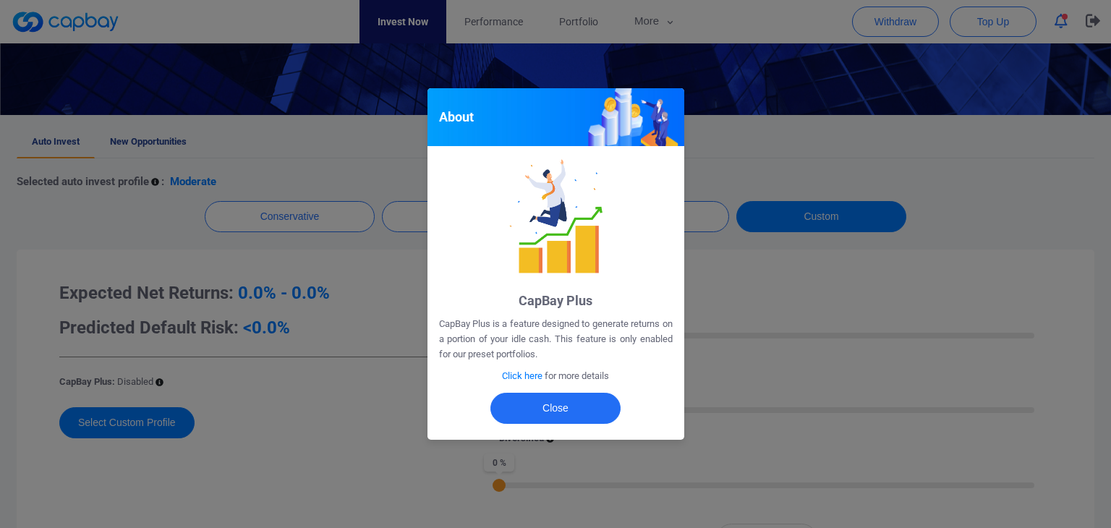
click at [536, 377] on span "Click here" at bounding box center [522, 375] width 41 height 11
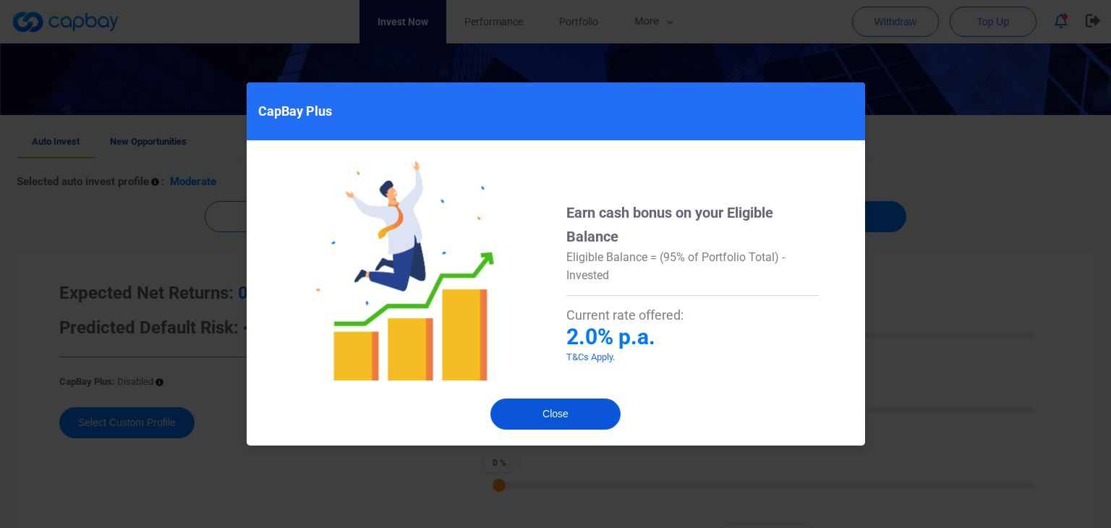
click at [569, 422] on button "Close" at bounding box center [555, 414] width 130 height 31
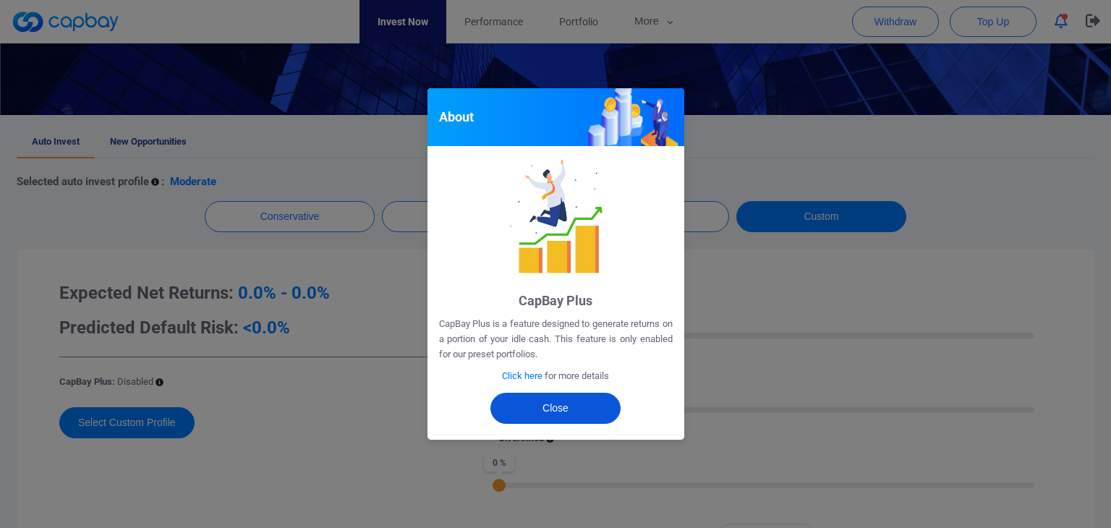
click at [584, 416] on button "Close" at bounding box center [555, 408] width 130 height 31
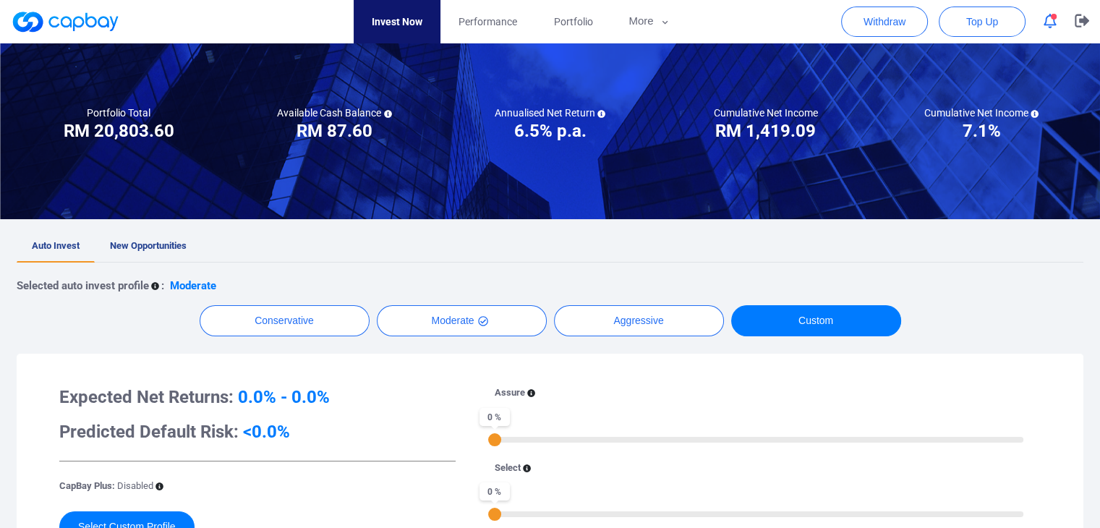
scroll to position [109, 0]
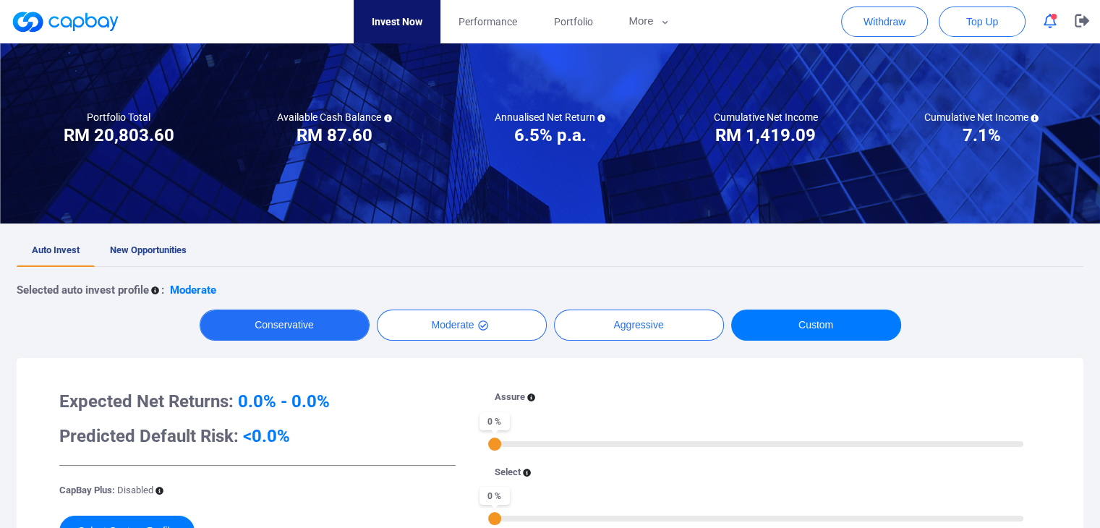
click at [299, 319] on button "Conservative" at bounding box center [285, 325] width 170 height 31
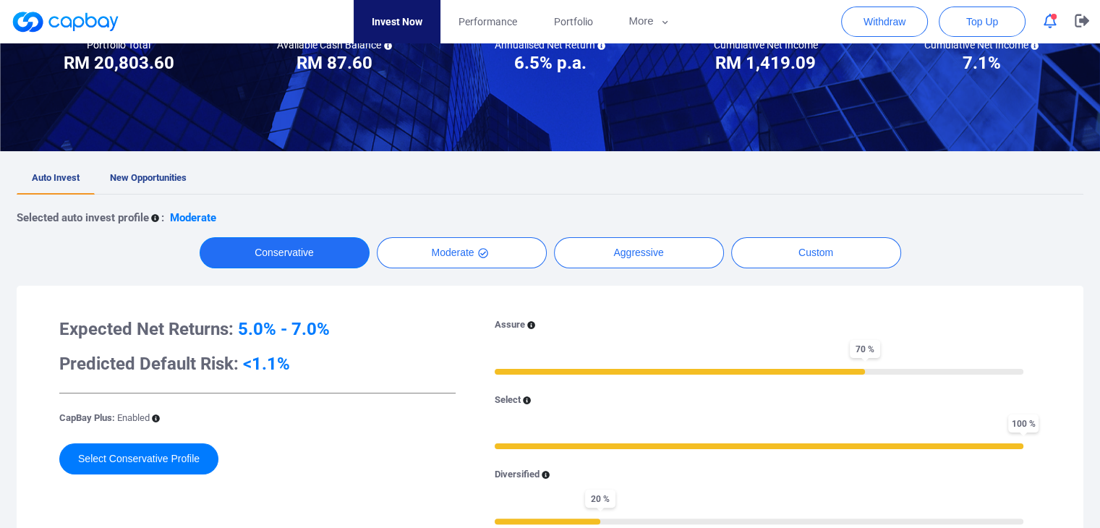
scroll to position [253, 0]
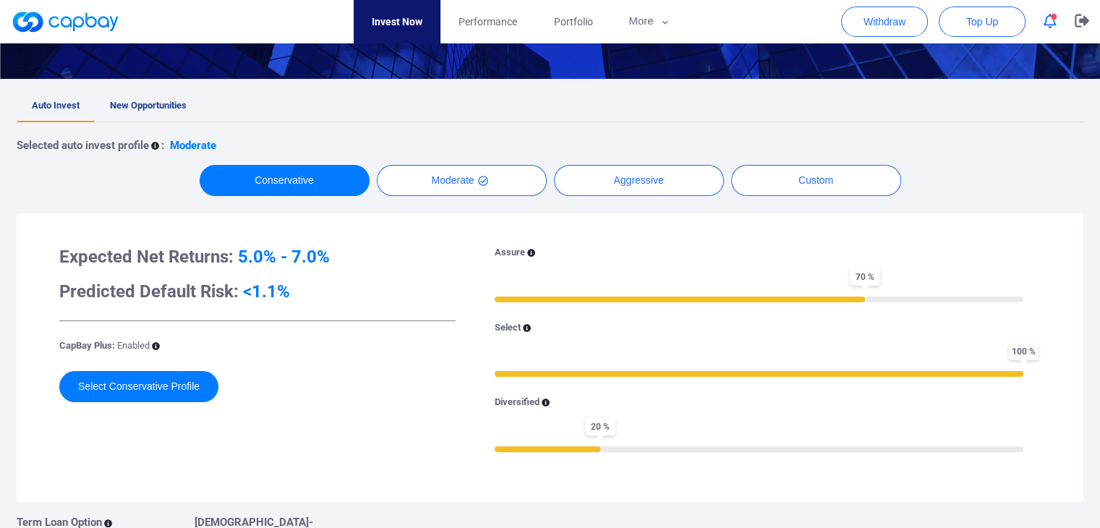
click at [438, 162] on div "Selected auto invest profile : Moderate Conservative Moderate Aggressive Custom…" at bounding box center [550, 354] width 1067 height 464
click at [441, 174] on button "Moderate" at bounding box center [462, 180] width 170 height 31
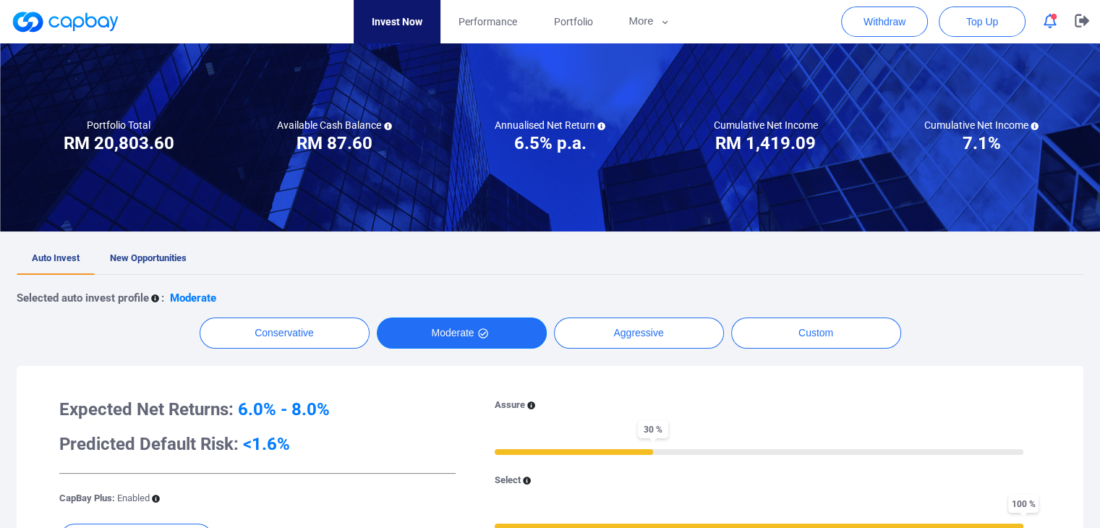
scroll to position [0, 0]
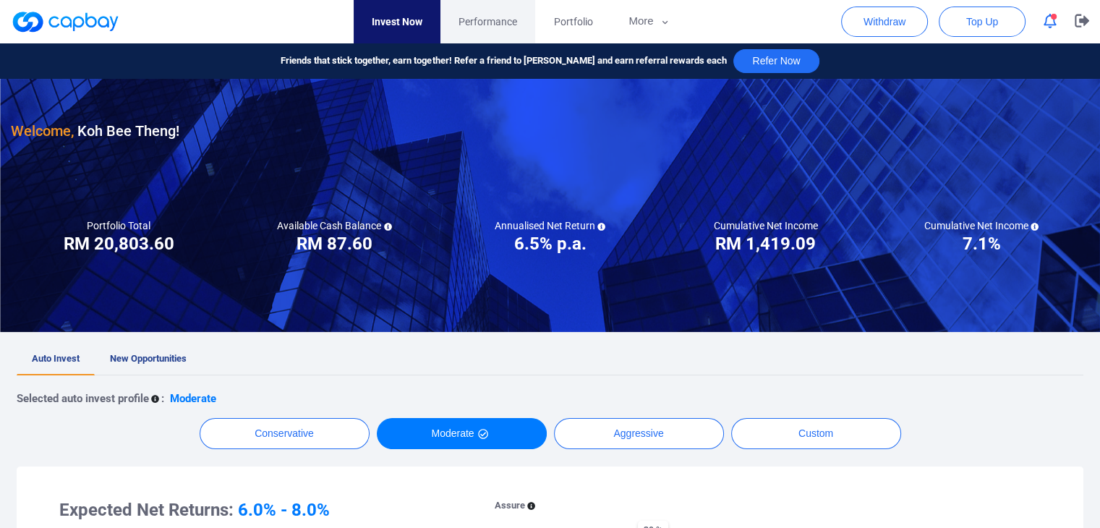
click at [470, 12] on link "Performance" at bounding box center [488, 21] width 95 height 43
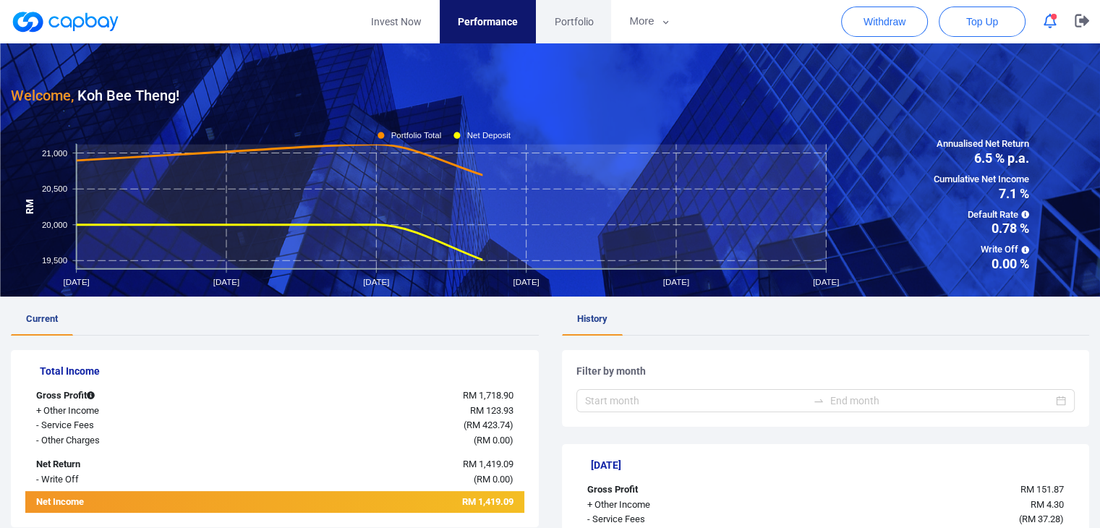
click at [570, 21] on span "Portfolio" at bounding box center [573, 22] width 39 height 16
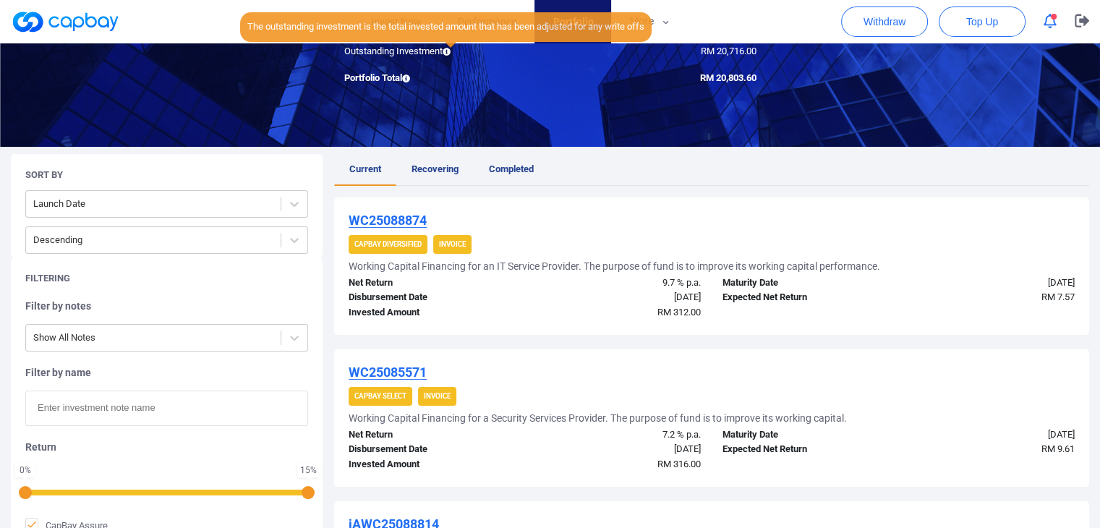
scroll to position [217, 0]
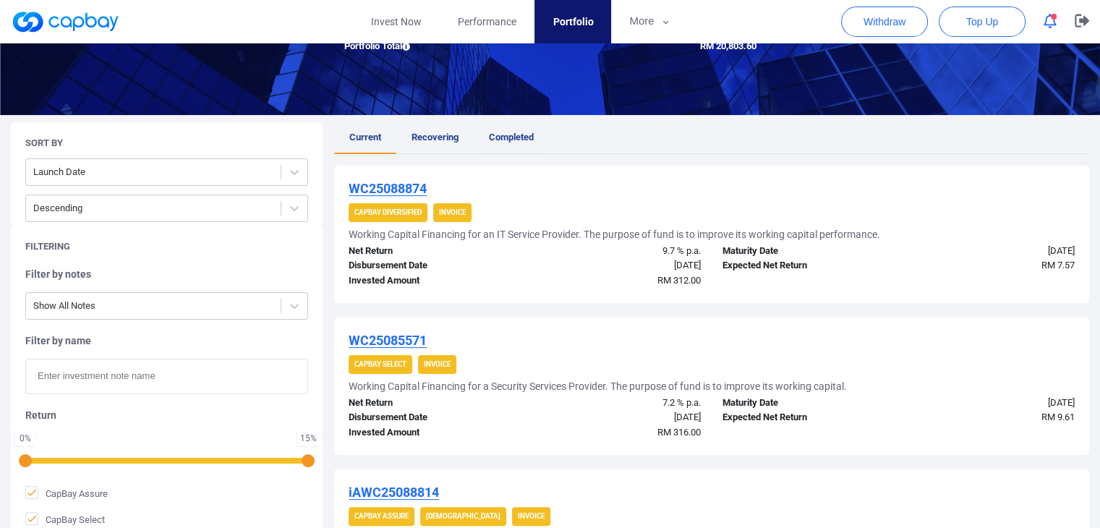
click at [524, 128] on link "Completed" at bounding box center [511, 138] width 75 height 32
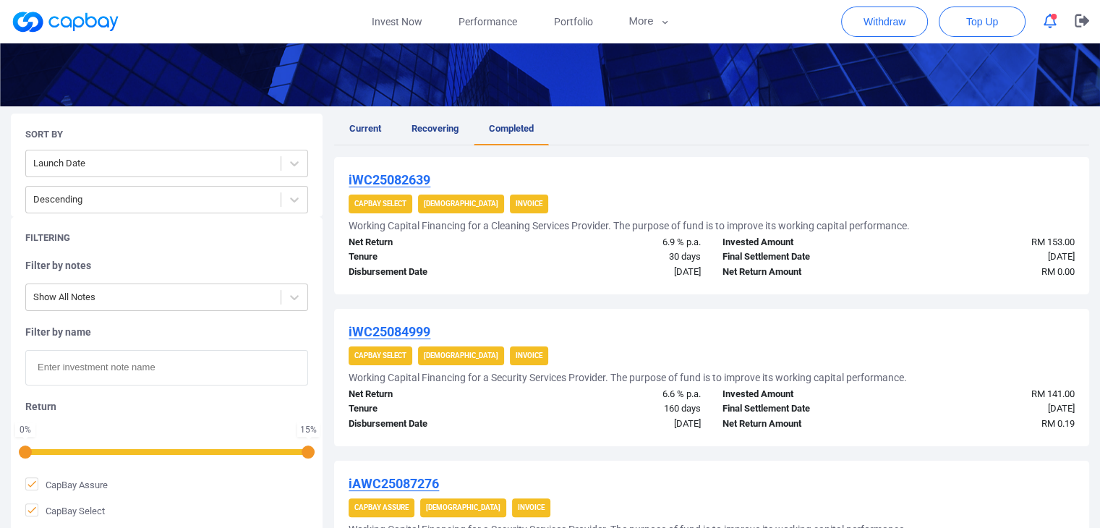
scroll to position [168, 0]
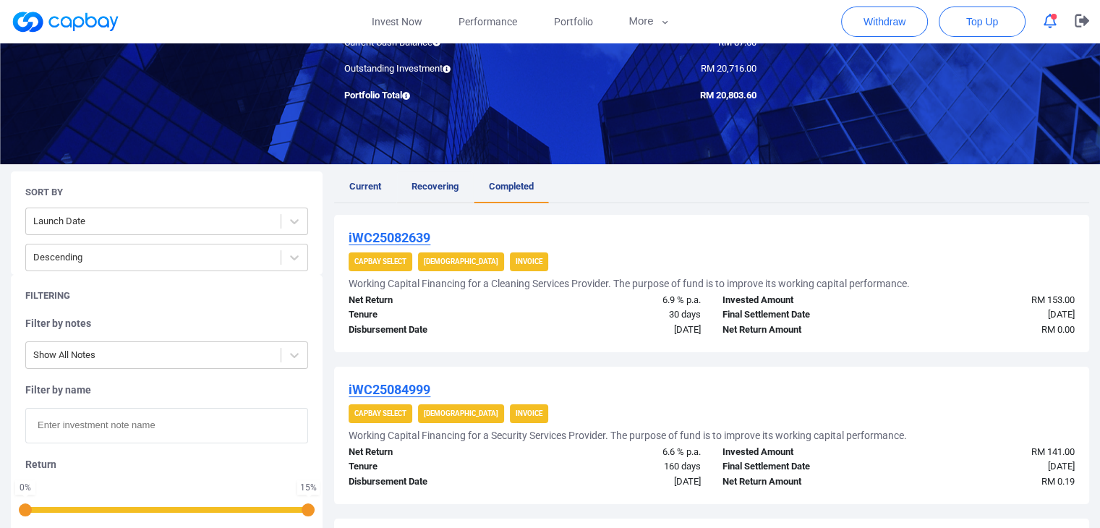
click at [439, 183] on span "Recovering" at bounding box center [435, 186] width 47 height 11
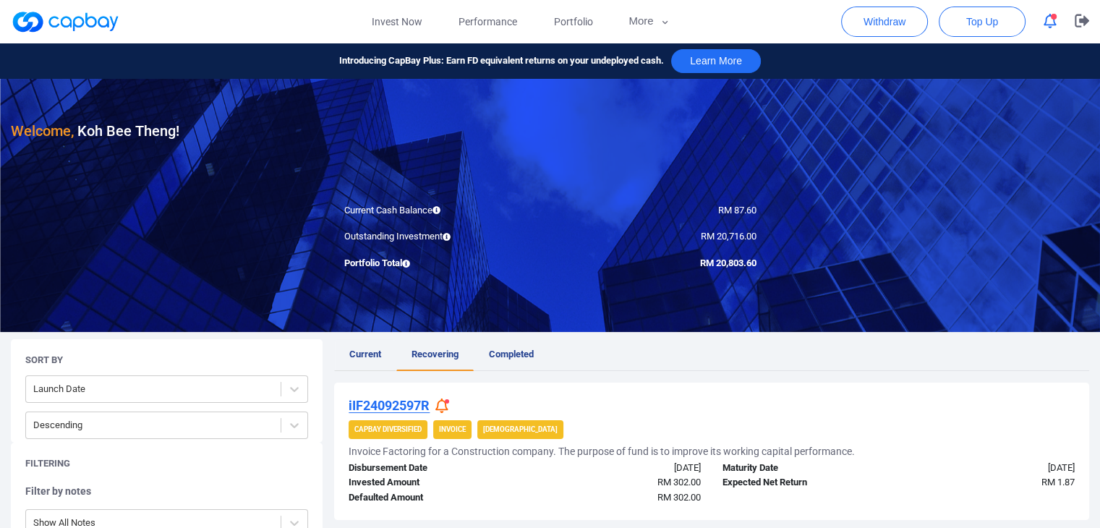
click at [362, 354] on span "Current" at bounding box center [365, 354] width 32 height 11
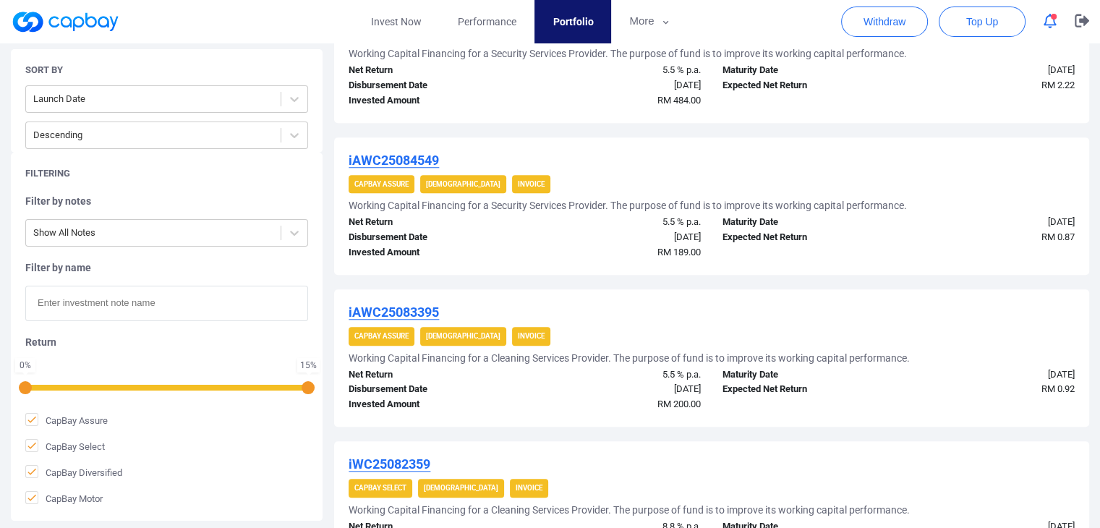
scroll to position [1500, 0]
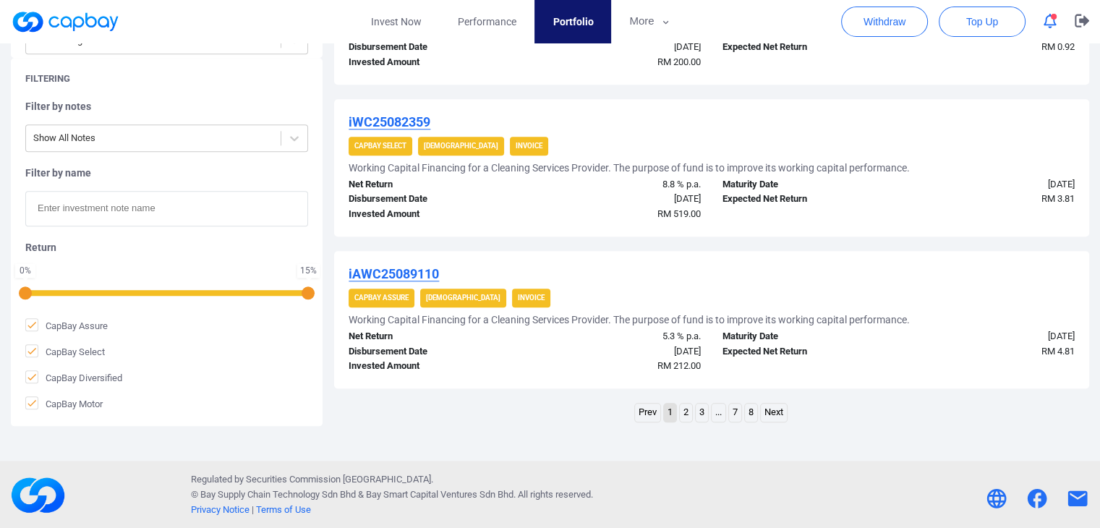
click at [750, 411] on link "8" at bounding box center [751, 413] width 12 height 18
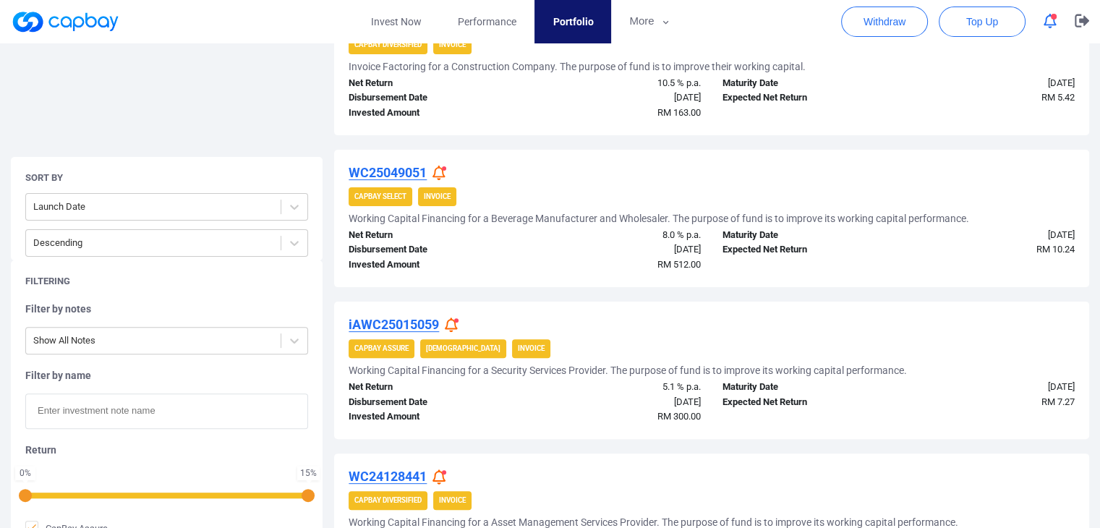
scroll to position [587, 0]
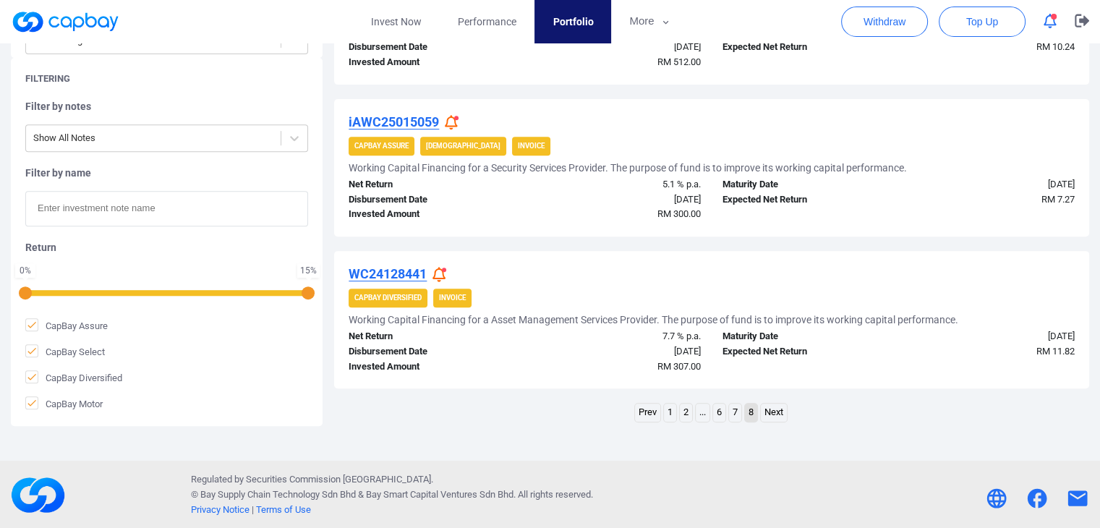
click at [736, 415] on link "7" at bounding box center [735, 413] width 12 height 18
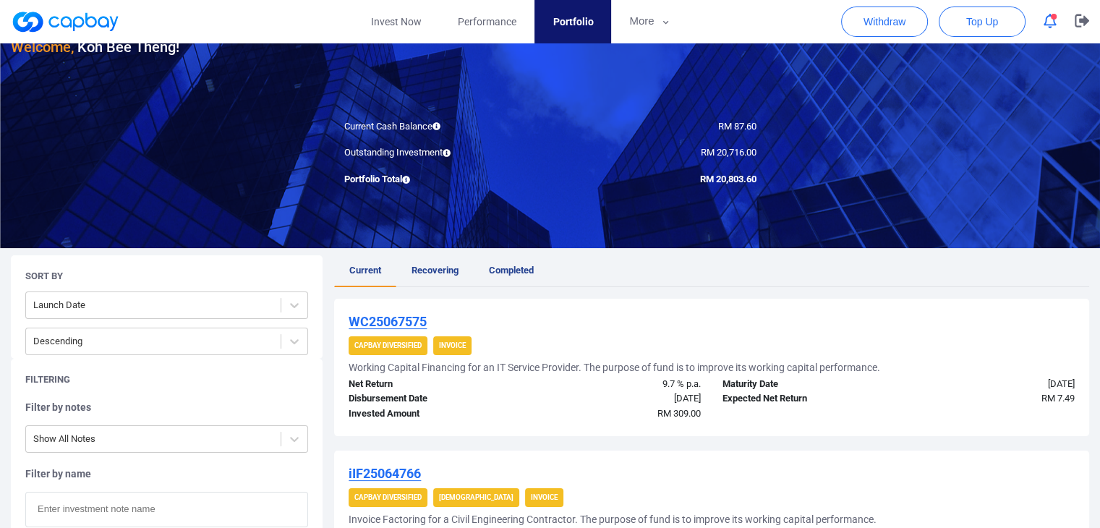
scroll to position [0, 0]
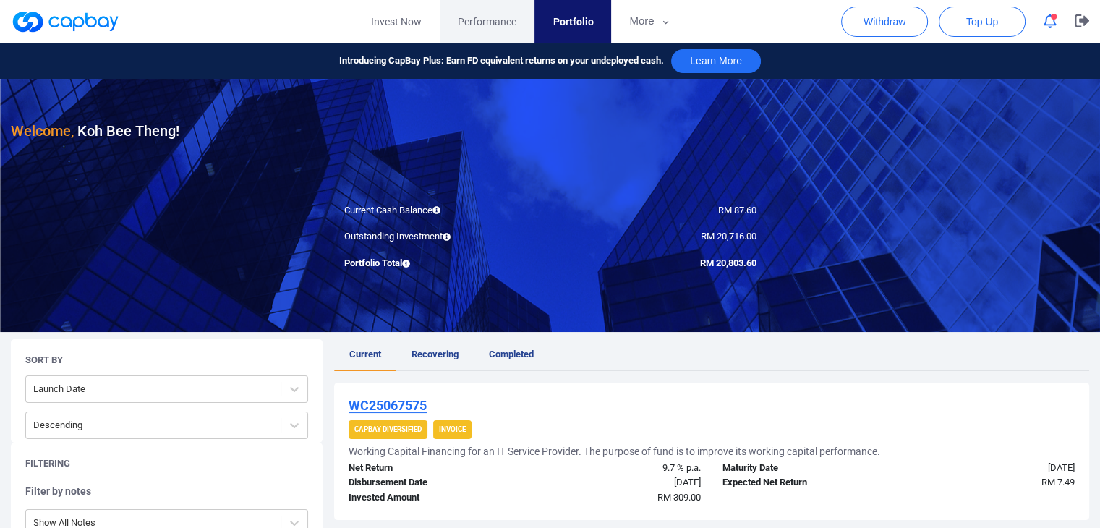
click at [469, 17] on span "Performance" at bounding box center [487, 22] width 59 height 16
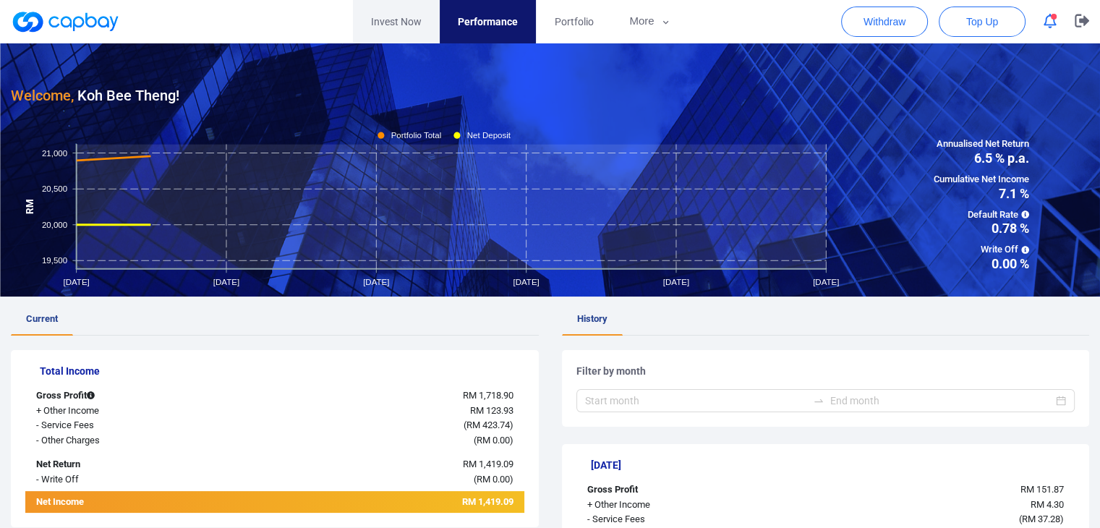
click at [414, 25] on link "Invest Now" at bounding box center [396, 21] width 87 height 43
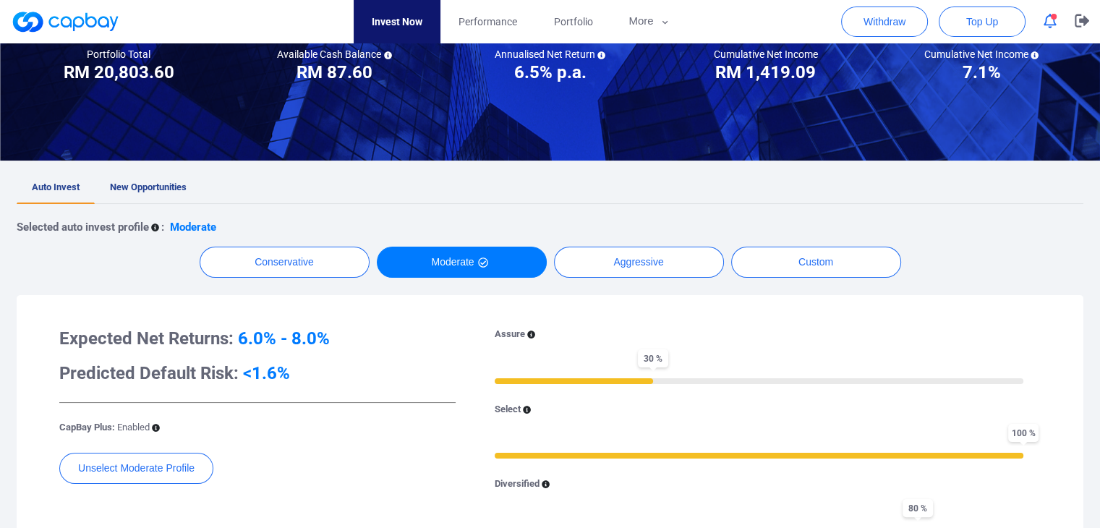
scroll to position [289, 0]
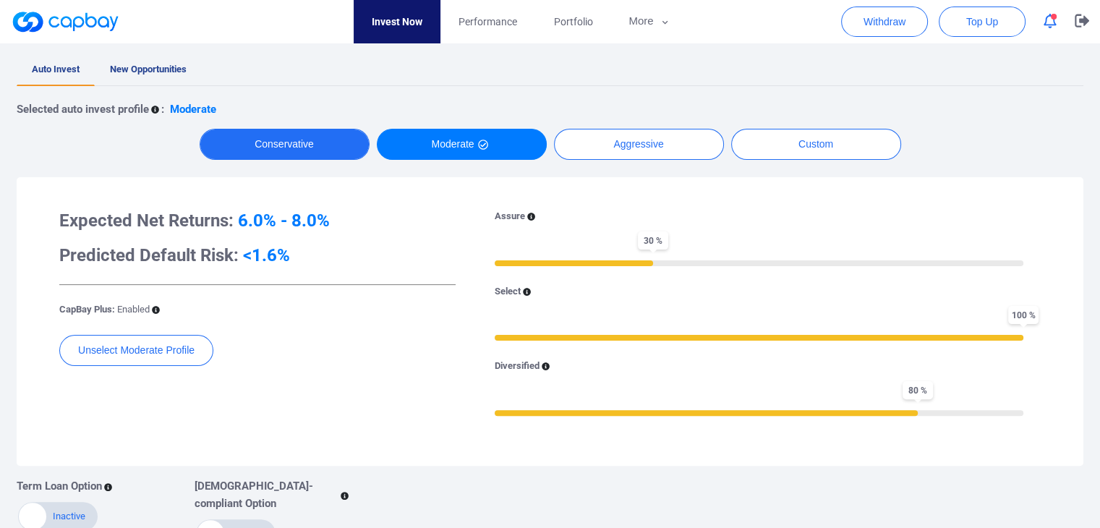
click at [301, 148] on button "Conservative" at bounding box center [285, 144] width 170 height 31
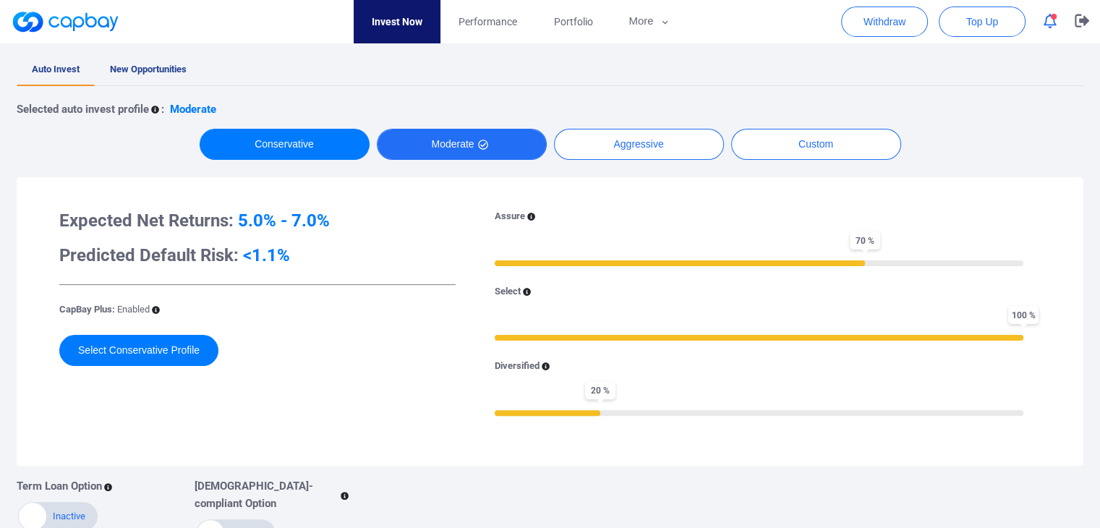
click at [466, 154] on button "Moderate" at bounding box center [462, 144] width 170 height 31
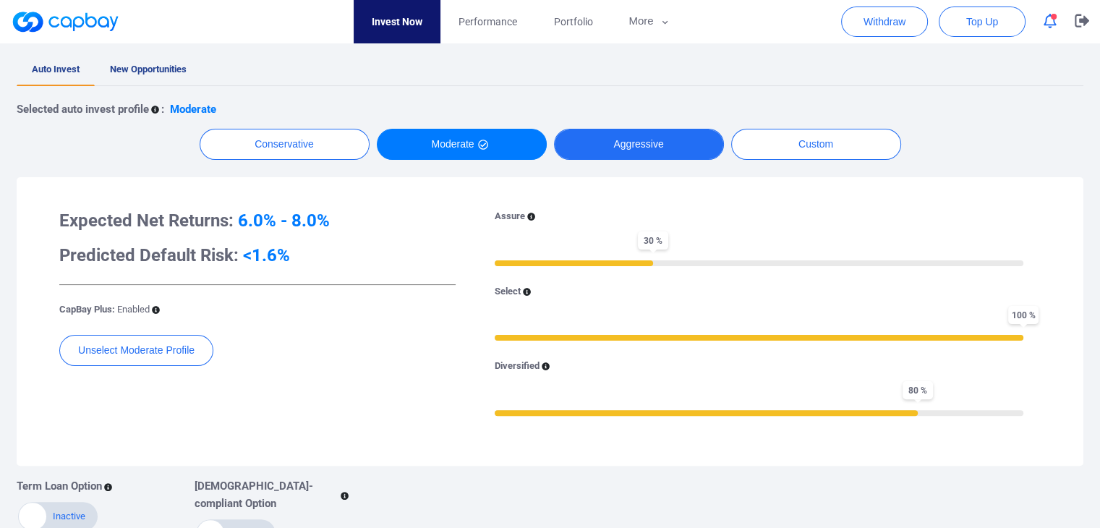
click at [582, 141] on button "Aggressive" at bounding box center [639, 144] width 170 height 31
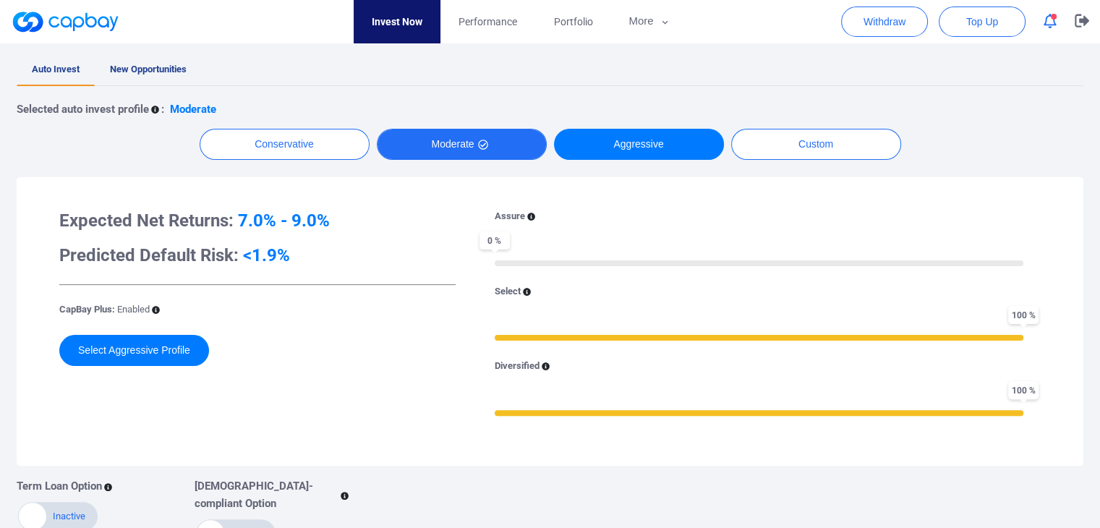
click at [433, 143] on button "Moderate" at bounding box center [462, 144] width 170 height 31
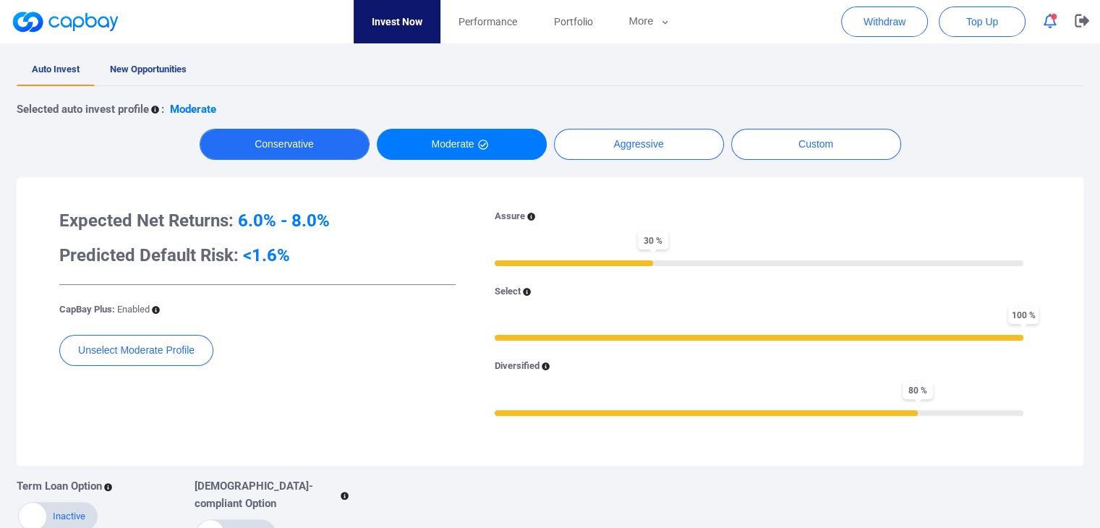
click at [297, 148] on button "Conservative" at bounding box center [285, 144] width 170 height 31
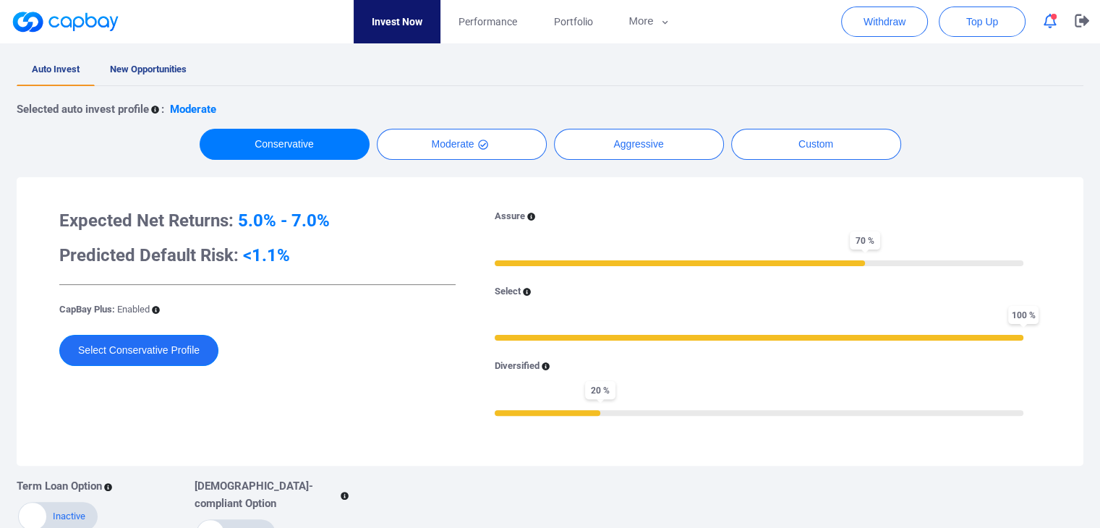
click at [153, 358] on button "Select Conservative Profile" at bounding box center [138, 350] width 159 height 31
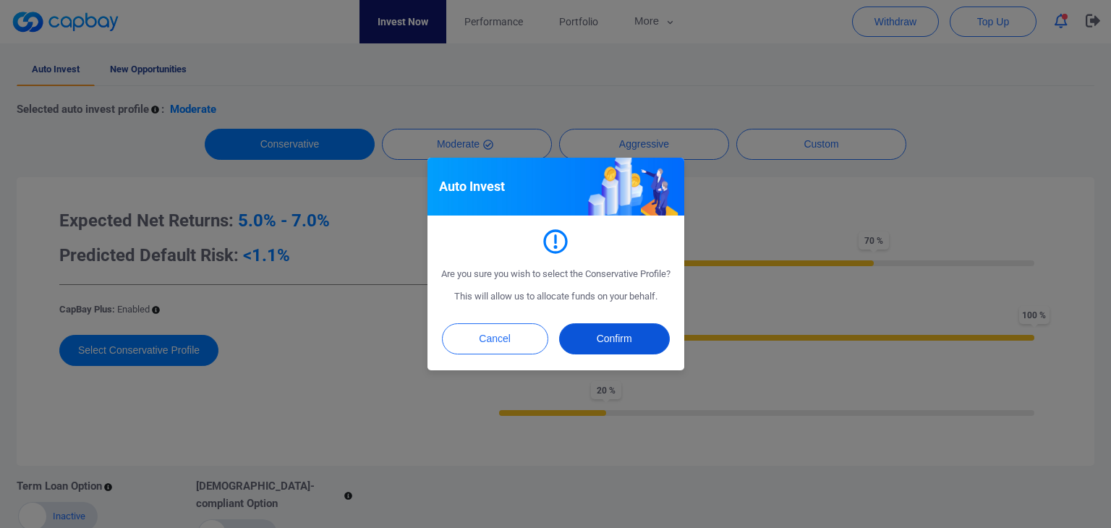
click at [606, 349] on button "Confirm" at bounding box center [614, 338] width 111 height 31
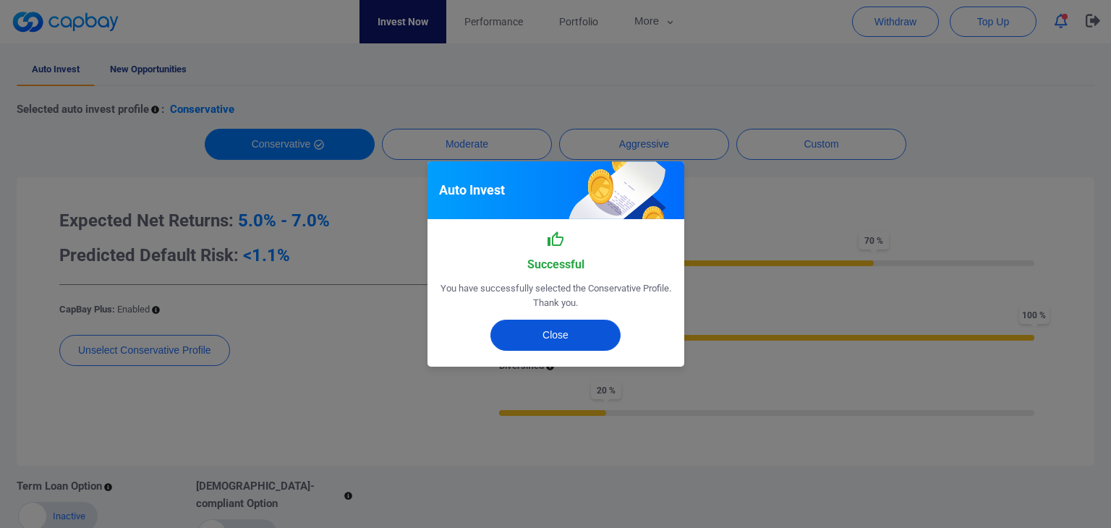
click at [517, 335] on button "Close" at bounding box center [555, 335] width 130 height 31
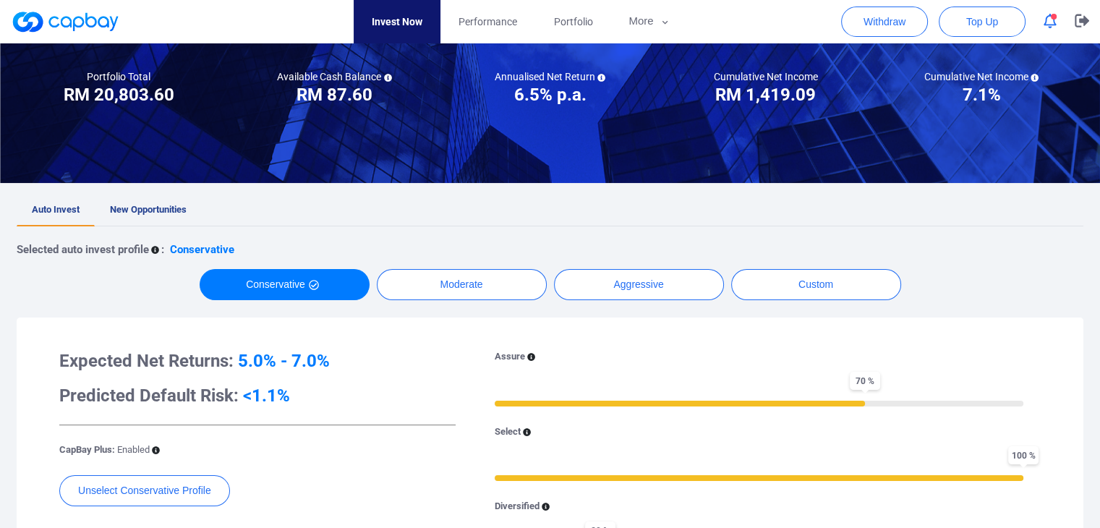
scroll to position [145, 0]
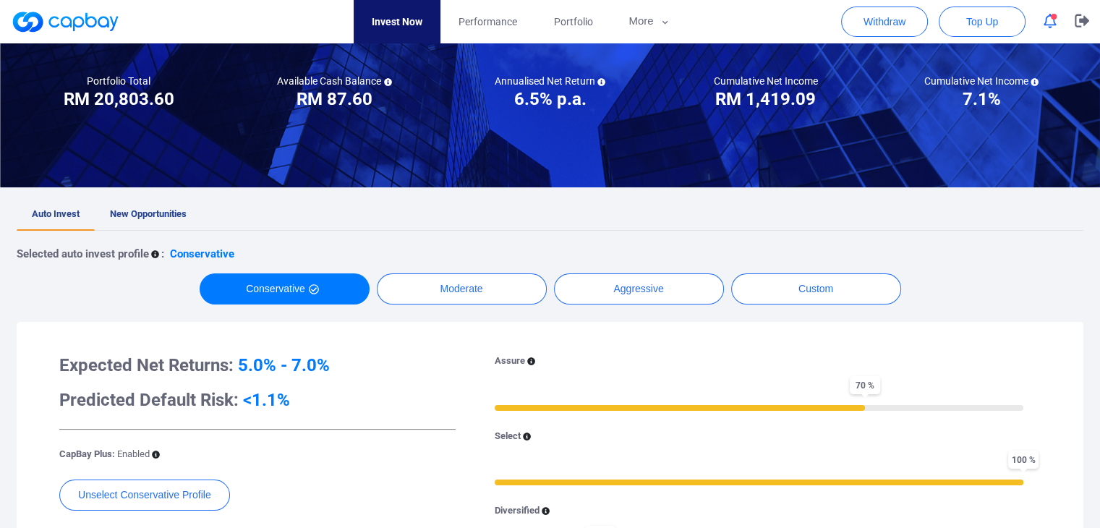
click at [153, 253] on icon at bounding box center [155, 255] width 8 height 8
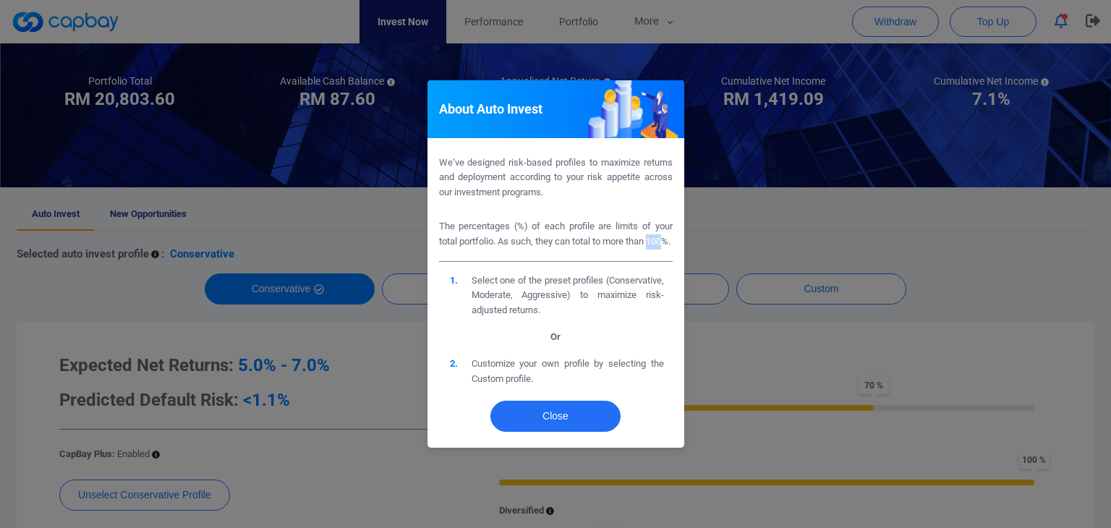
click at [153, 253] on div "About Auto Invest We‘ve designed risk-based profiles to maximize returns and de…" at bounding box center [555, 264] width 1111 height 528
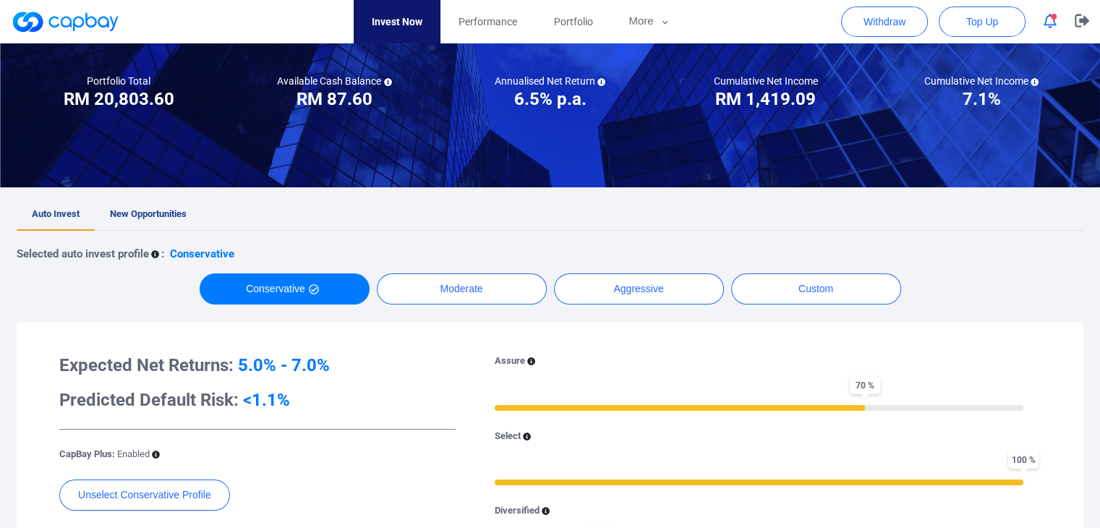
click at [153, 253] on icon at bounding box center [155, 255] width 8 height 8
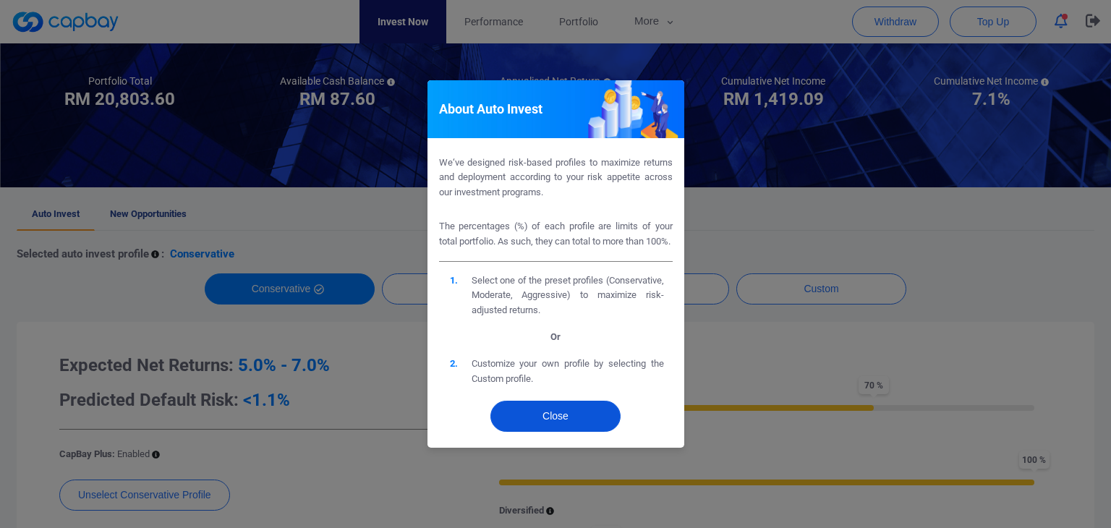
click at [564, 424] on button "Close" at bounding box center [555, 416] width 130 height 31
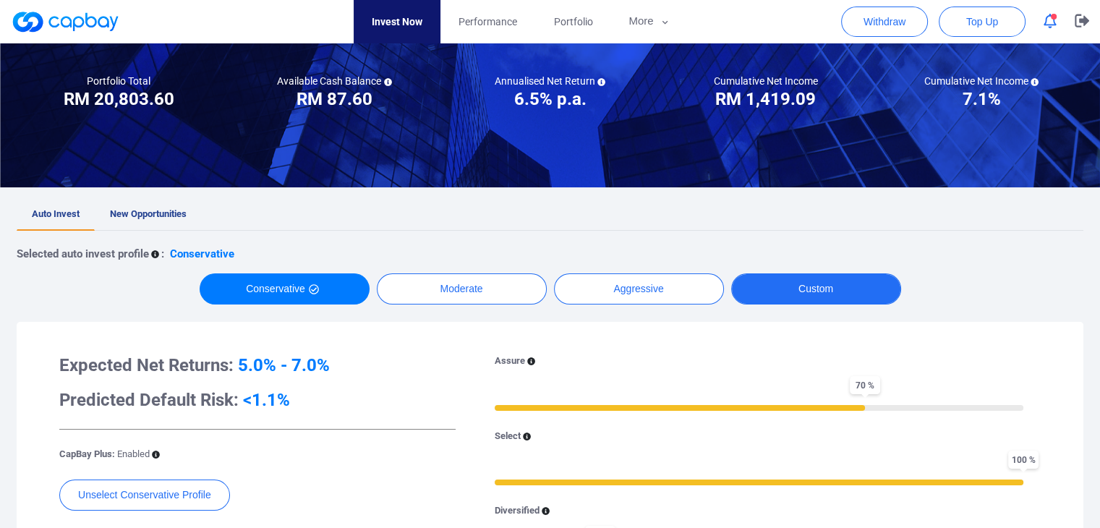
click at [788, 289] on button "Custom" at bounding box center [816, 288] width 170 height 31
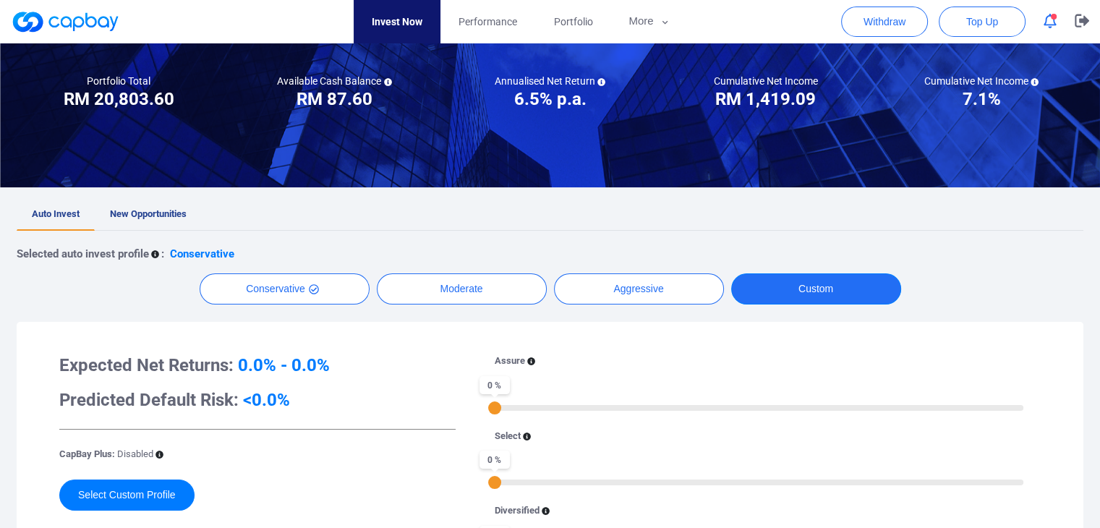
scroll to position [289, 0]
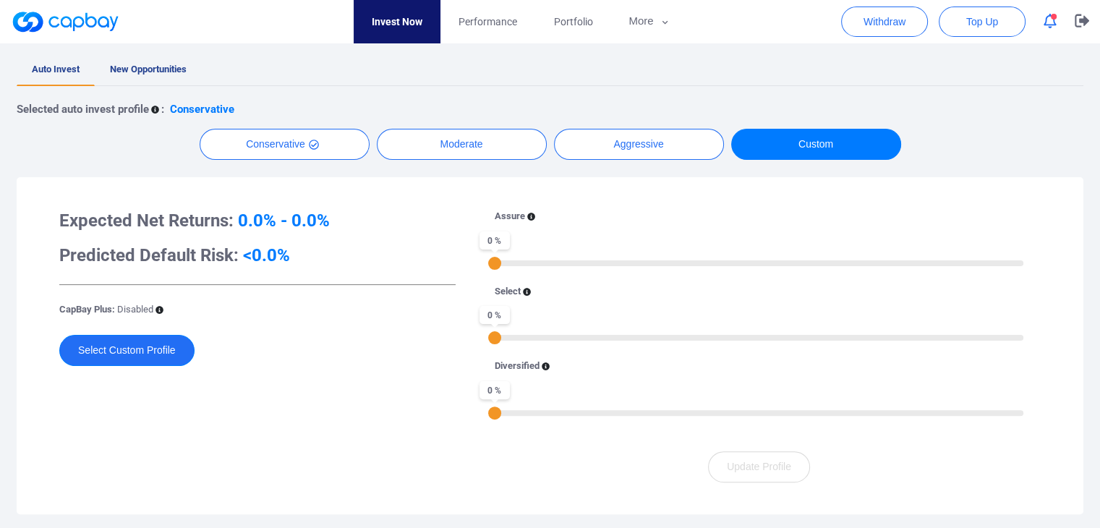
click at [165, 354] on button "Select Custom Profile" at bounding box center [126, 350] width 135 height 31
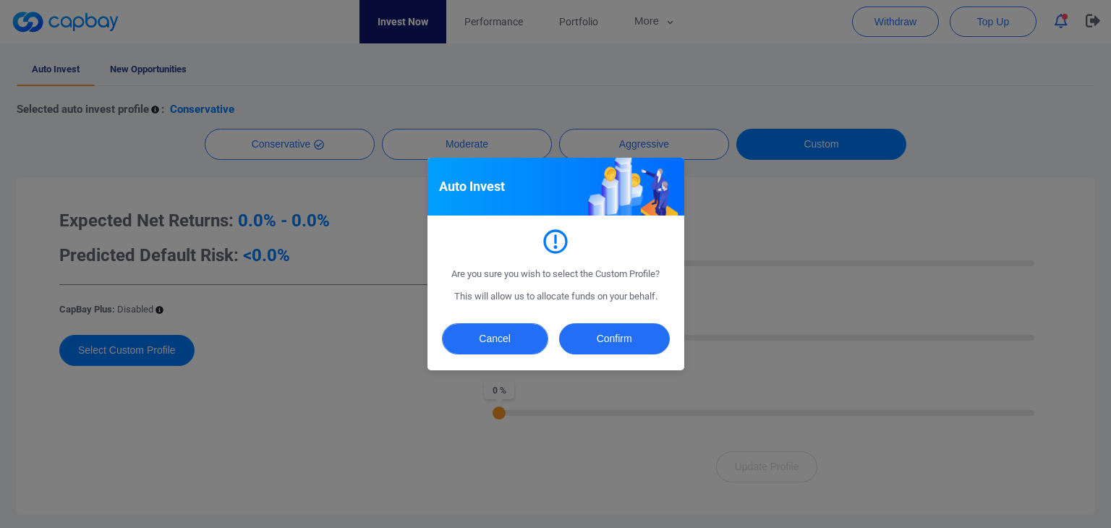
click at [512, 331] on button "Cancel" at bounding box center [495, 338] width 106 height 31
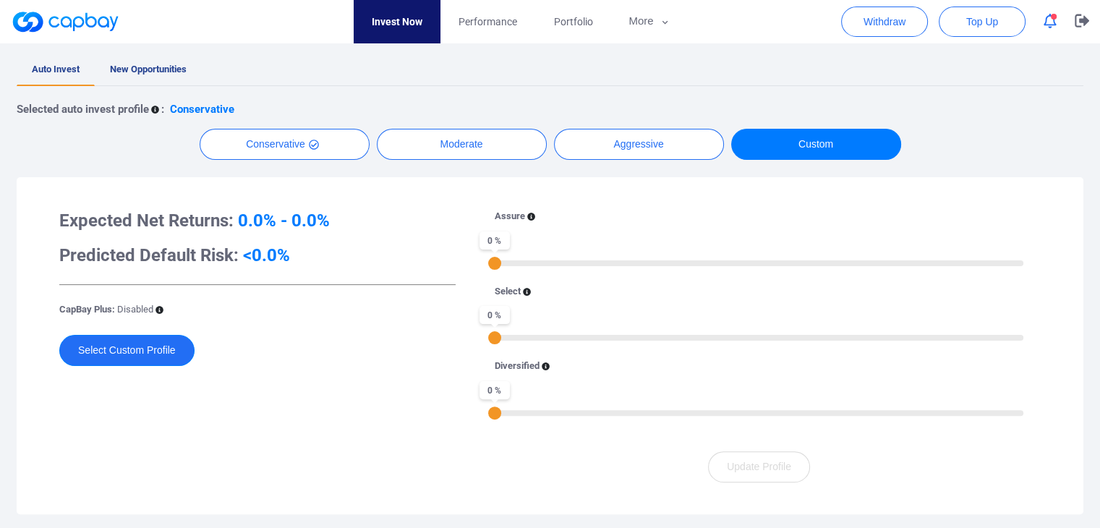
click at [159, 348] on button "Select Custom Profile" at bounding box center [126, 350] width 135 height 31
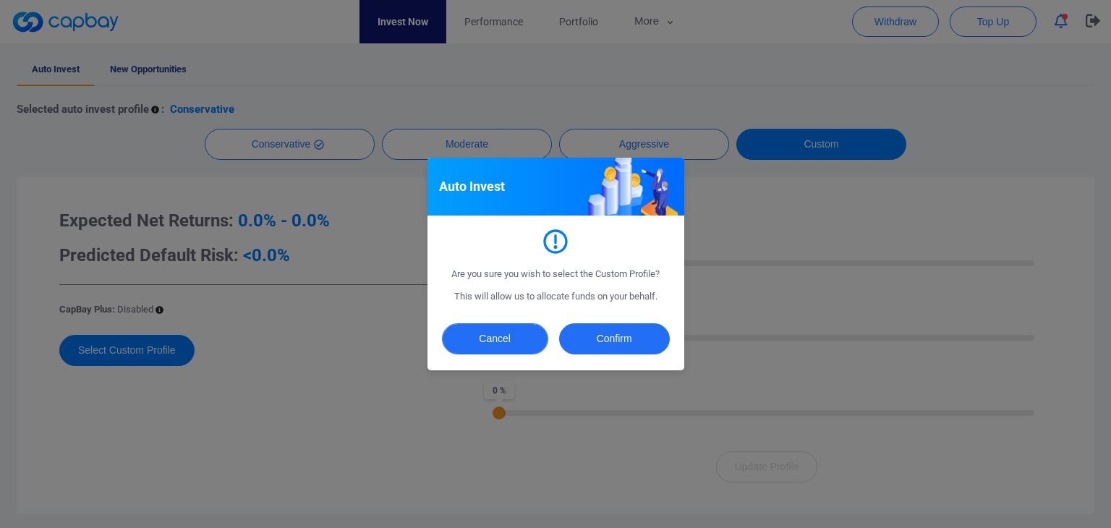
click at [535, 336] on button "Cancel" at bounding box center [495, 338] width 106 height 31
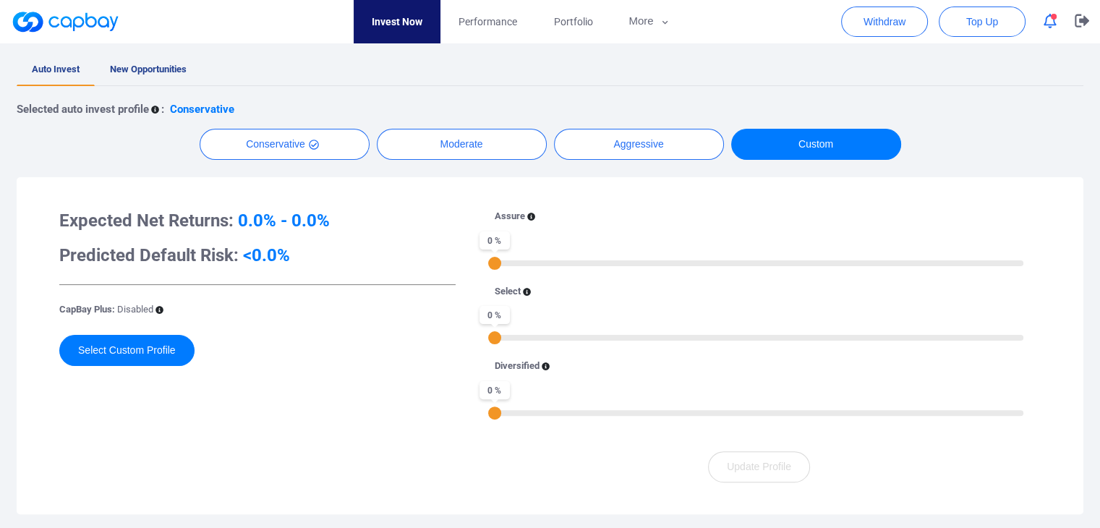
click at [158, 311] on icon at bounding box center [160, 310] width 8 height 8
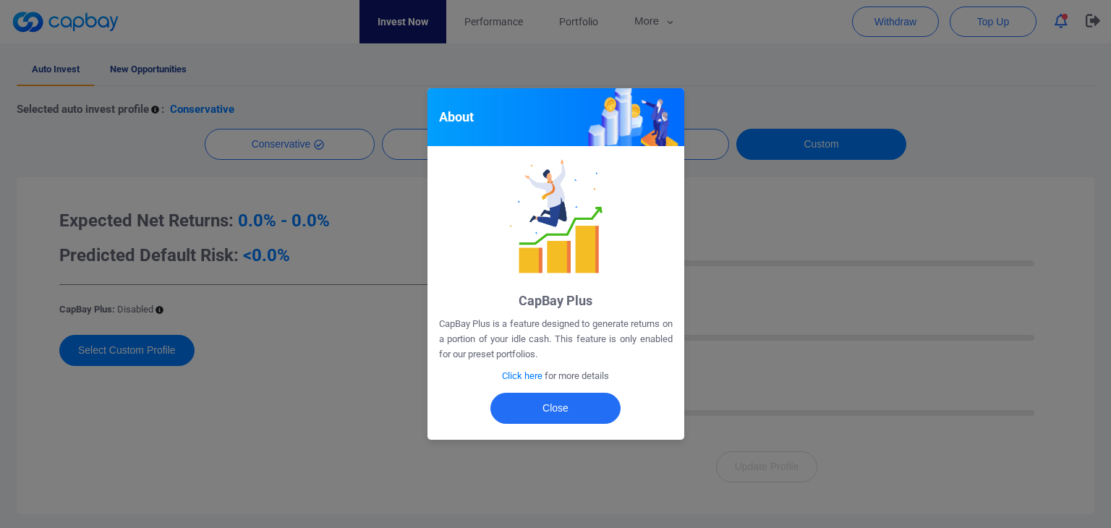
click at [523, 374] on span "Click here" at bounding box center [522, 375] width 41 height 11
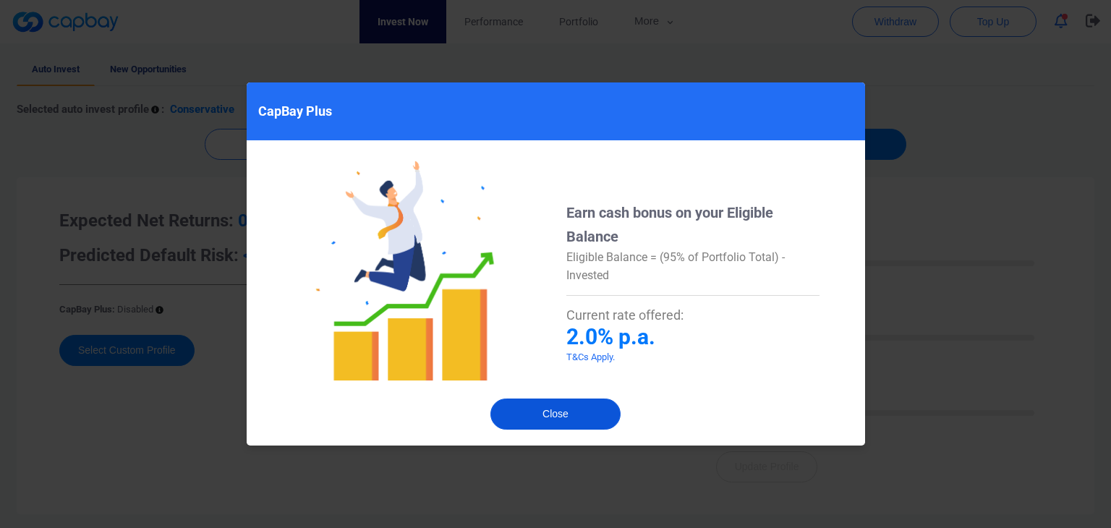
click at [561, 417] on button "Close" at bounding box center [555, 414] width 130 height 31
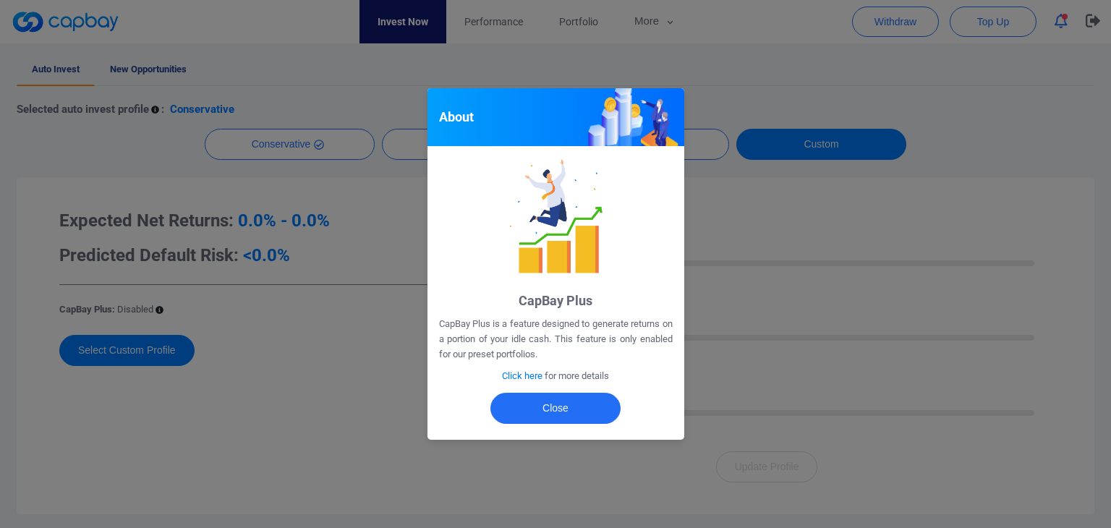
click at [850, 148] on div "About CapBay Plus CapBay Plus is a feature designed to generate returns on a po…" at bounding box center [555, 264] width 1111 height 528
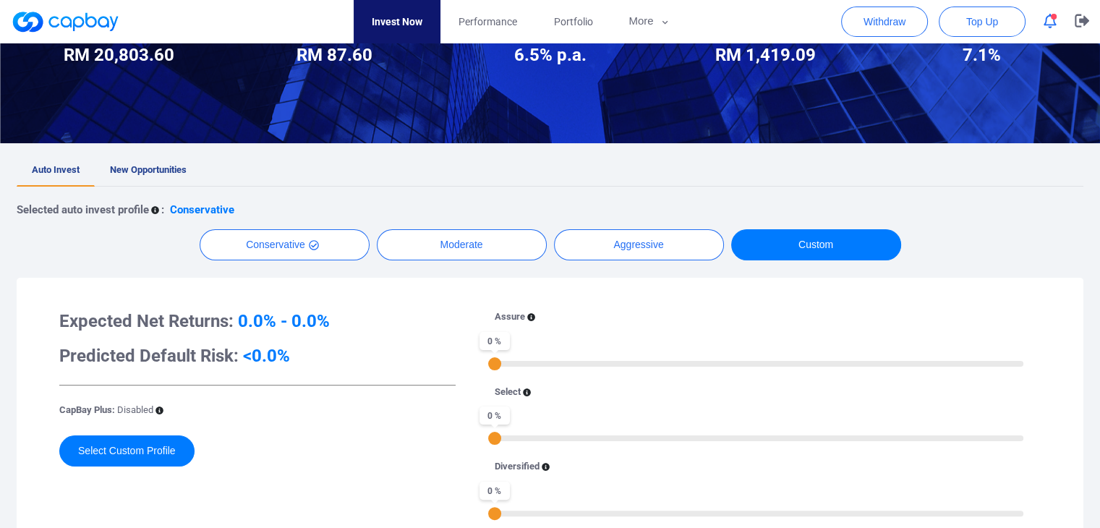
scroll to position [145, 0]
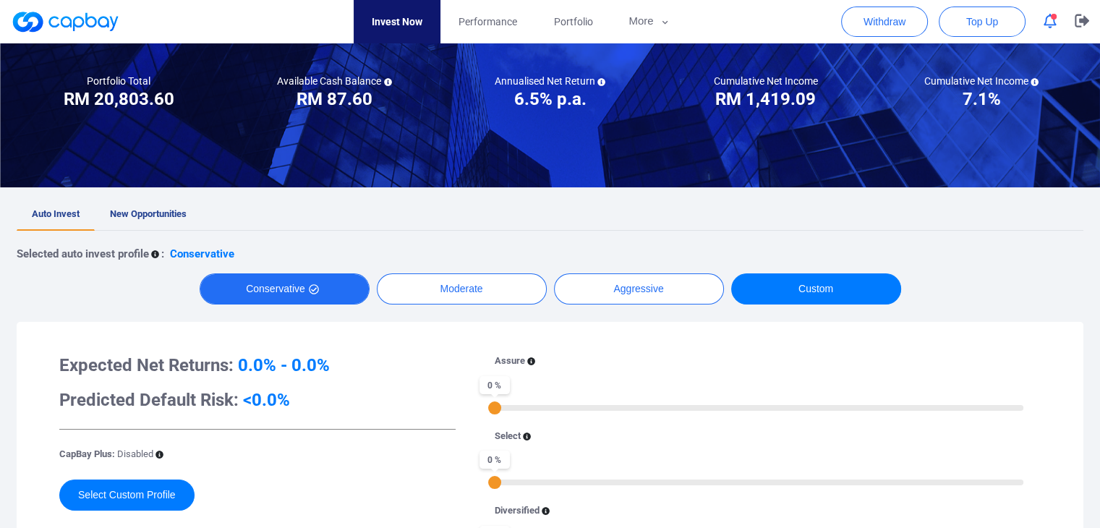
click at [291, 292] on button "Conservative" at bounding box center [285, 288] width 170 height 31
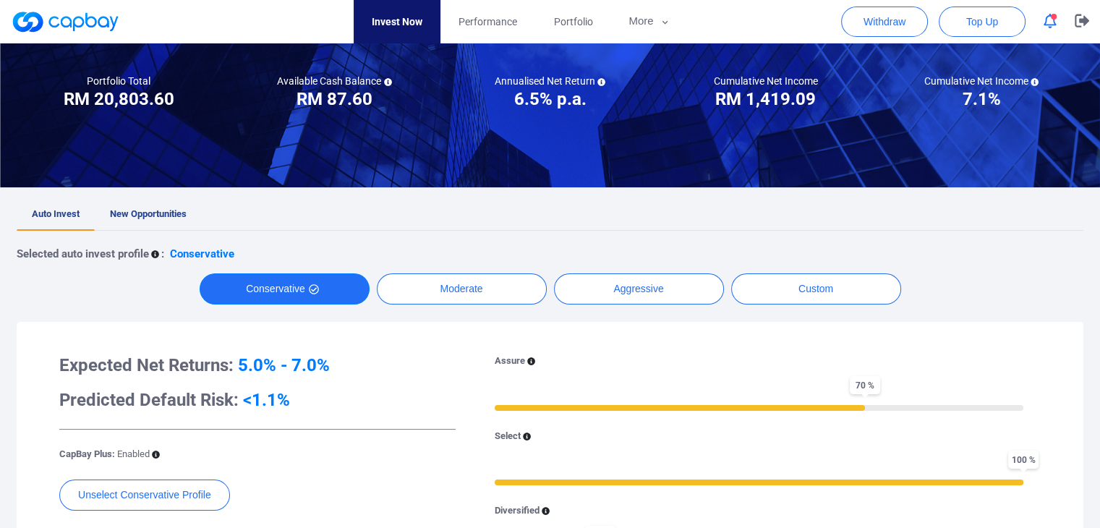
click at [304, 290] on button "Conservative" at bounding box center [285, 288] width 170 height 31
click at [328, 282] on button "Conservative" at bounding box center [285, 288] width 170 height 31
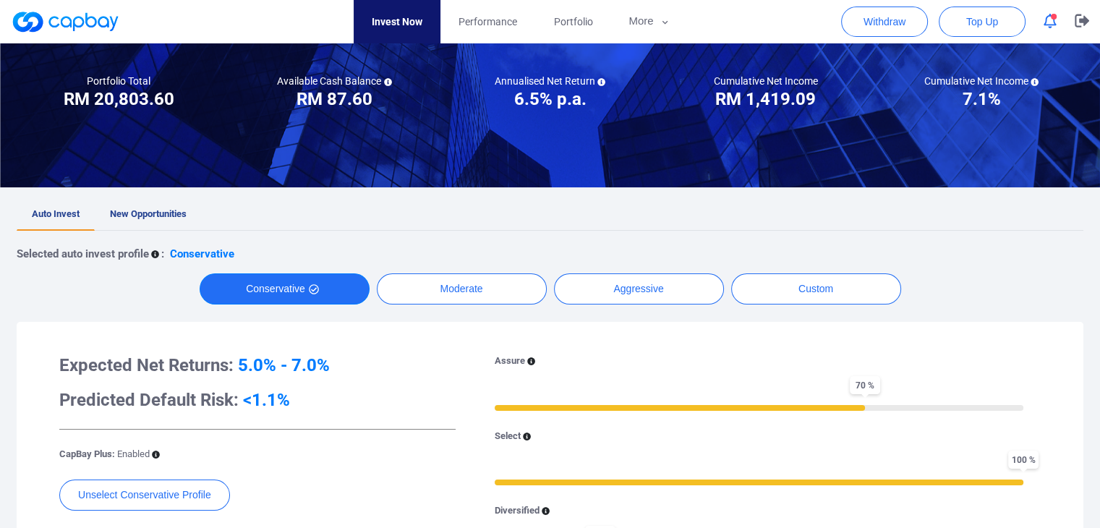
scroll to position [289, 0]
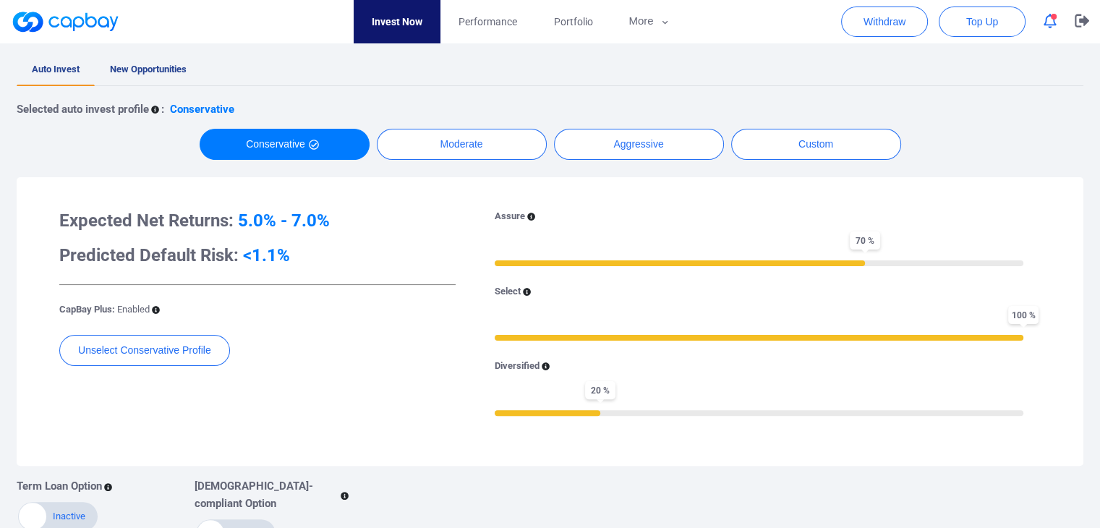
click at [446, 122] on div "Selected auto invest profile : Conservative Conservative Moderate Aggressive Cu…" at bounding box center [550, 318] width 1067 height 464
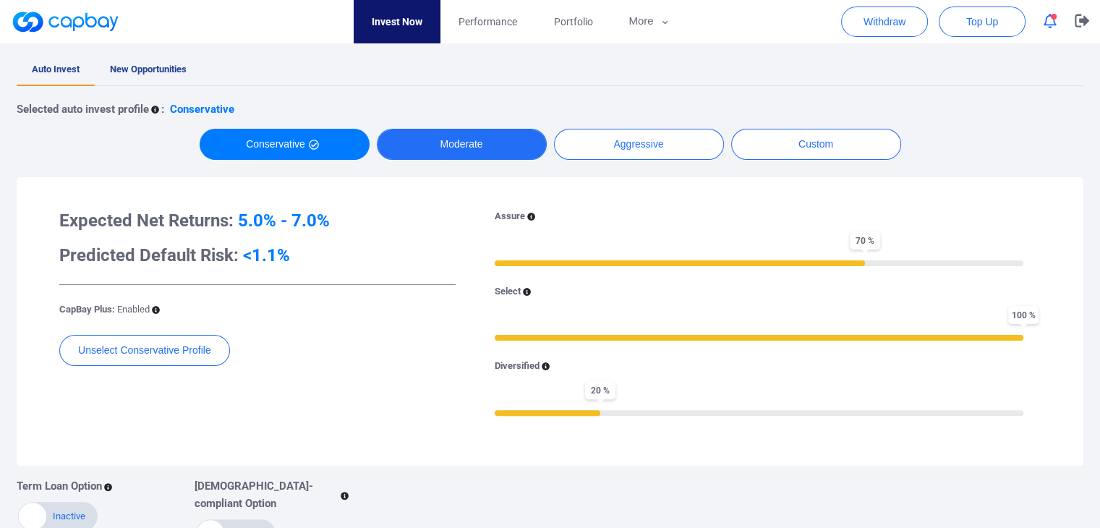
click at [453, 139] on button "Moderate" at bounding box center [462, 144] width 170 height 31
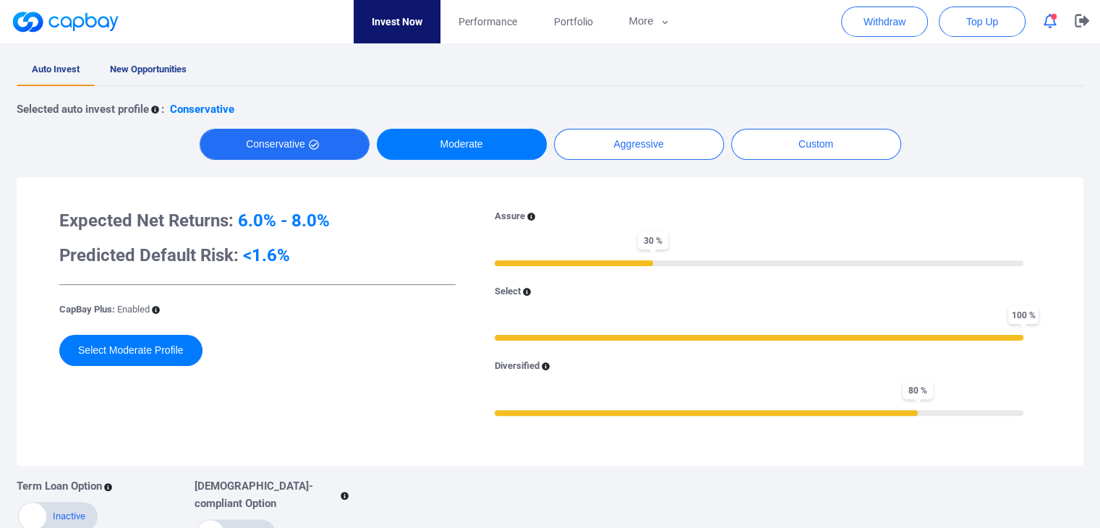
click at [266, 153] on button "Conservative" at bounding box center [285, 144] width 170 height 31
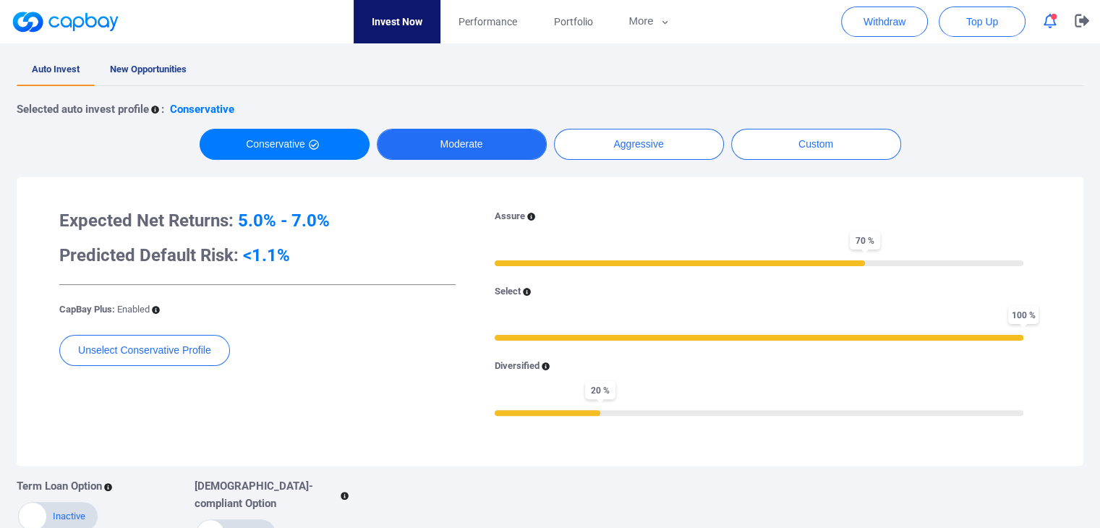
click at [506, 144] on button "Moderate" at bounding box center [462, 144] width 170 height 31
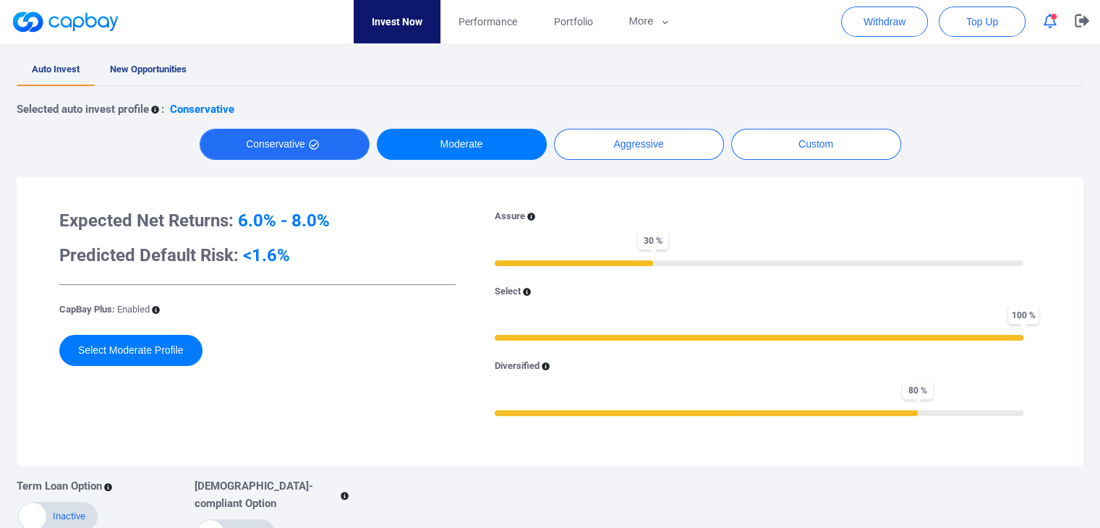
click at [321, 153] on button "Conservative" at bounding box center [285, 144] width 170 height 31
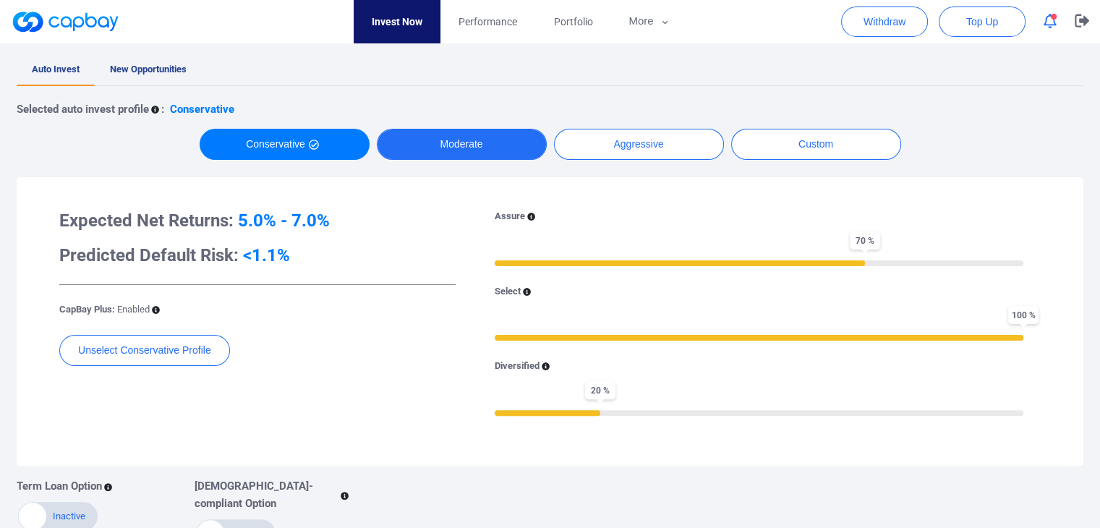
click at [452, 148] on button "Moderate" at bounding box center [462, 144] width 170 height 31
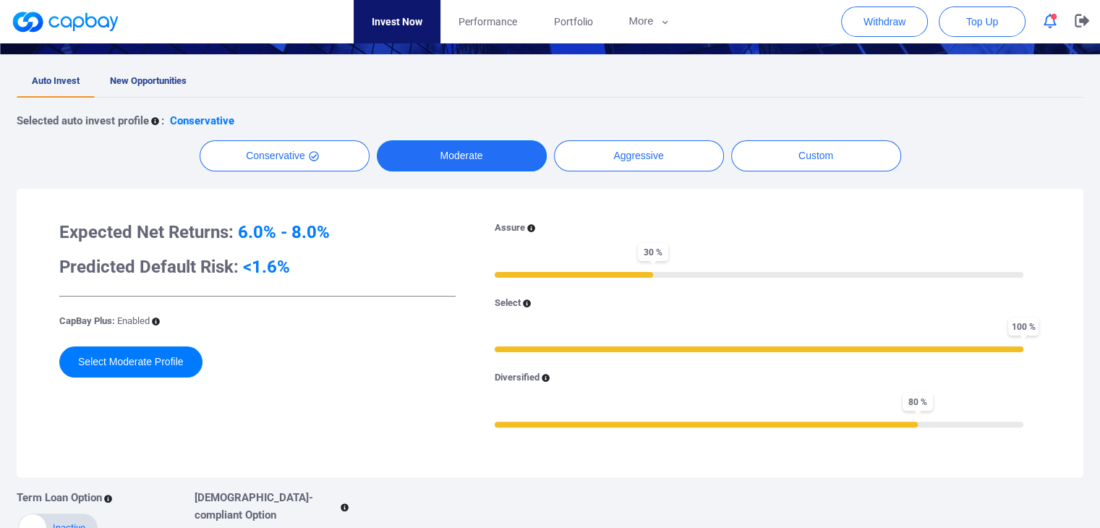
scroll to position [0, 0]
